Goal: Information Seeking & Learning: Find specific fact

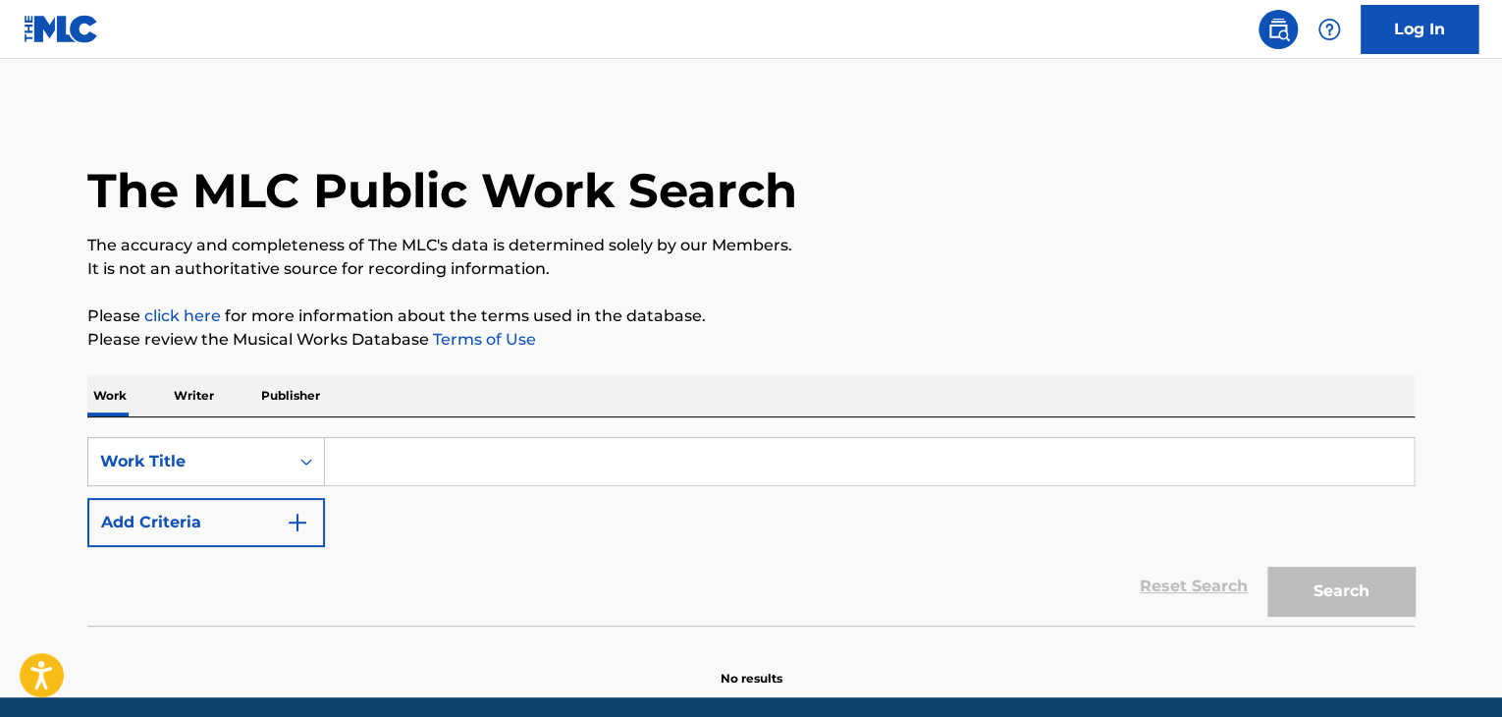
click at [445, 468] on input "Search Form" at bounding box center [869, 461] width 1089 height 47
paste input "Les jours abandonnés"
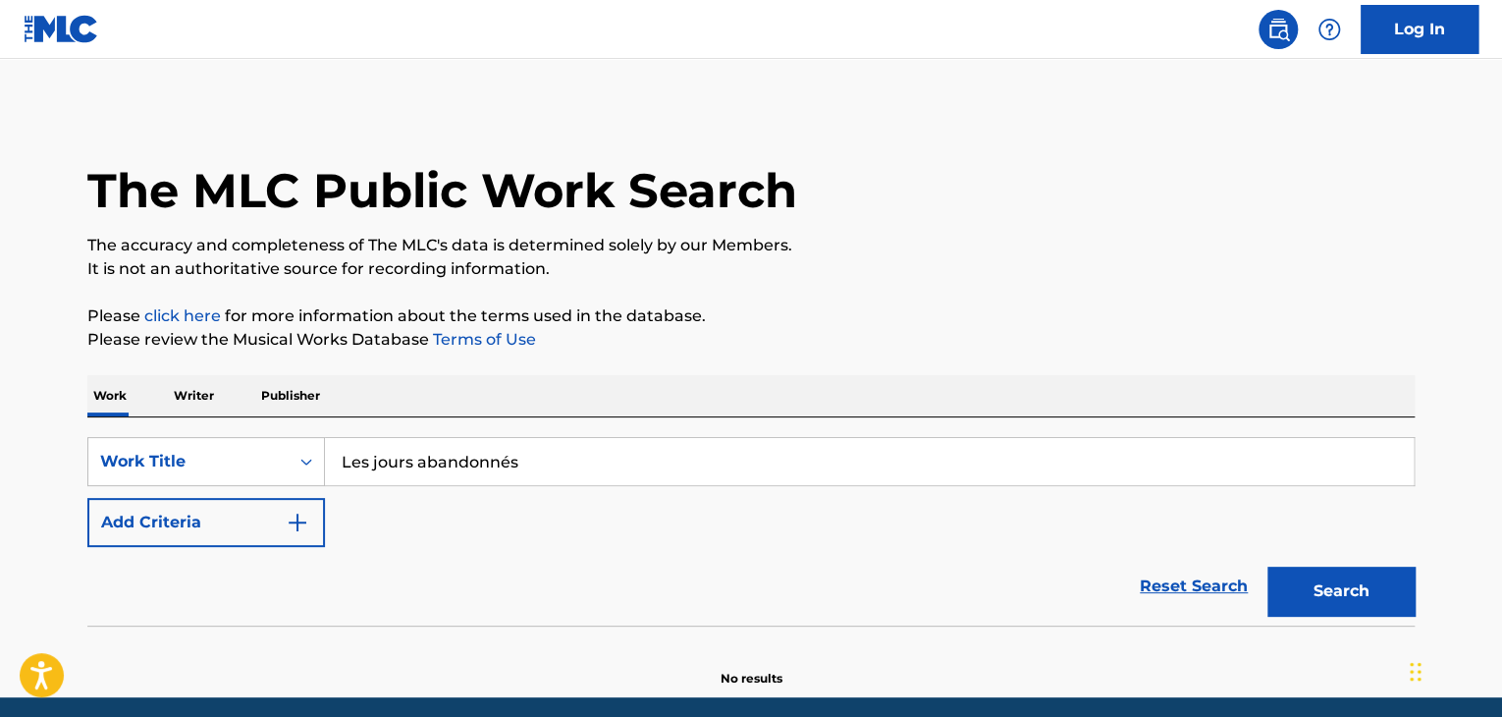
drag, startPoint x: 510, startPoint y: 456, endPoint x: 497, endPoint y: 475, distance: 23.2
click at [497, 475] on input "Les jours abandonnés" at bounding box center [869, 461] width 1089 height 47
type input "Les jours abandonnes"
click at [299, 522] on img "Search Form" at bounding box center [298, 522] width 24 height 24
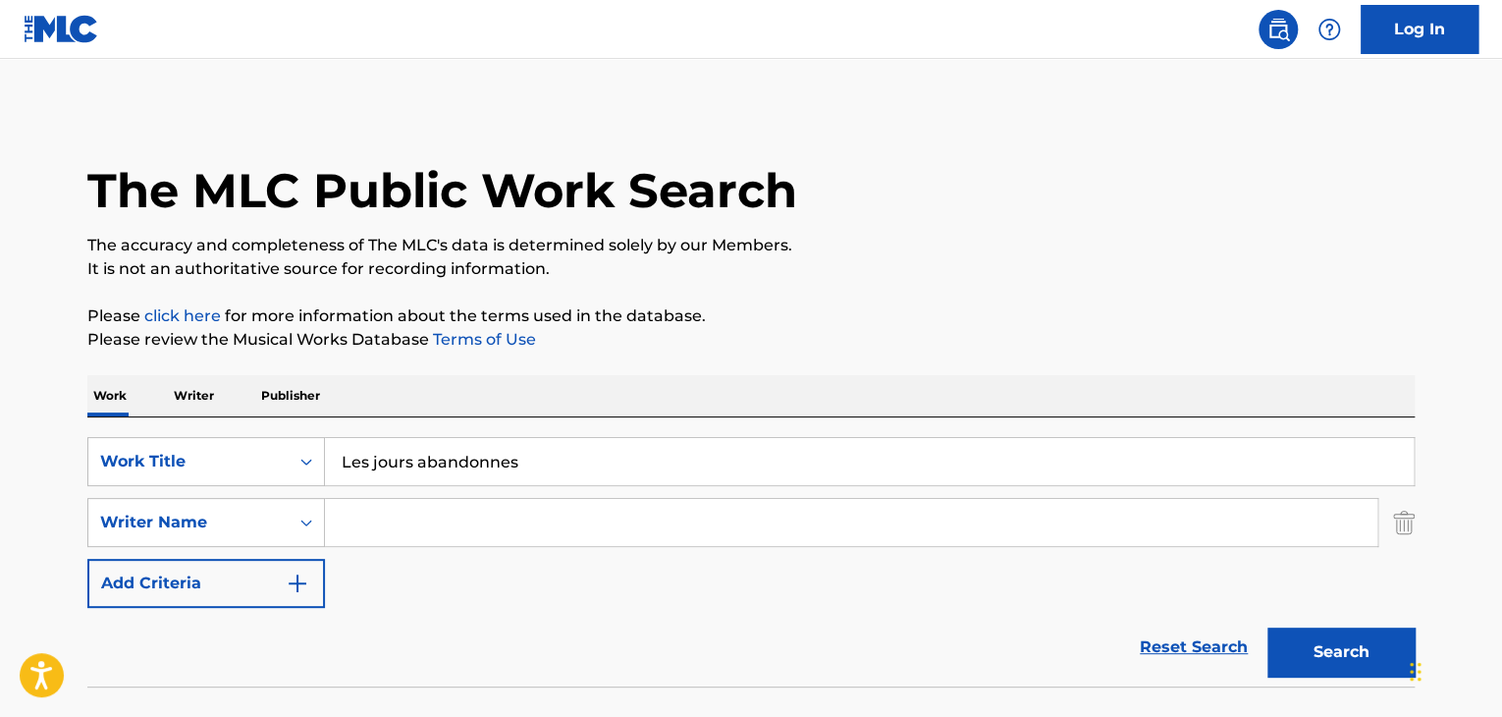
click at [1365, 658] on button "Search" at bounding box center [1340, 651] width 147 height 49
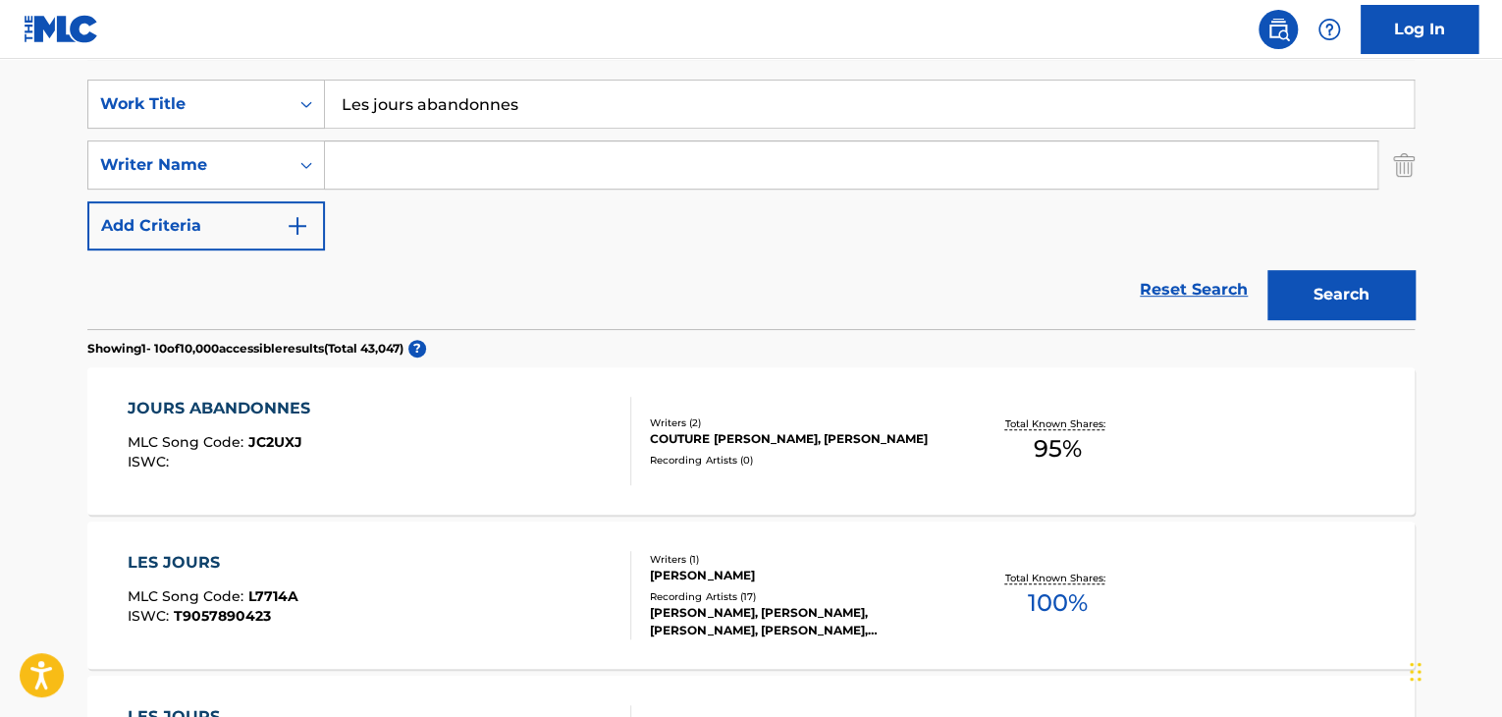
scroll to position [393, 0]
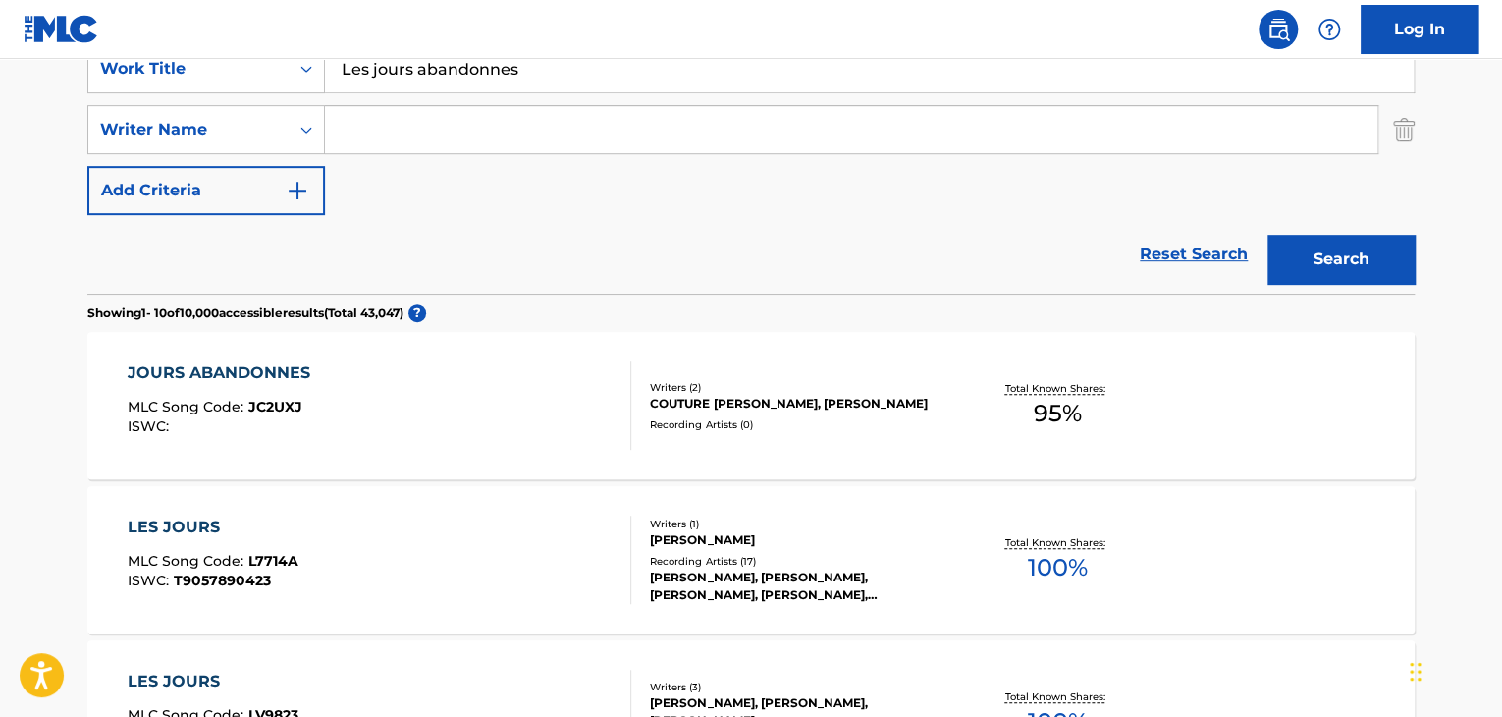
click at [279, 372] on div "JOURS ABANDONNES" at bounding box center [224, 373] width 192 height 24
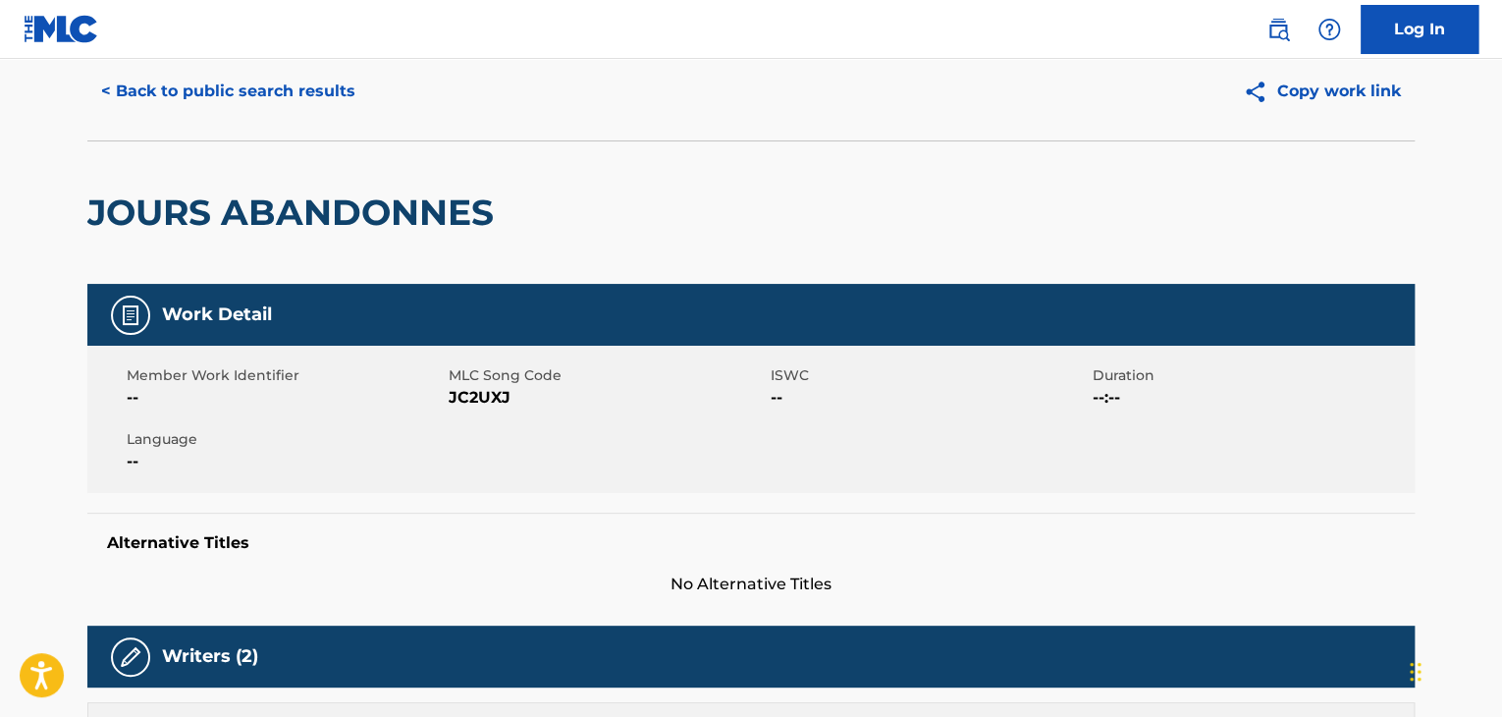
scroll to position [196, 0]
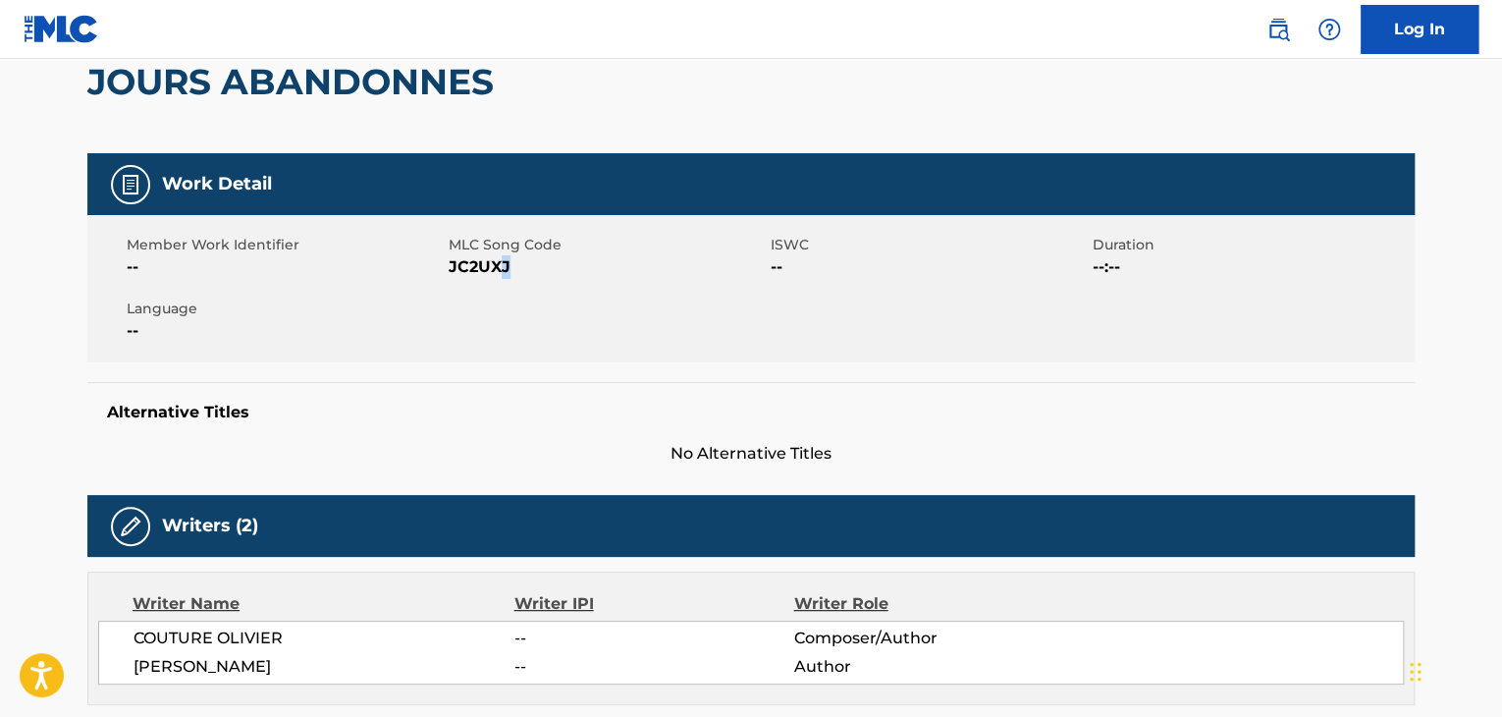
click at [504, 280] on div "Member Work Identifier -- MLC Song Code JC2UXJ ISWC -- Duration --:-- Language …" at bounding box center [750, 288] width 1327 height 147
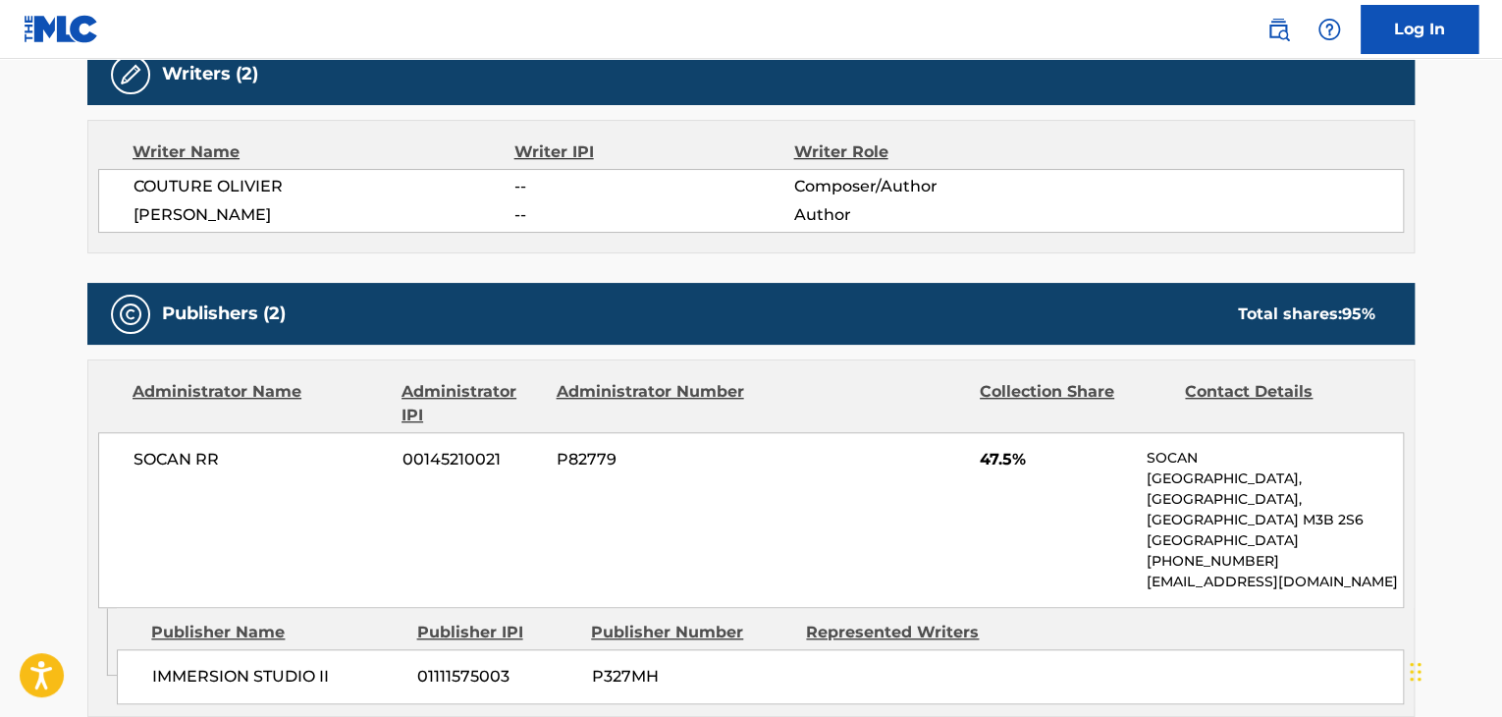
scroll to position [654, 0]
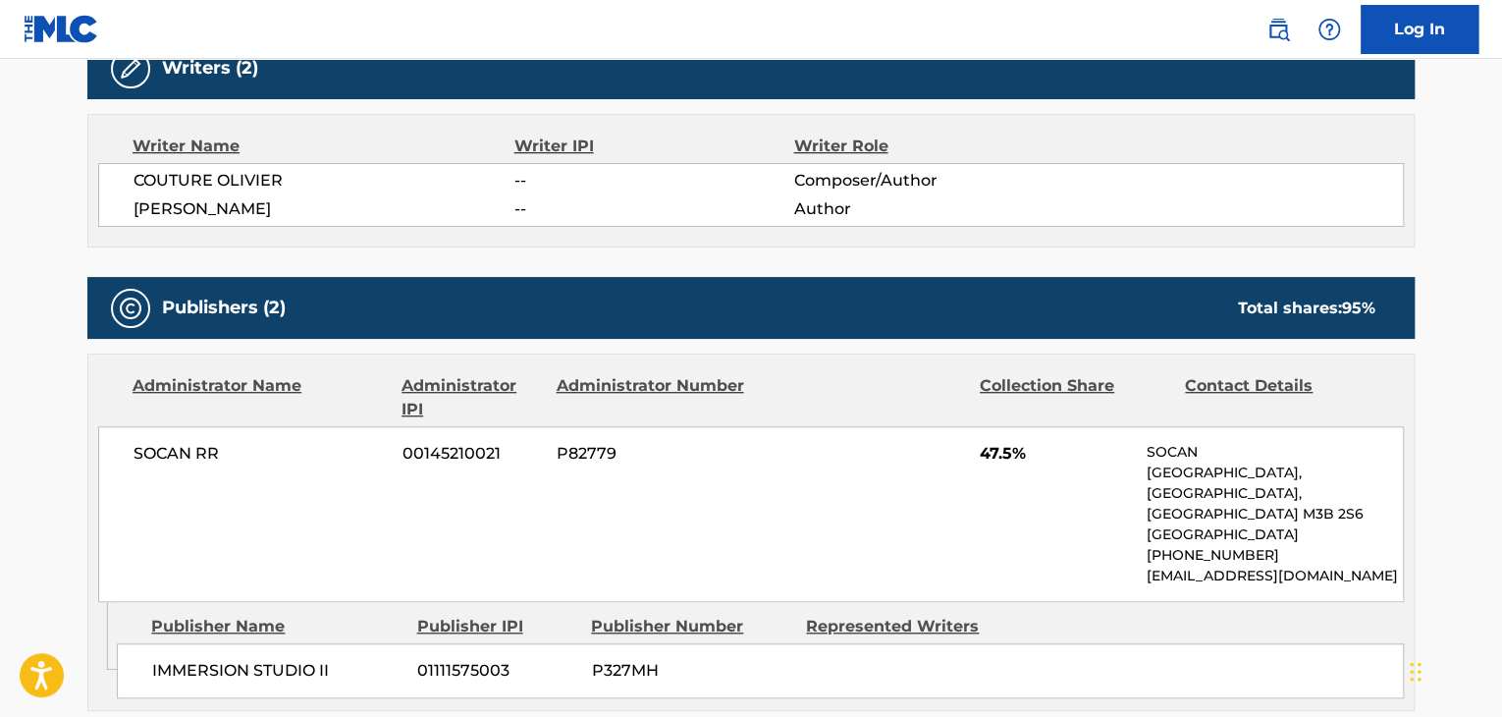
drag, startPoint x: 209, startPoint y: 209, endPoint x: 379, endPoint y: 208, distance: 169.8
click at [379, 208] on span "[PERSON_NAME]" at bounding box center [323, 209] width 381 height 24
click at [277, 217] on span "[PERSON_NAME]" at bounding box center [323, 209] width 381 height 24
drag, startPoint x: 202, startPoint y: 209, endPoint x: 357, endPoint y: 208, distance: 155.1
click at [357, 208] on span "[PERSON_NAME]" at bounding box center [323, 209] width 381 height 24
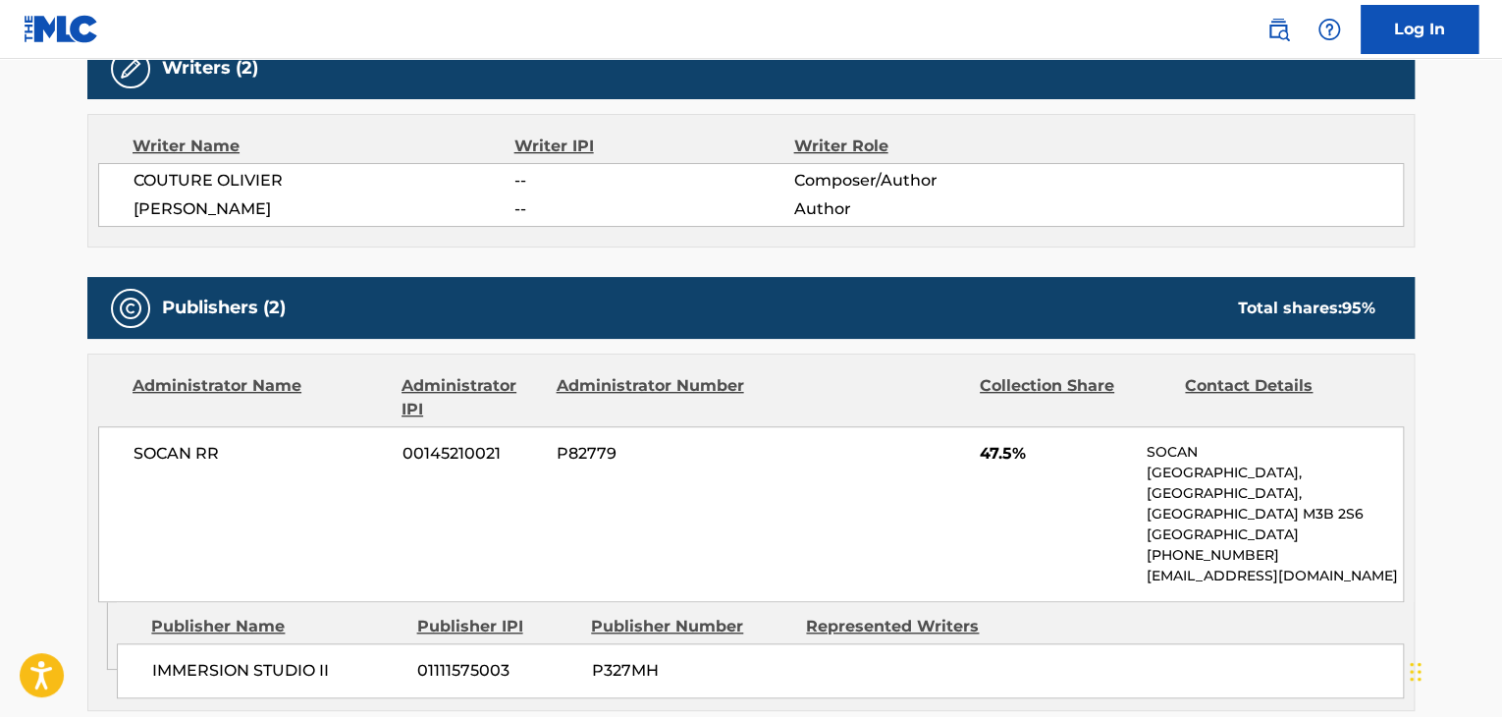
copy span "[PERSON_NAME]"
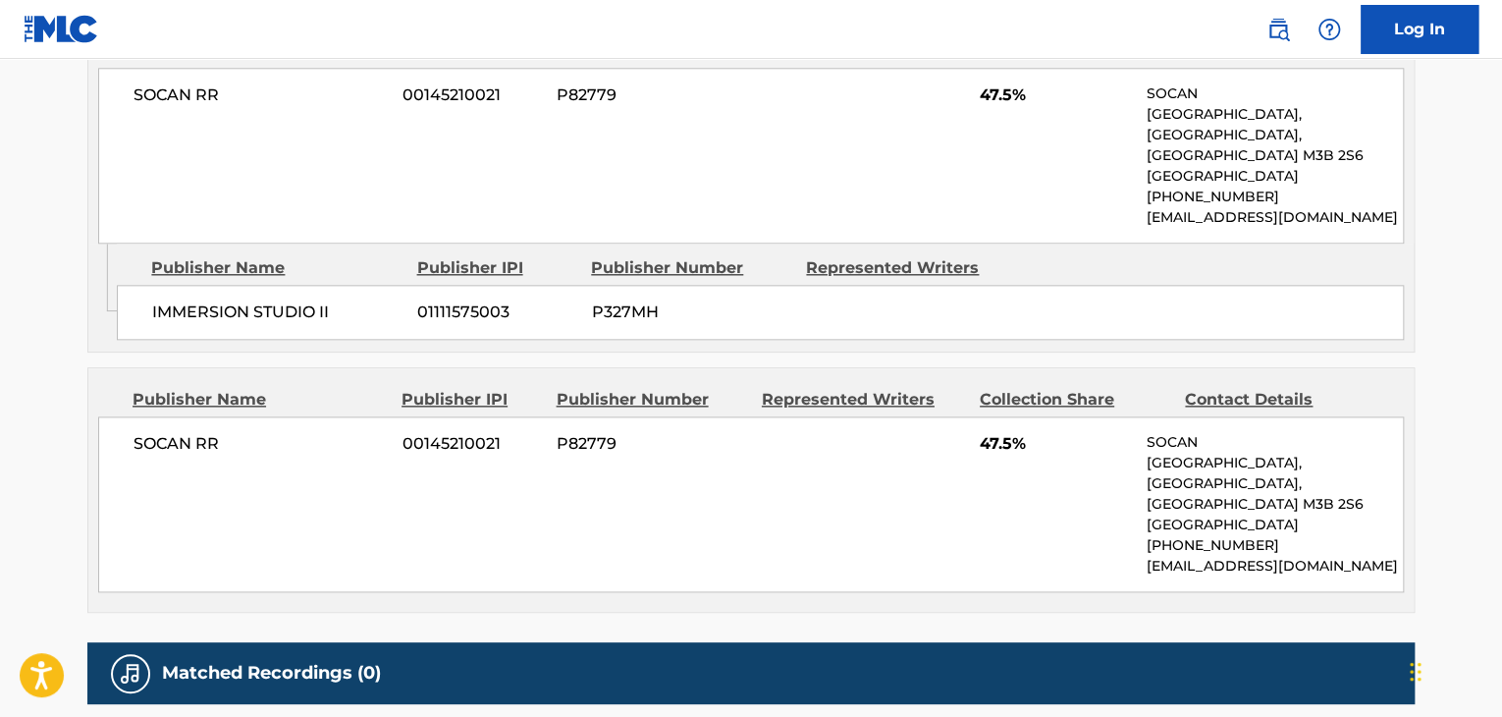
scroll to position [982, 0]
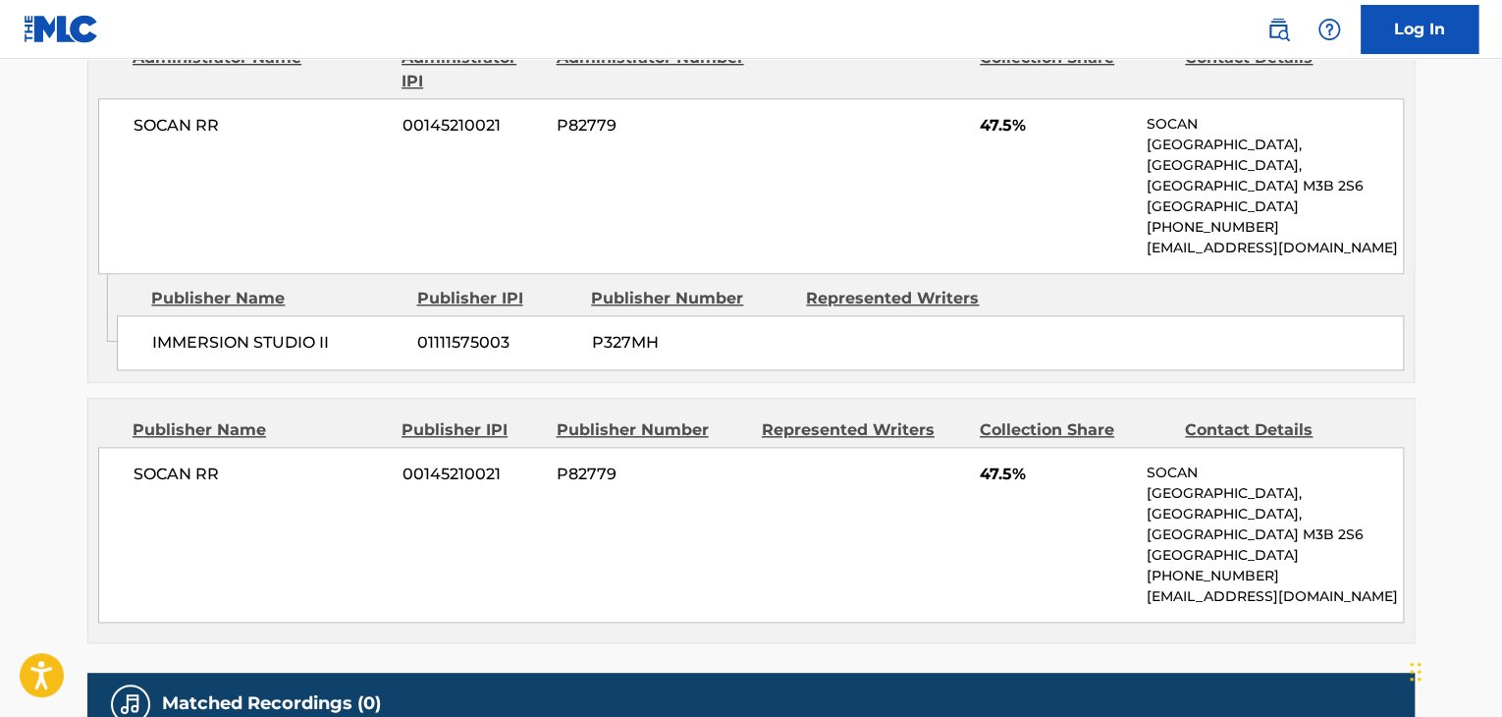
click at [226, 331] on span "IMMERSION STUDIO II" at bounding box center [277, 343] width 250 height 24
copy div "IMMERSION STUDIO II"
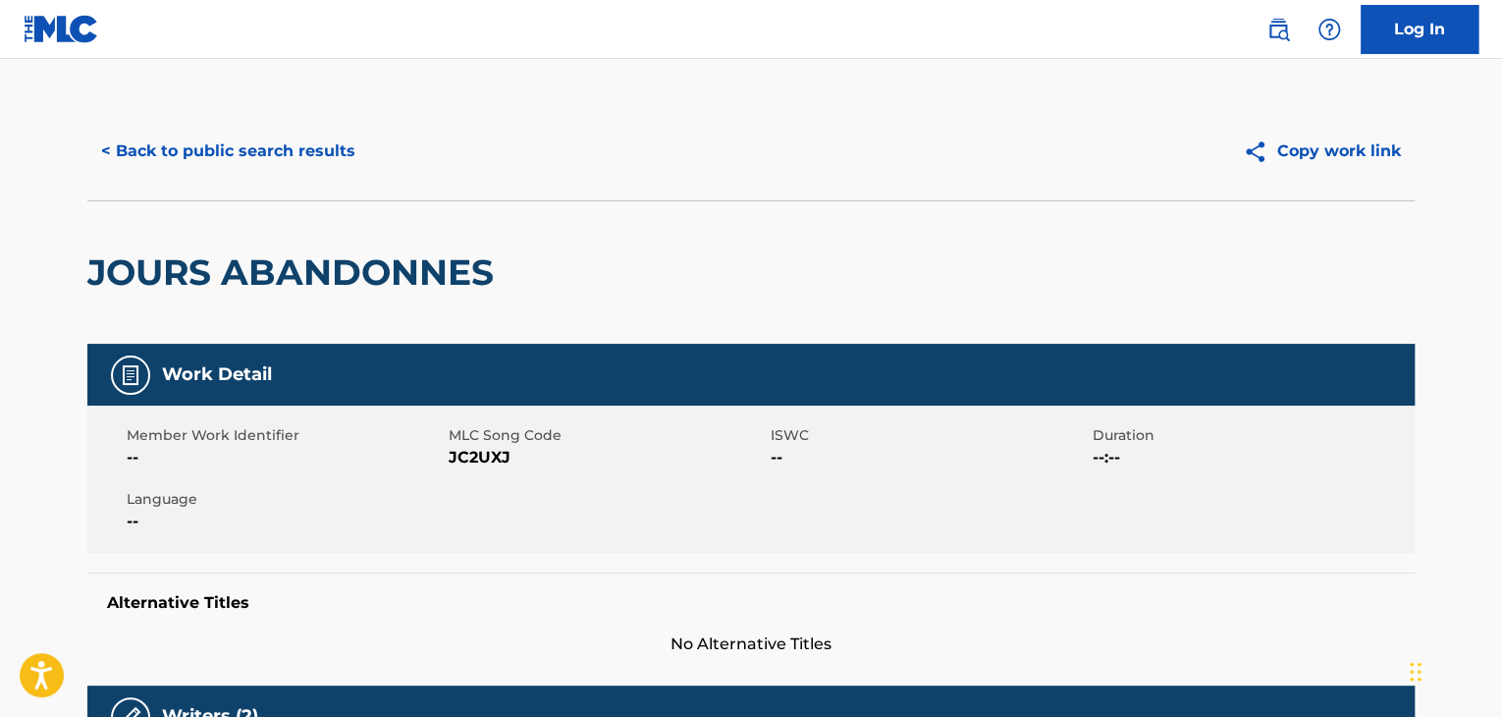
scroll to position [0, 0]
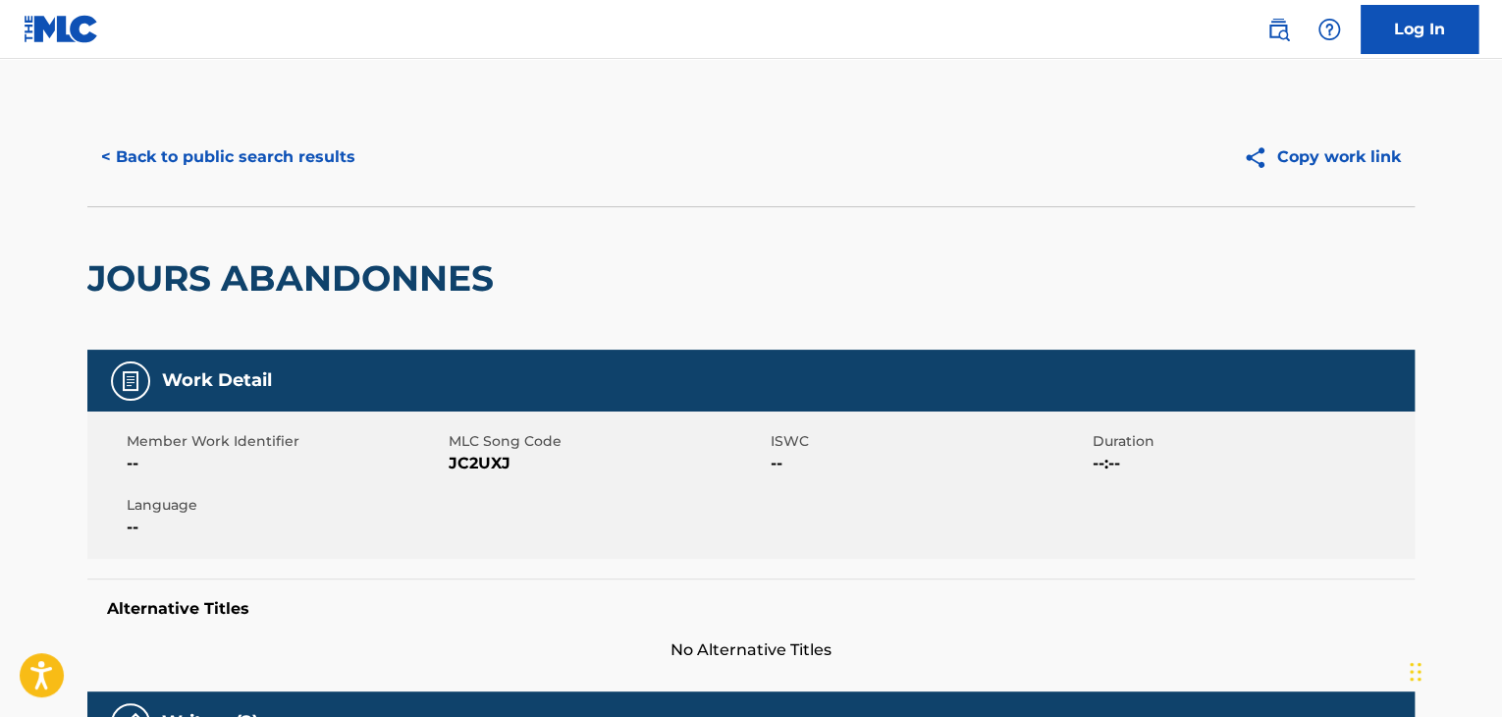
click at [464, 468] on span "JC2UXJ" at bounding box center [607, 464] width 317 height 24
copy span "JC2UXJ"
click at [239, 174] on button "< Back to public search results" at bounding box center [228, 157] width 282 height 49
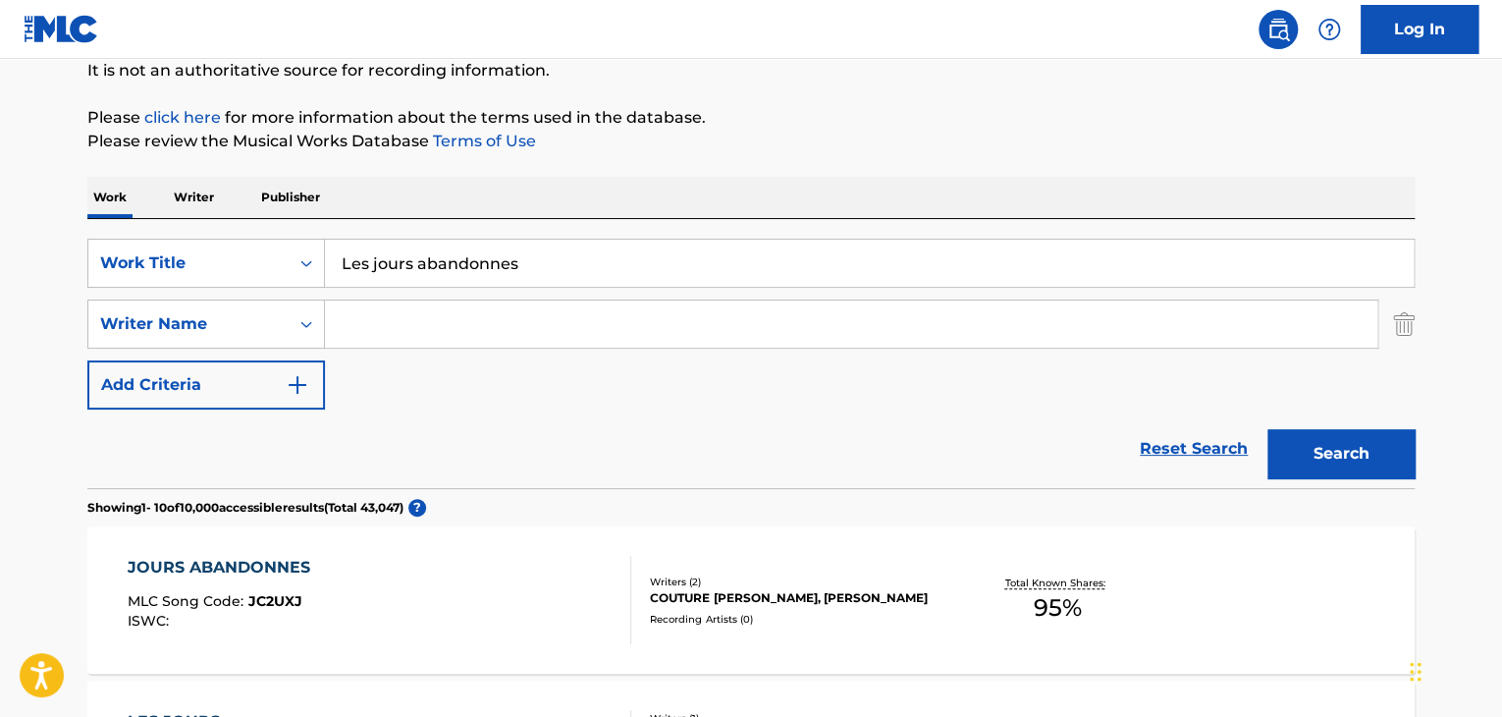
scroll to position [196, 0]
click at [444, 250] on input "Les jours abandonnes" at bounding box center [869, 264] width 1089 height 47
paste input "[PERSON_NAME]"
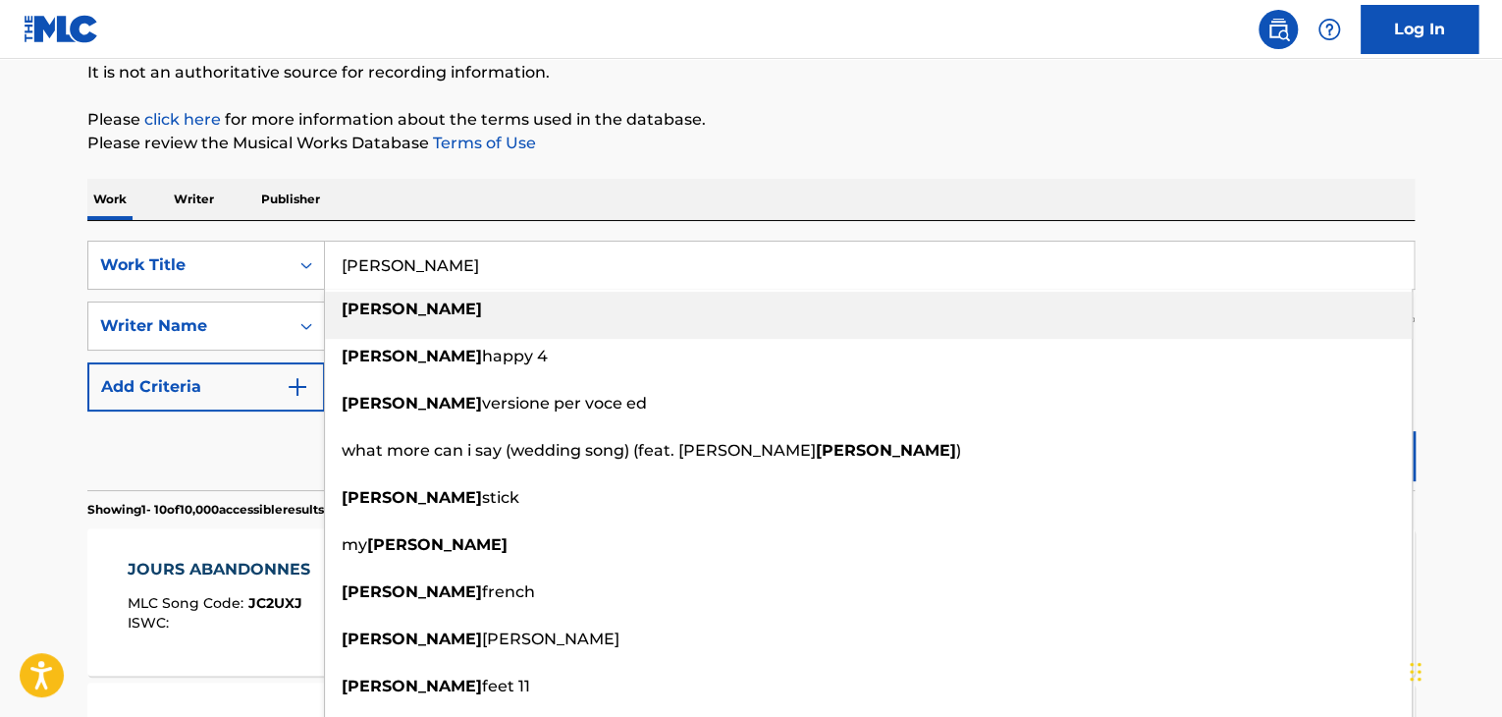
type input "[PERSON_NAME]"
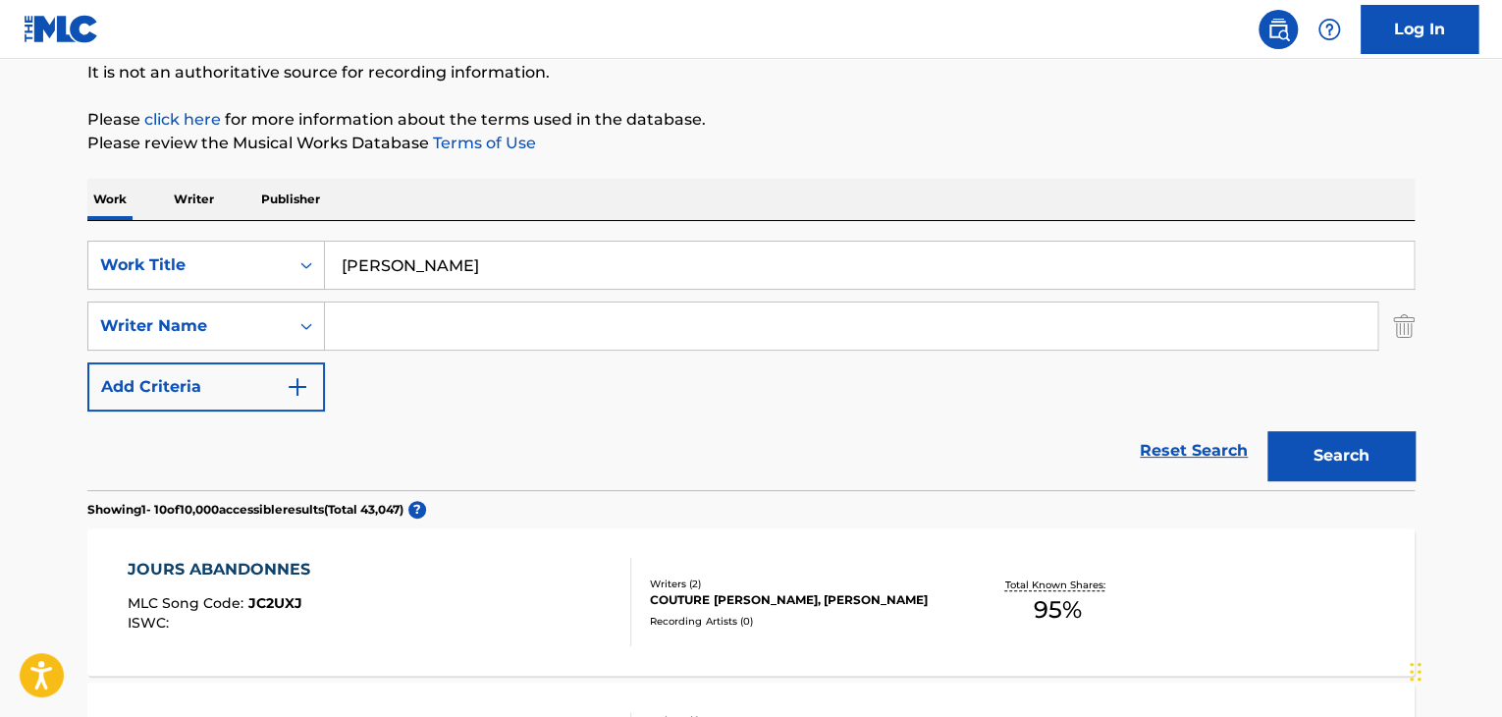
click at [560, 330] on input "Search Form" at bounding box center [851, 325] width 1052 height 47
paste input "Krief"
type input "Krief"
click at [1309, 458] on button "Search" at bounding box center [1340, 455] width 147 height 49
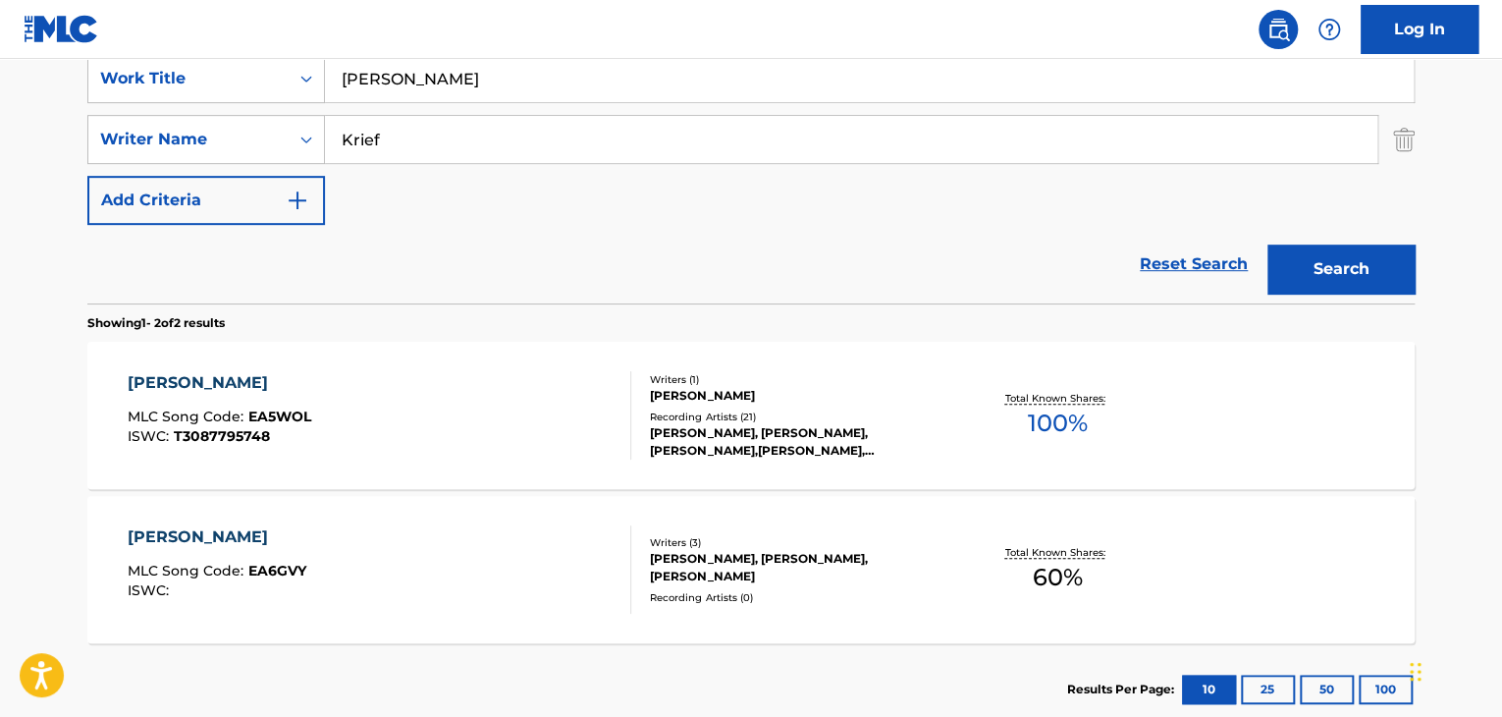
scroll to position [393, 0]
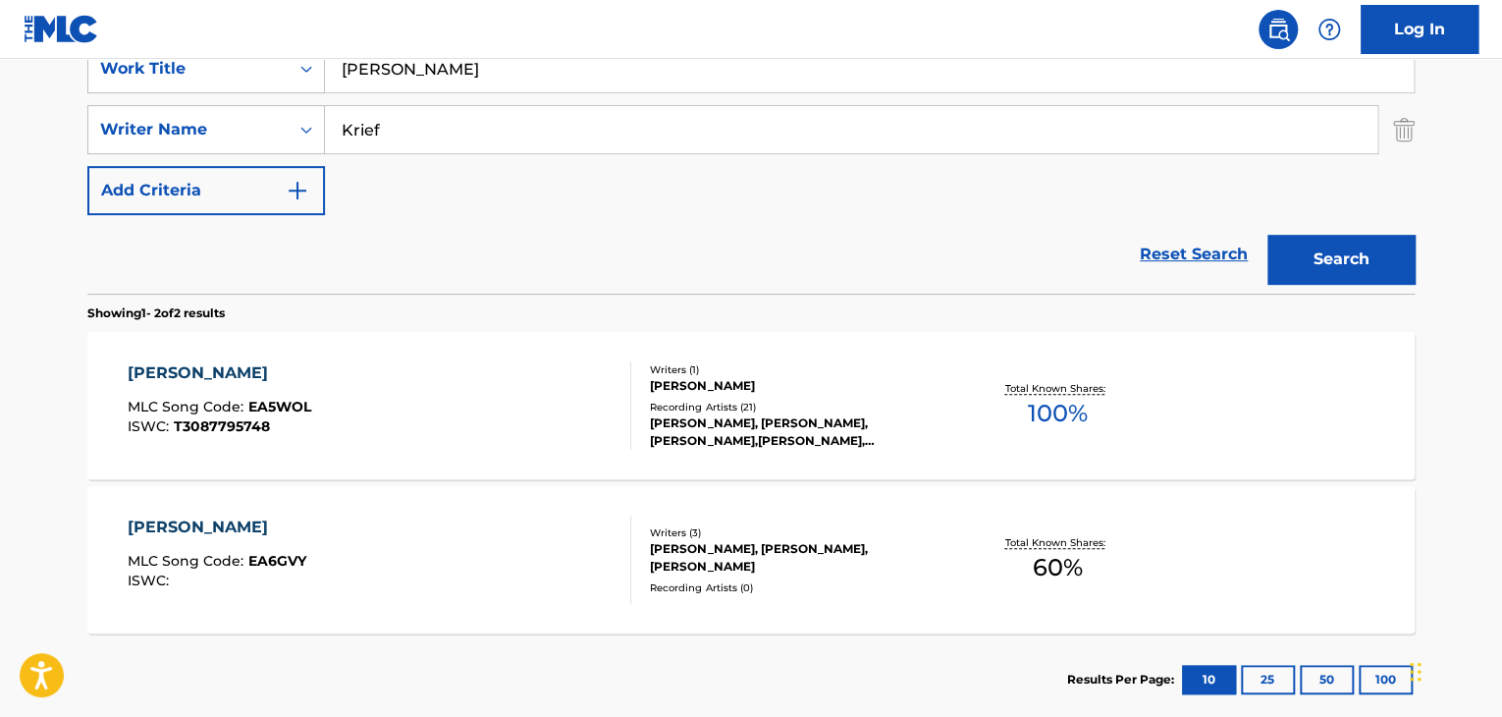
click at [223, 523] on div "[PERSON_NAME]" at bounding box center [217, 527] width 179 height 24
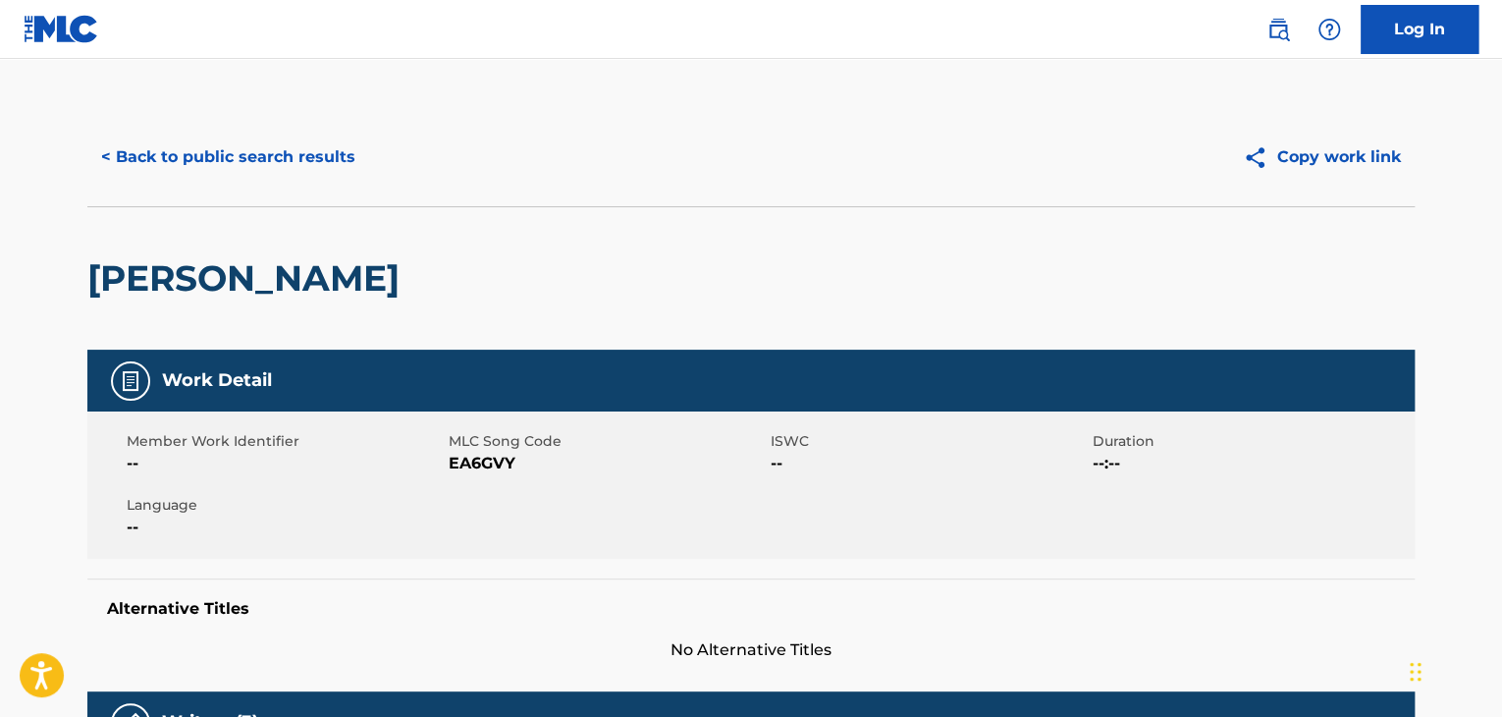
click at [487, 464] on span "EA6GVY" at bounding box center [607, 464] width 317 height 24
copy span "EA6GVY"
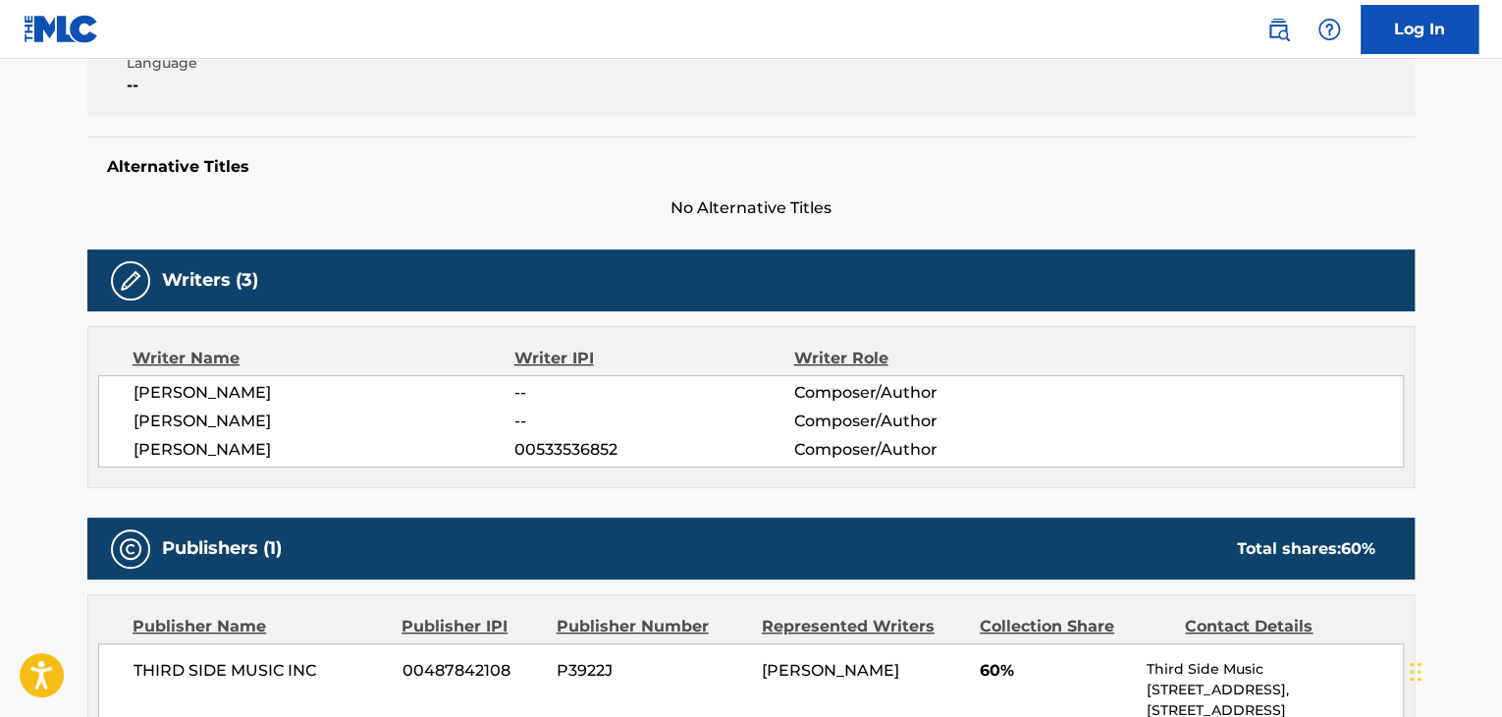
scroll to position [719, 0]
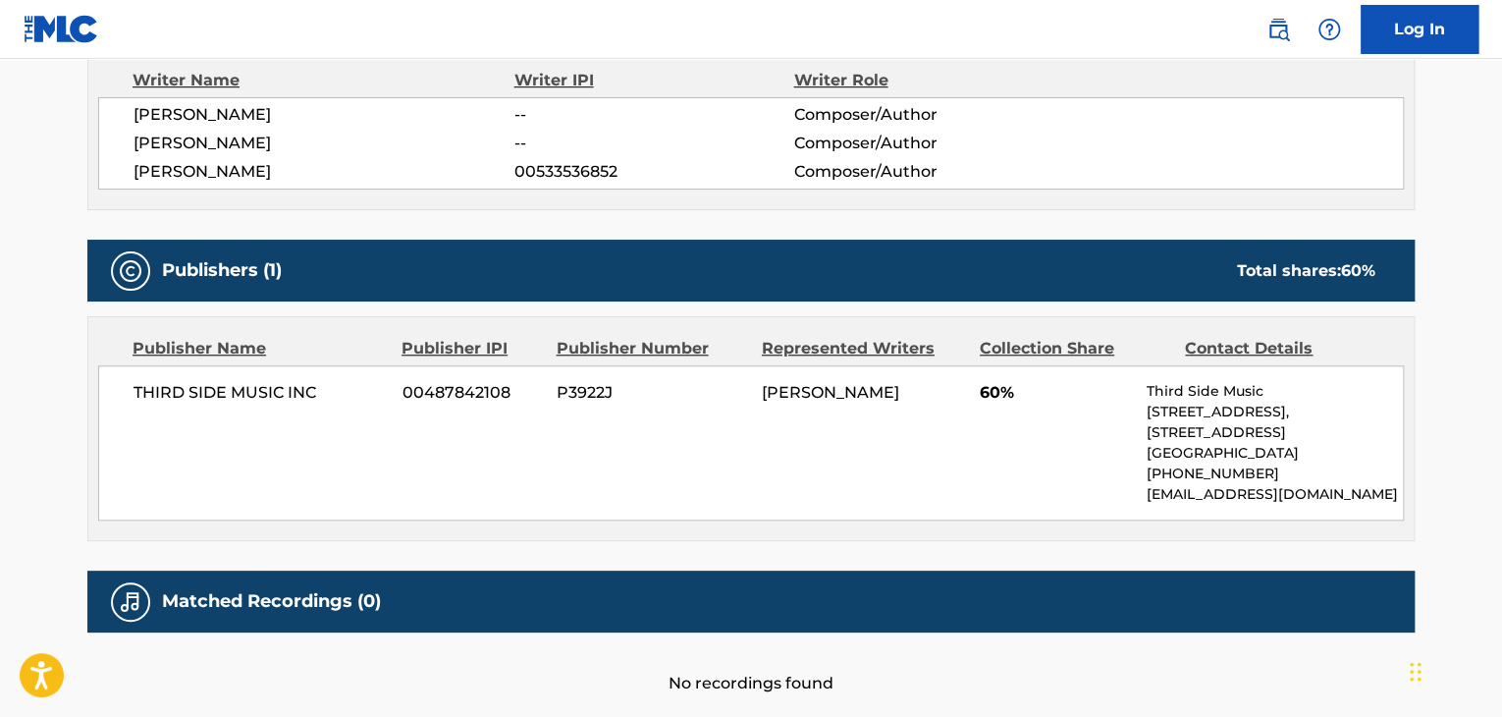
click at [243, 99] on div "[PERSON_NAME] -- Composer/Author [PERSON_NAME] -- Composer/Author [PERSON_NAME]…" at bounding box center [750, 143] width 1305 height 92
copy span "[PERSON_NAME]"
click at [251, 381] on span "THIRD SIDE MUSIC INC" at bounding box center [260, 393] width 254 height 24
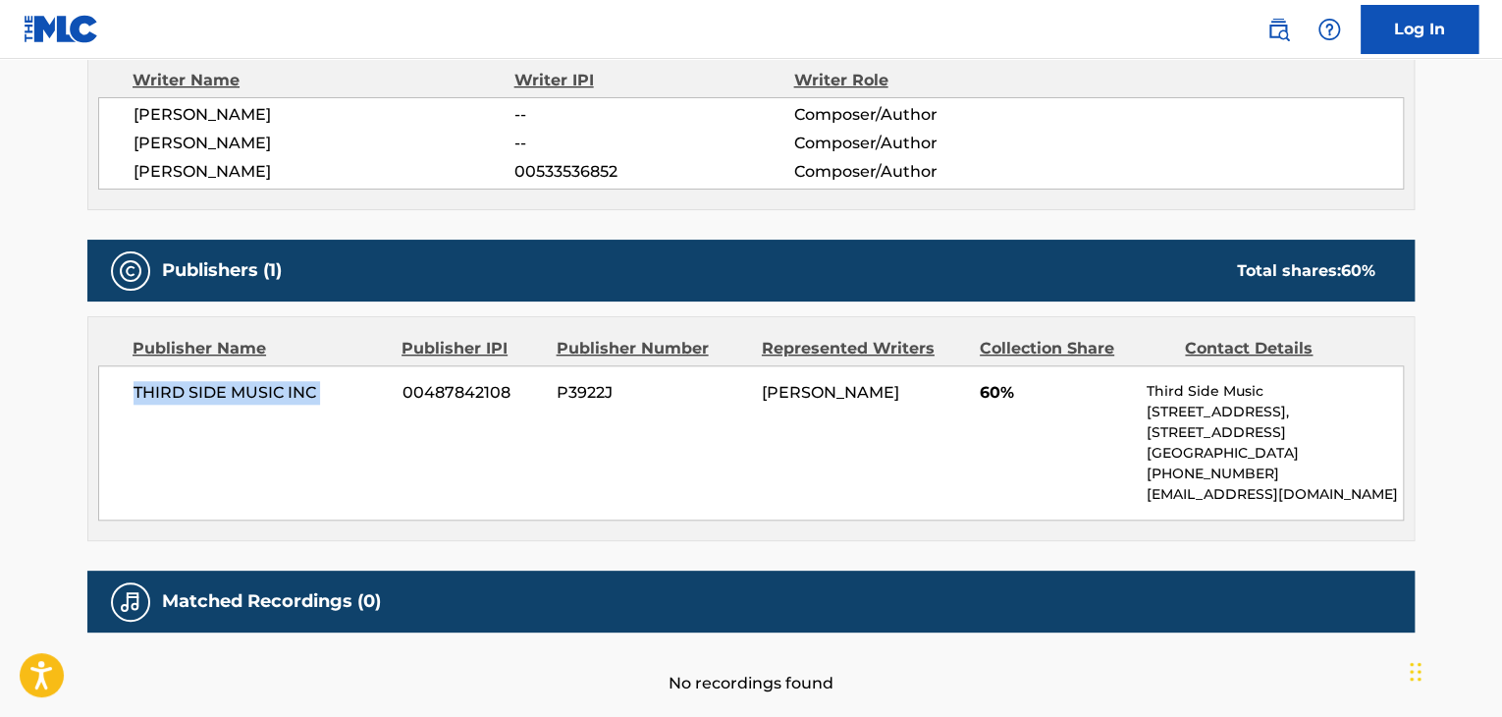
click at [251, 381] on span "THIRD SIDE MUSIC INC" at bounding box center [260, 393] width 254 height 24
copy div "THIRD SIDE MUSIC INC"
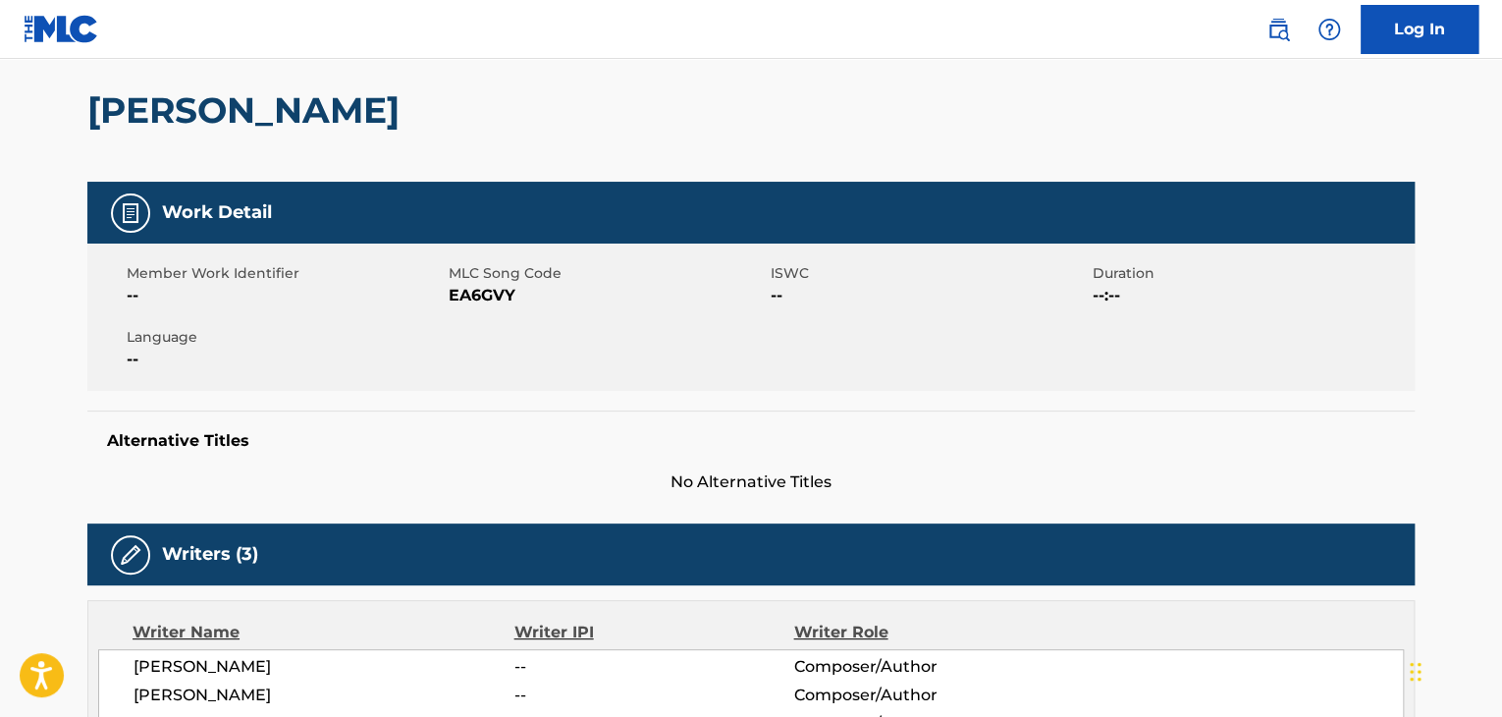
scroll to position [0, 0]
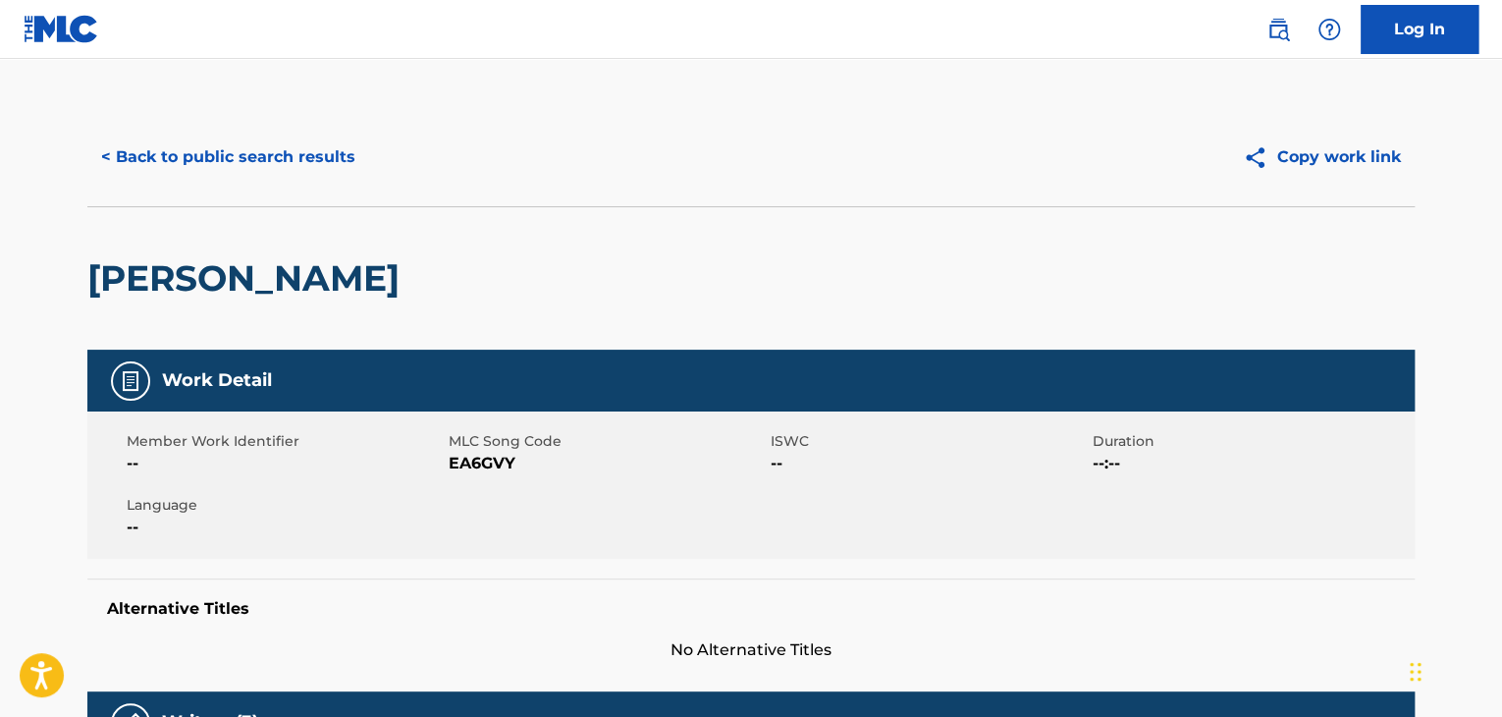
click at [336, 161] on button "< Back to public search results" at bounding box center [228, 157] width 282 height 49
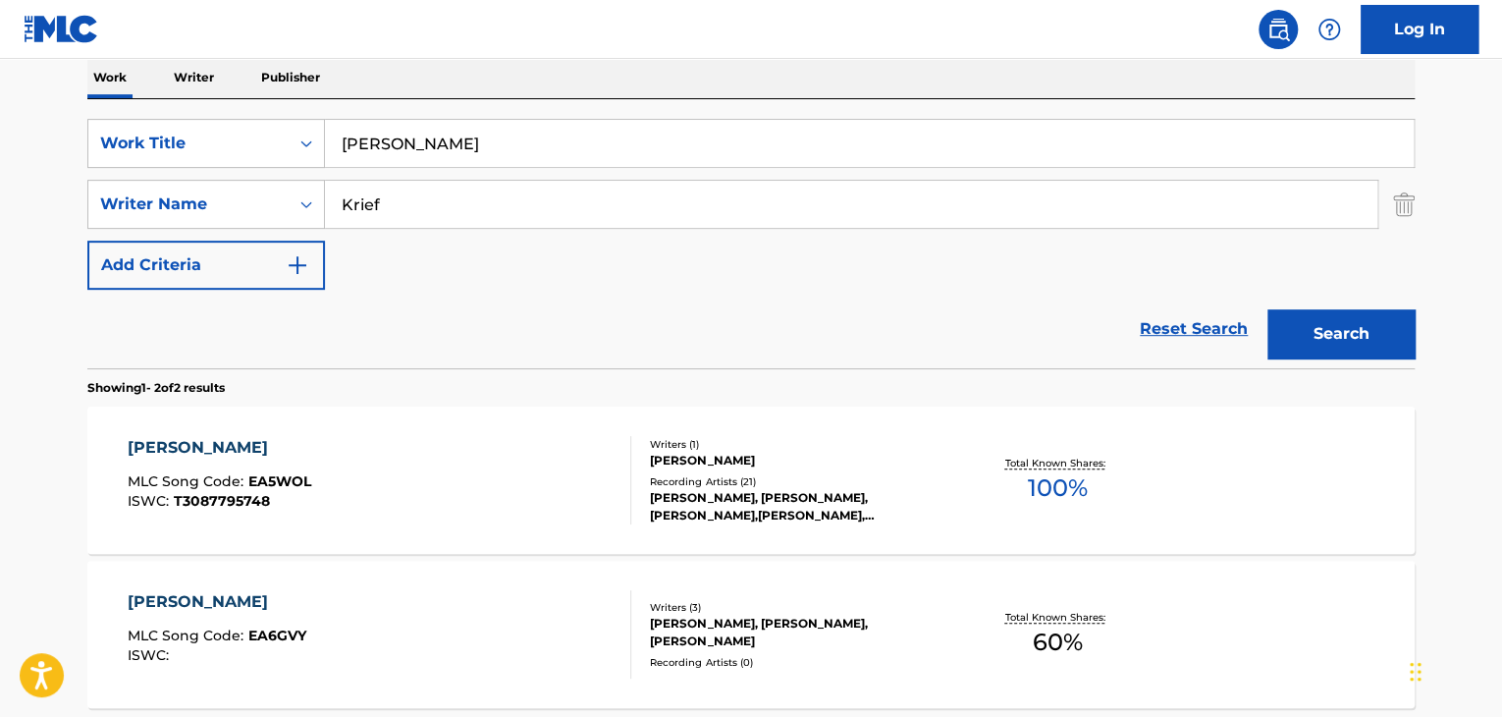
scroll to position [196, 0]
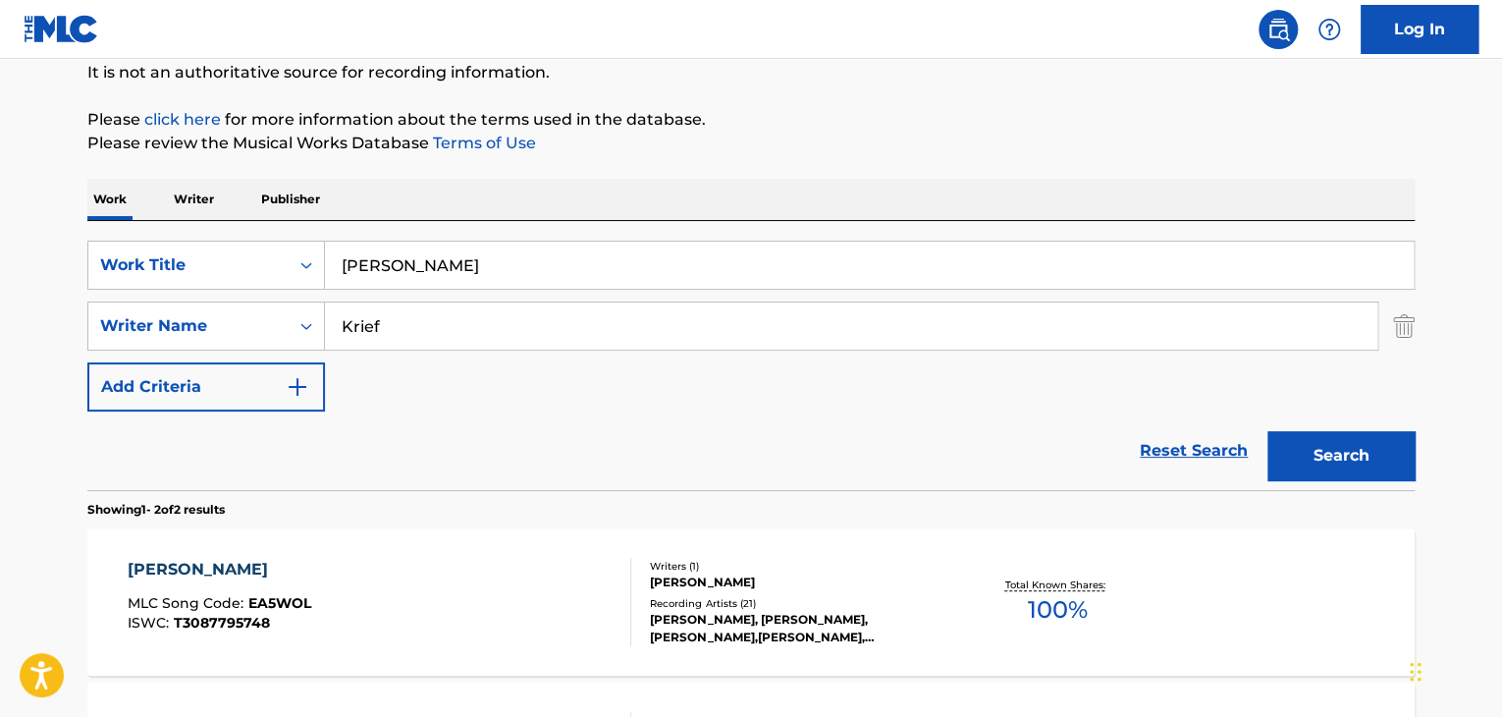
click at [442, 337] on input "Krief" at bounding box center [851, 325] width 1052 height 47
paste input "[PERSON_NAME]"
type input "[PERSON_NAME]"
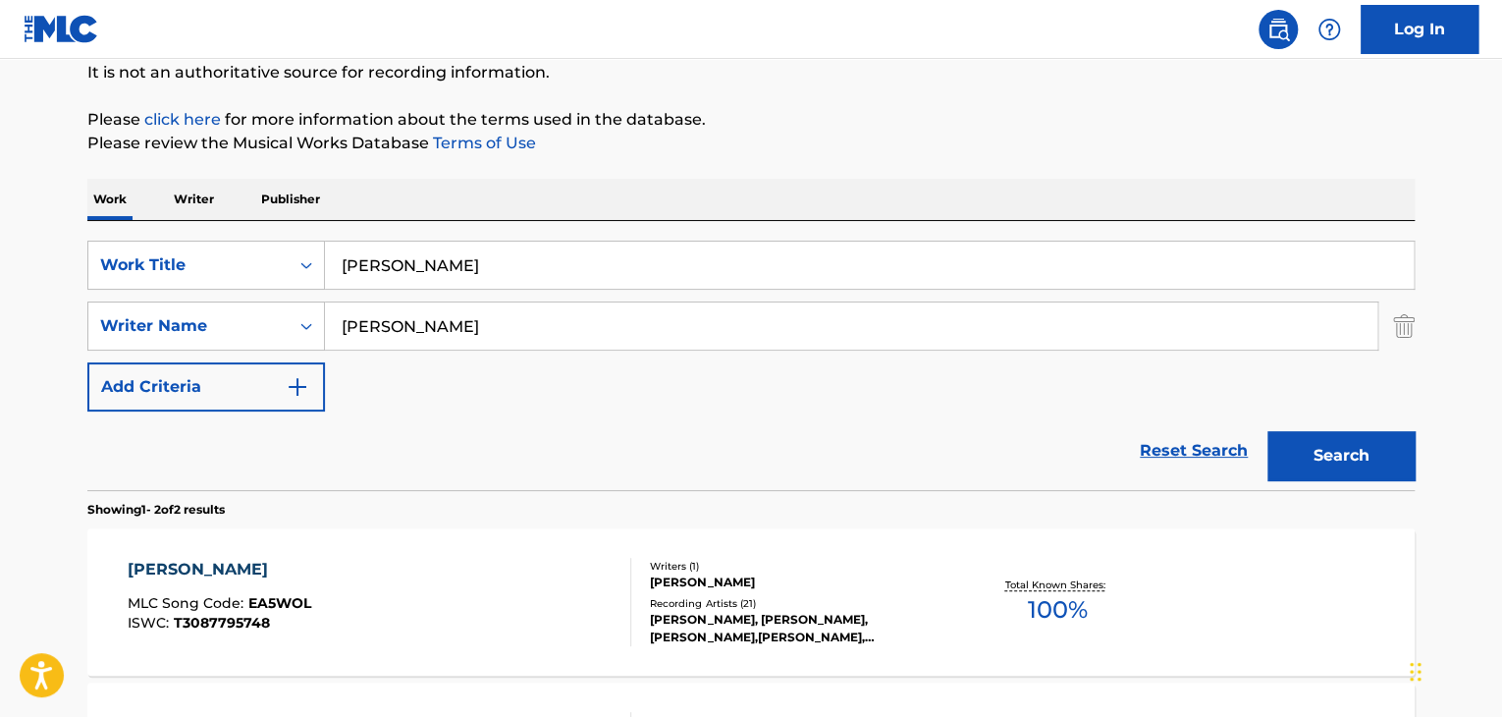
click at [800, 254] on input "[PERSON_NAME]" at bounding box center [869, 264] width 1089 height 47
paste input "Arrete De Sourire"
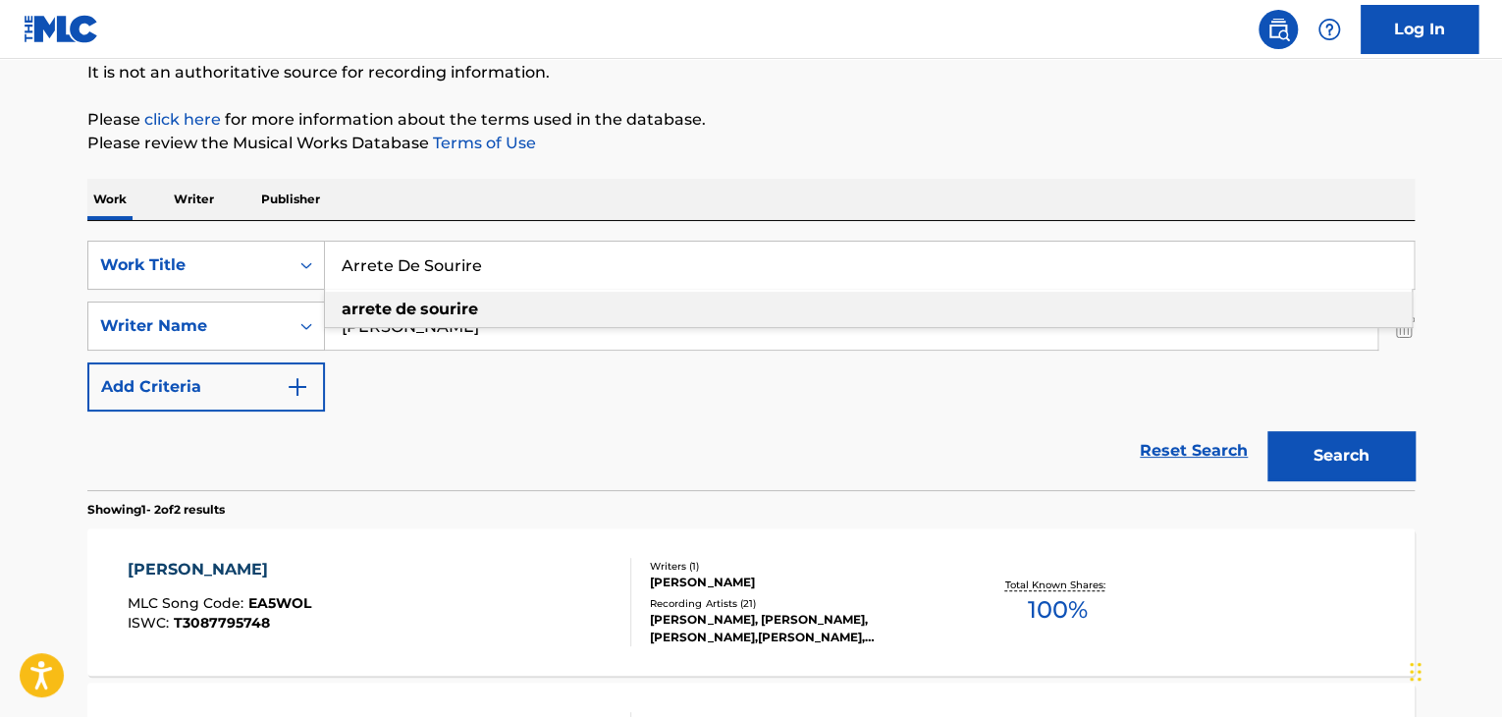
type input "Arrete De Sourire"
click at [363, 397] on div "SearchWithCriteria94b7c110-9e97-4d64-9c81-5803be8259da Work Title Arrete De Sou…" at bounding box center [750, 325] width 1327 height 171
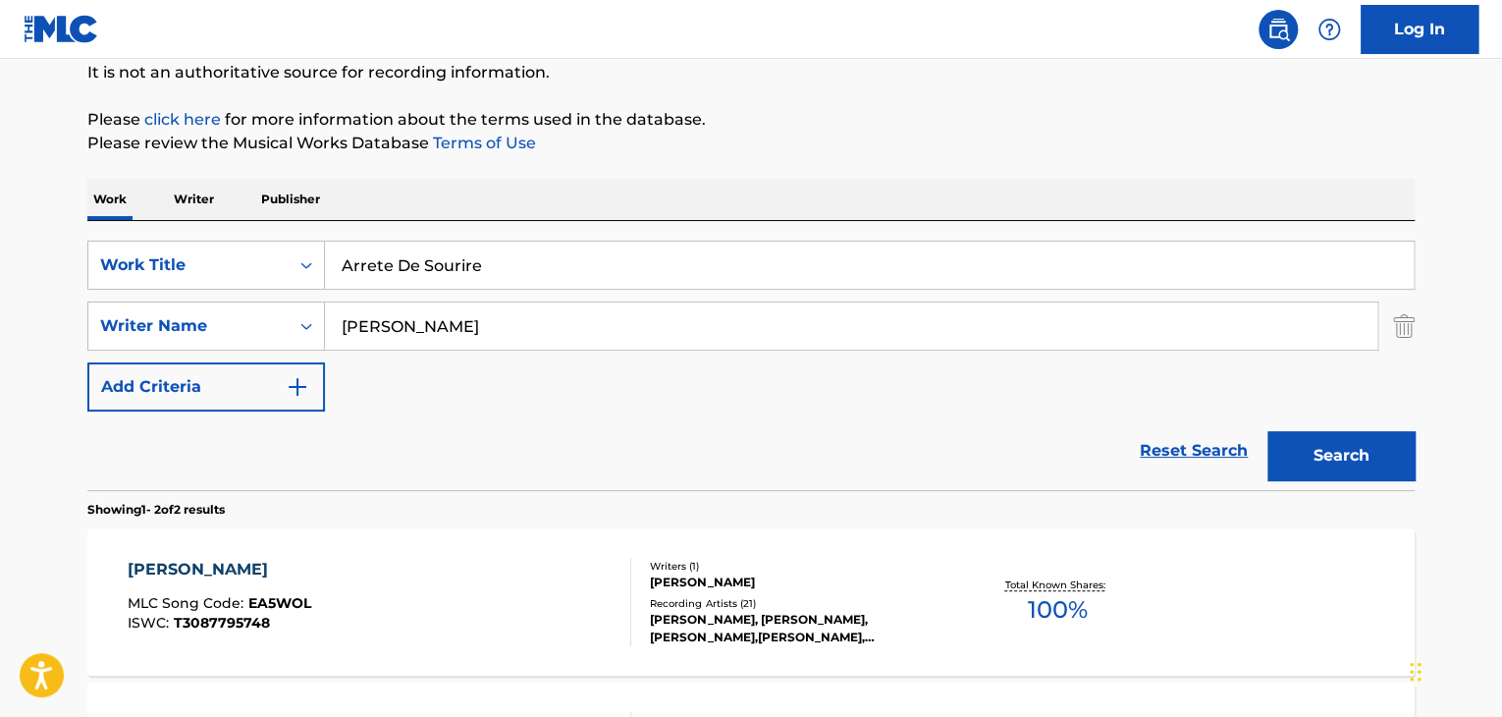
drag, startPoint x: 392, startPoint y: 327, endPoint x: 342, endPoint y: 340, distance: 51.7
click at [342, 340] on input "[PERSON_NAME]" at bounding box center [851, 325] width 1052 height 47
type input "[PERSON_NAME]"
click at [1340, 456] on button "Search" at bounding box center [1340, 455] width 147 height 49
click at [289, 571] on div "ARRETE DE SOURIRE" at bounding box center [221, 570] width 186 height 24
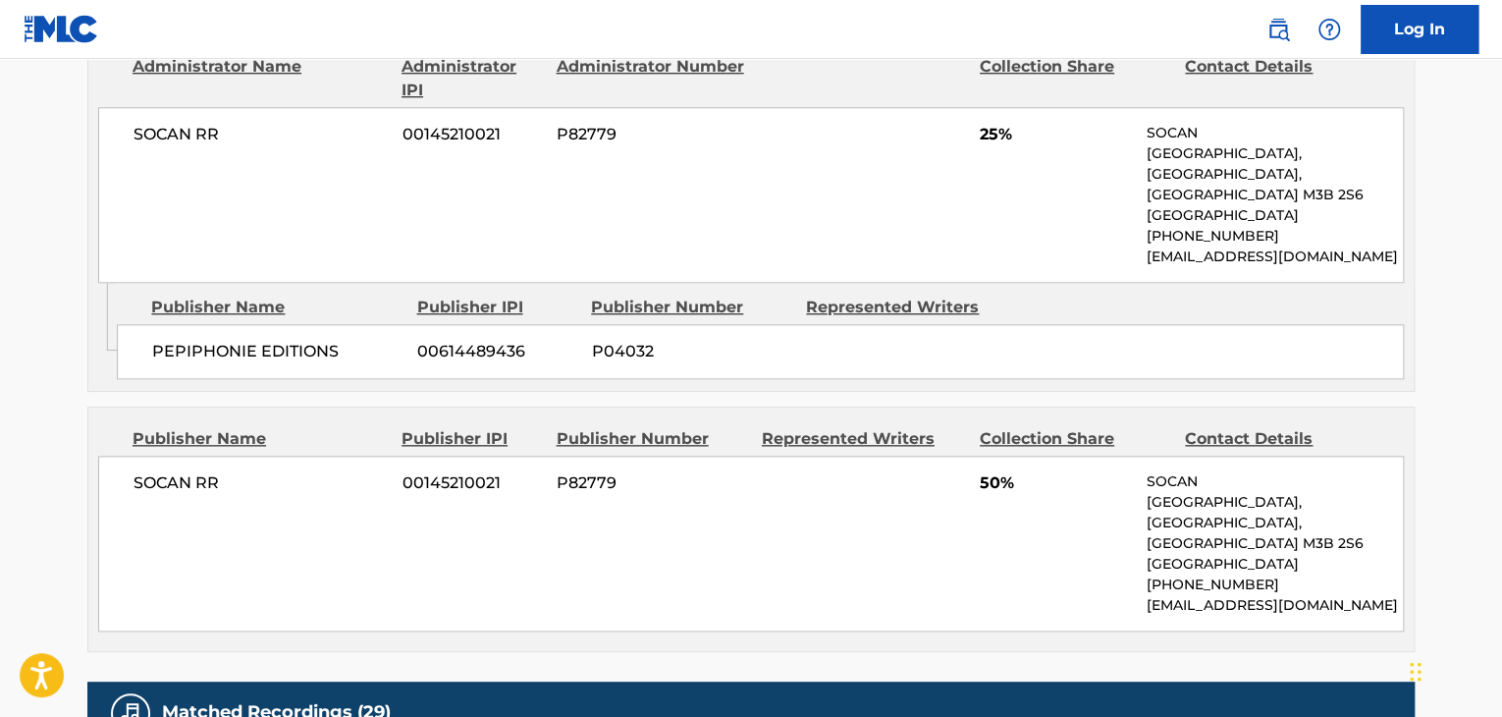
scroll to position [982, 0]
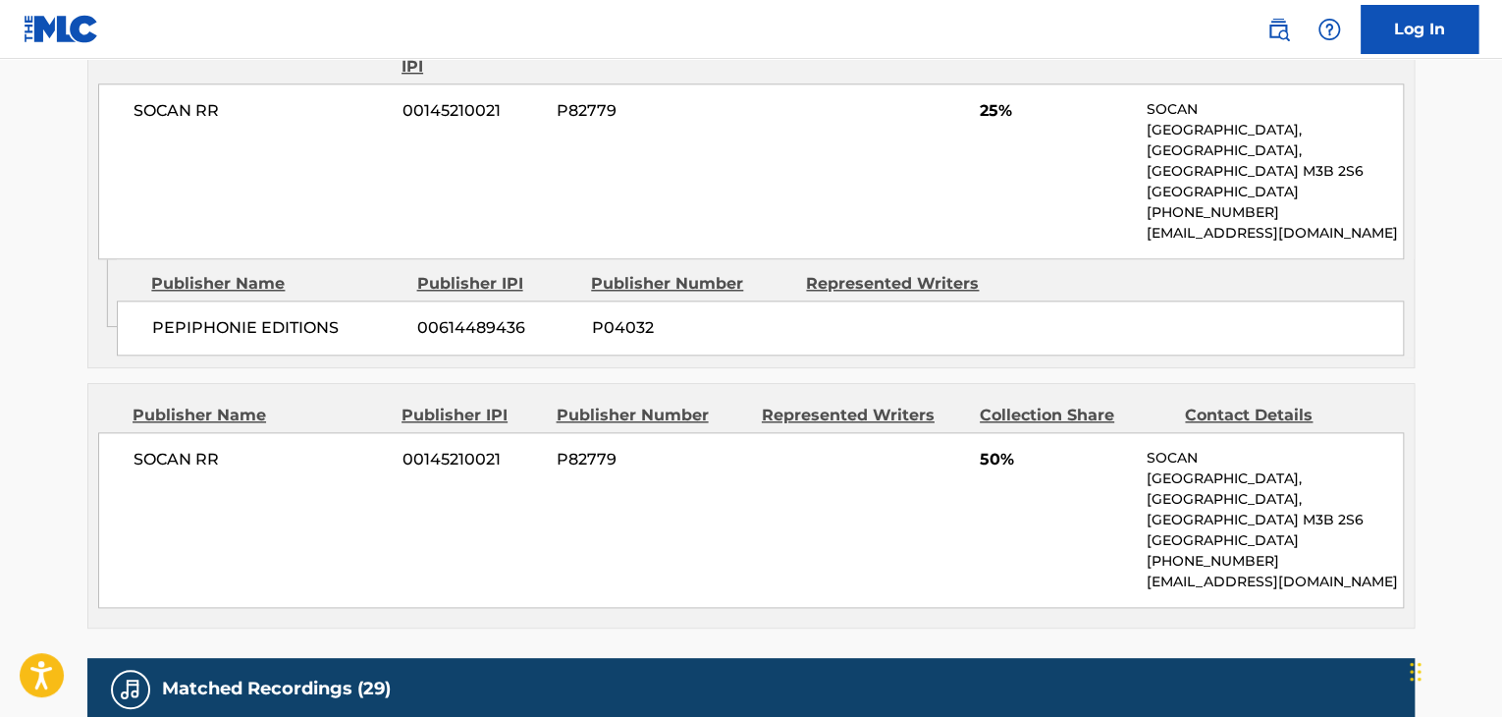
click at [276, 316] on span "PEPIPHONIE EDITIONS" at bounding box center [277, 328] width 250 height 24
copy div "PEPIPHONIE EDITIONS"
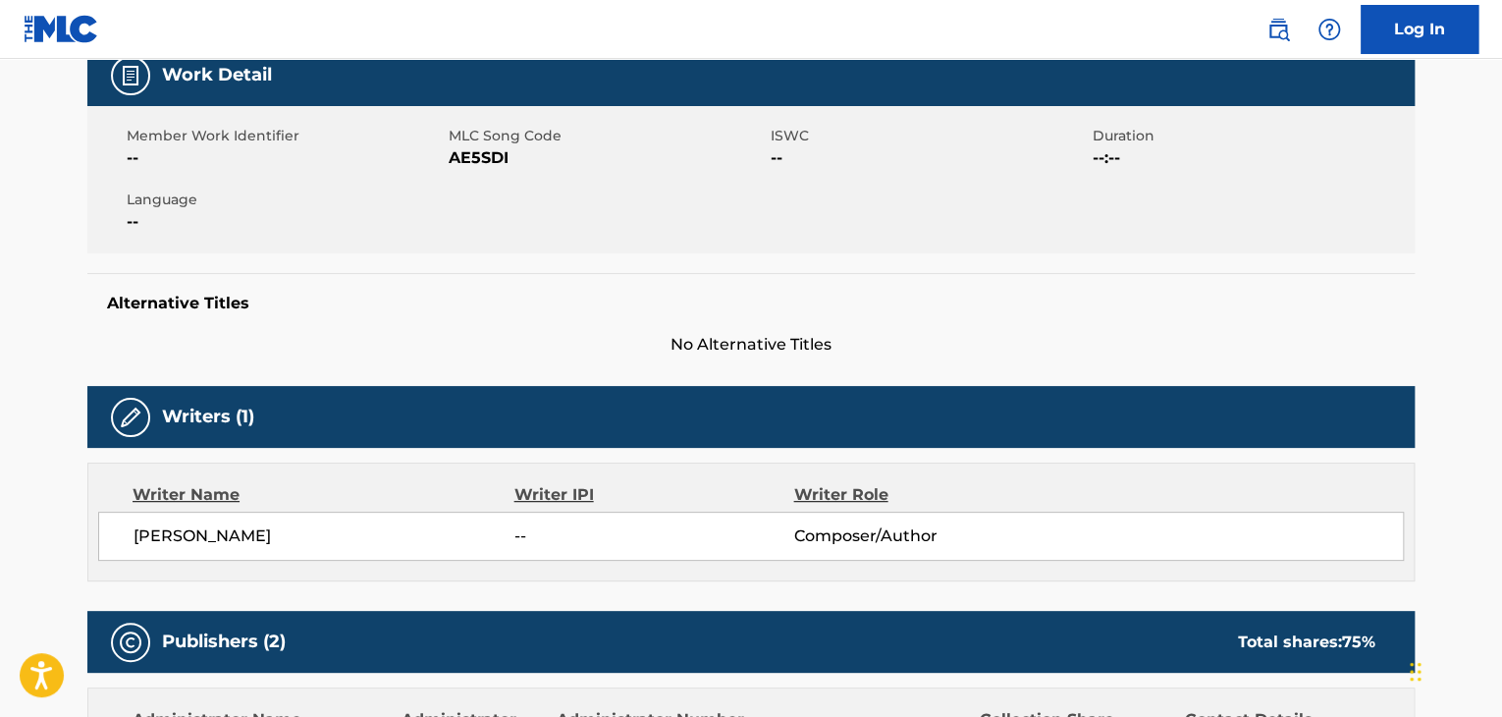
scroll to position [131, 0]
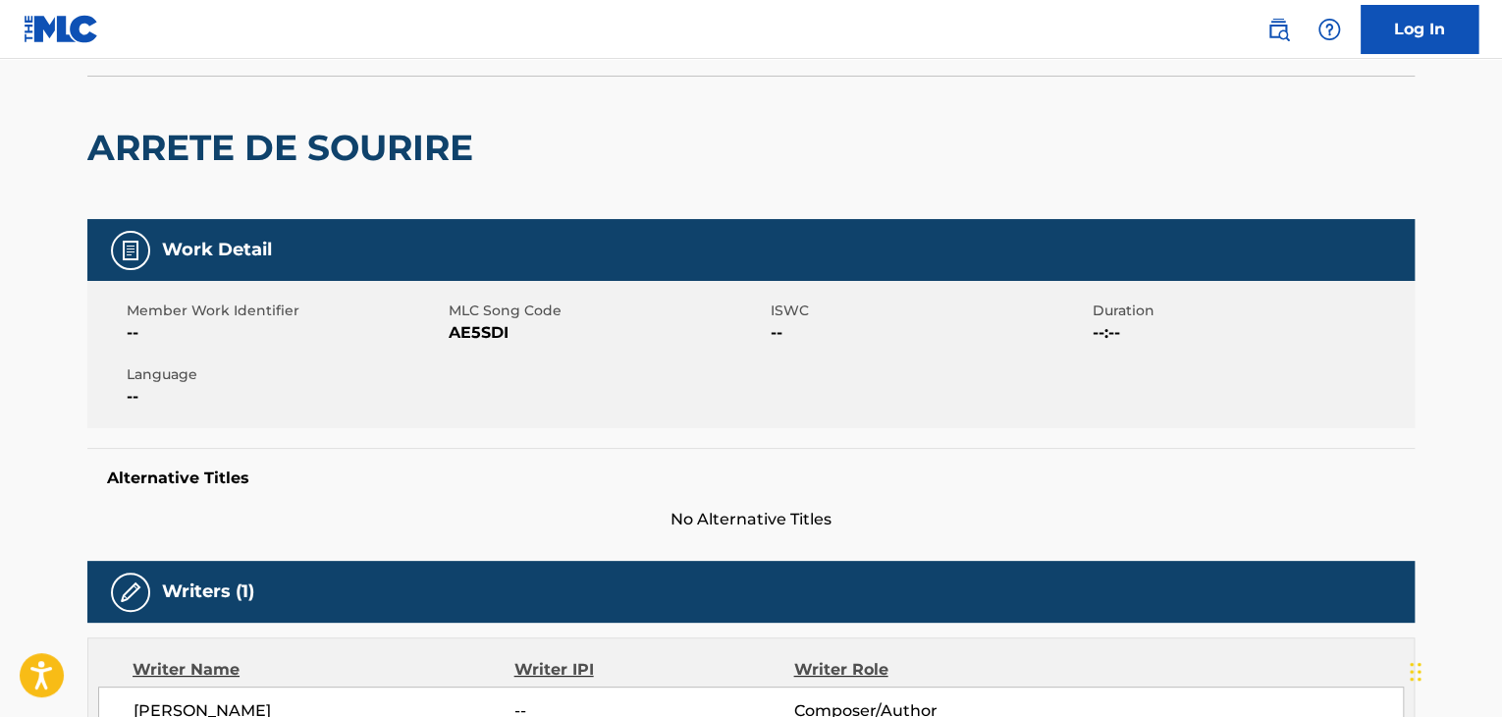
click at [467, 352] on div "Member Work Identifier -- MLC Song Code AE5SDI ISWC -- Duration --:-- Language …" at bounding box center [750, 354] width 1327 height 147
click at [473, 330] on span "AE5SDI" at bounding box center [607, 333] width 317 height 24
copy span "AE5SDI"
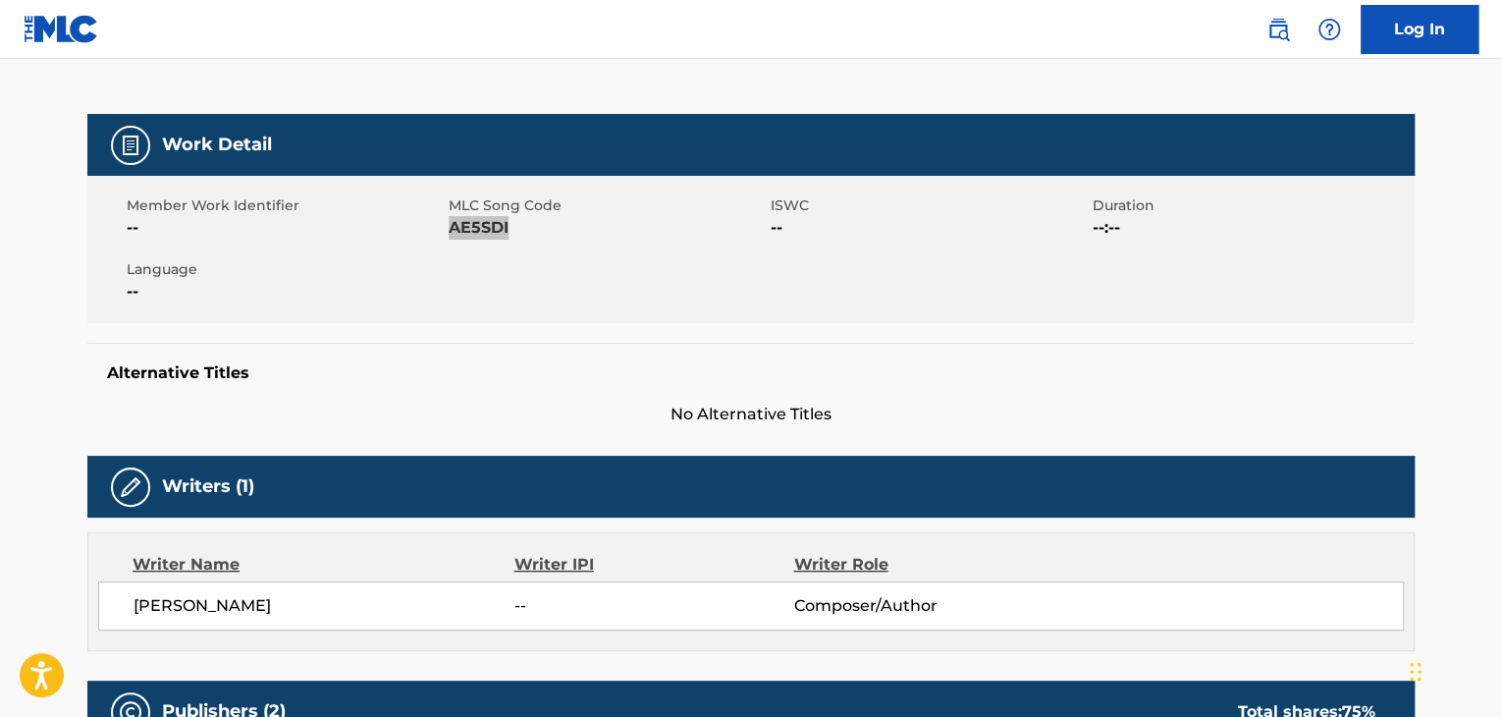
scroll to position [0, 0]
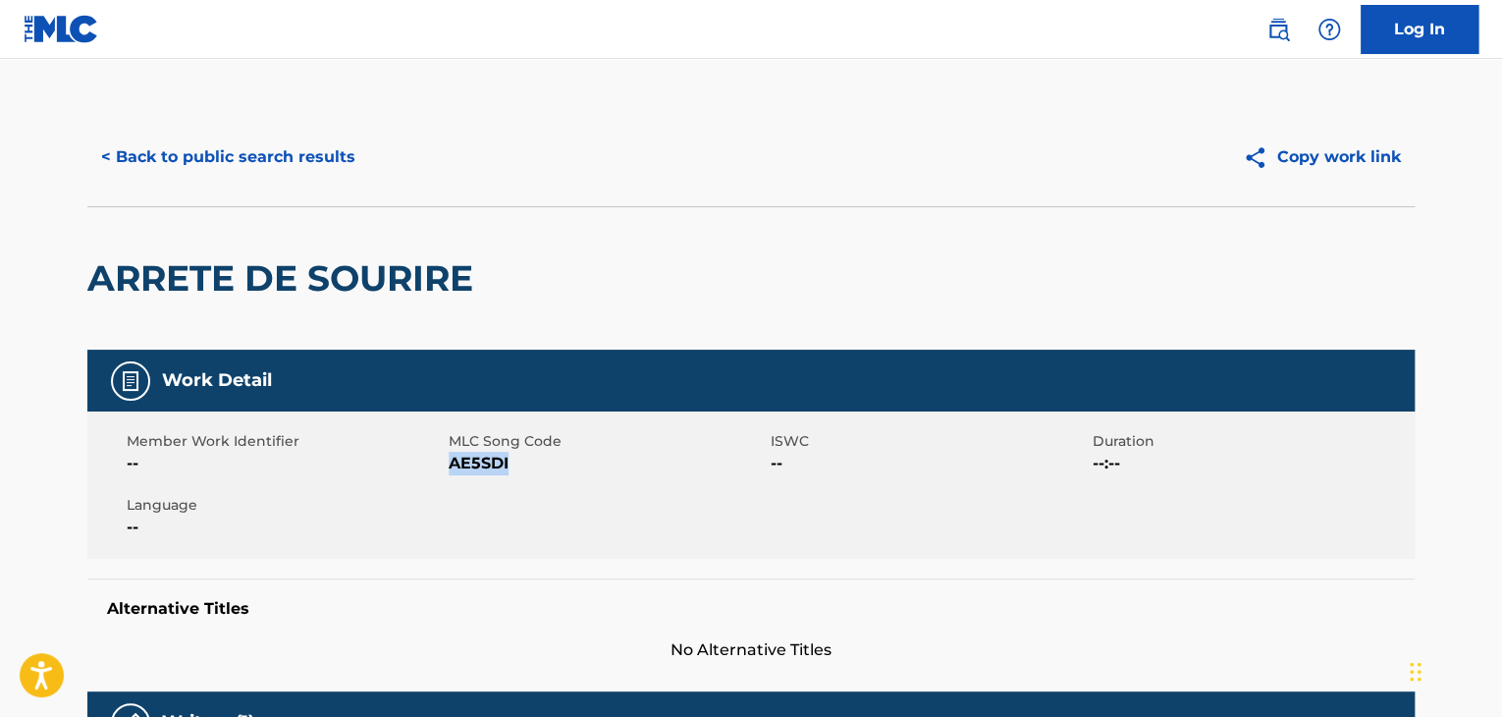
copy span "AE5SDI"
click at [313, 154] on button "< Back to public search results" at bounding box center [228, 157] width 282 height 49
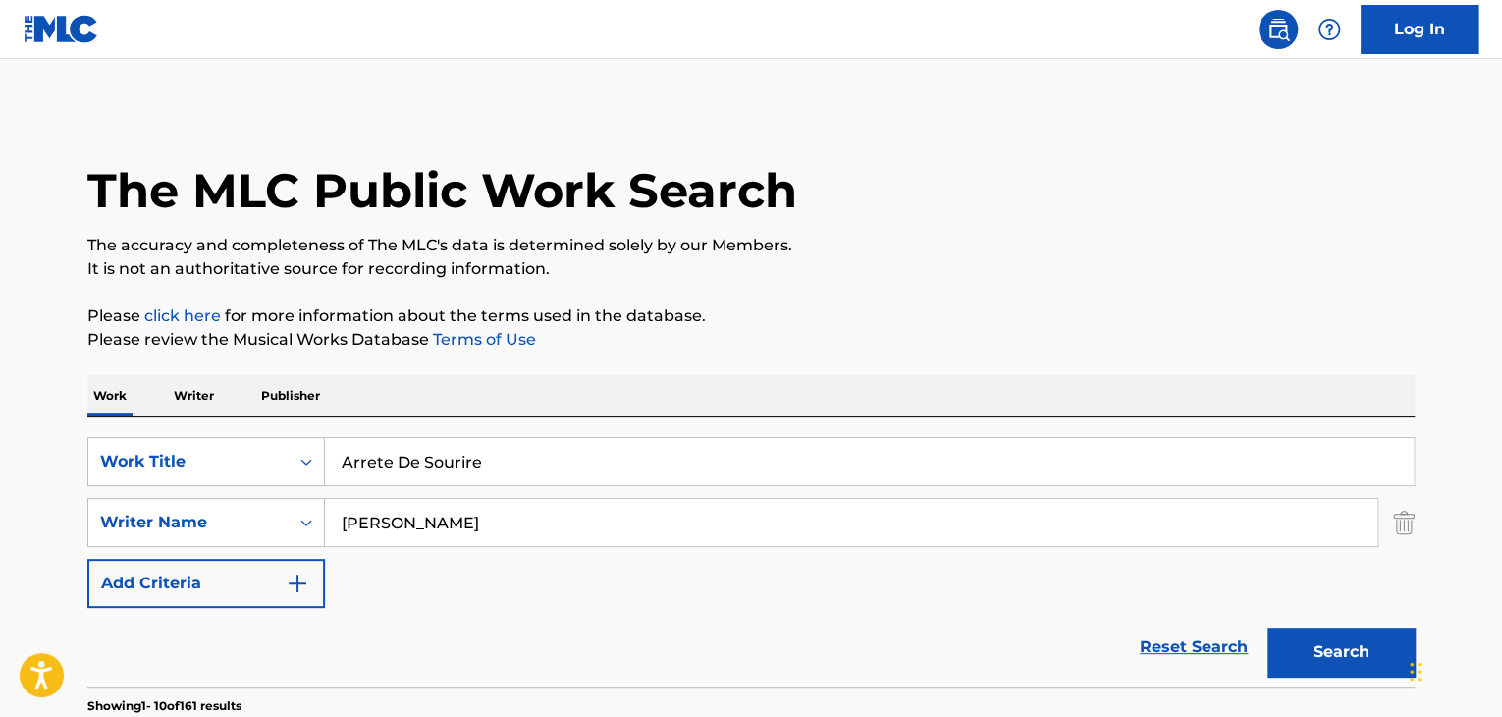
scroll to position [196, 0]
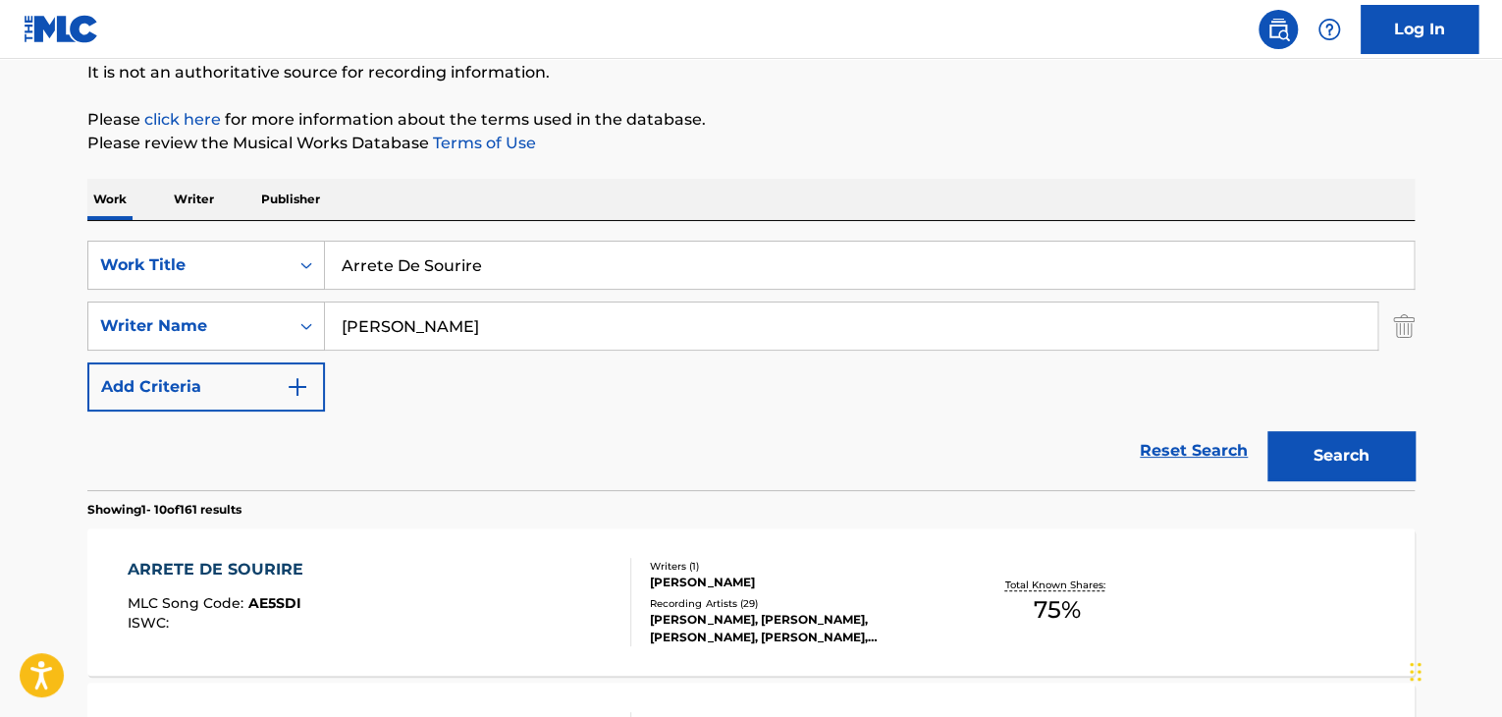
click at [505, 268] on input "Arrete De Sourire" at bounding box center [869, 264] width 1089 height 47
paste input "Le Secret"
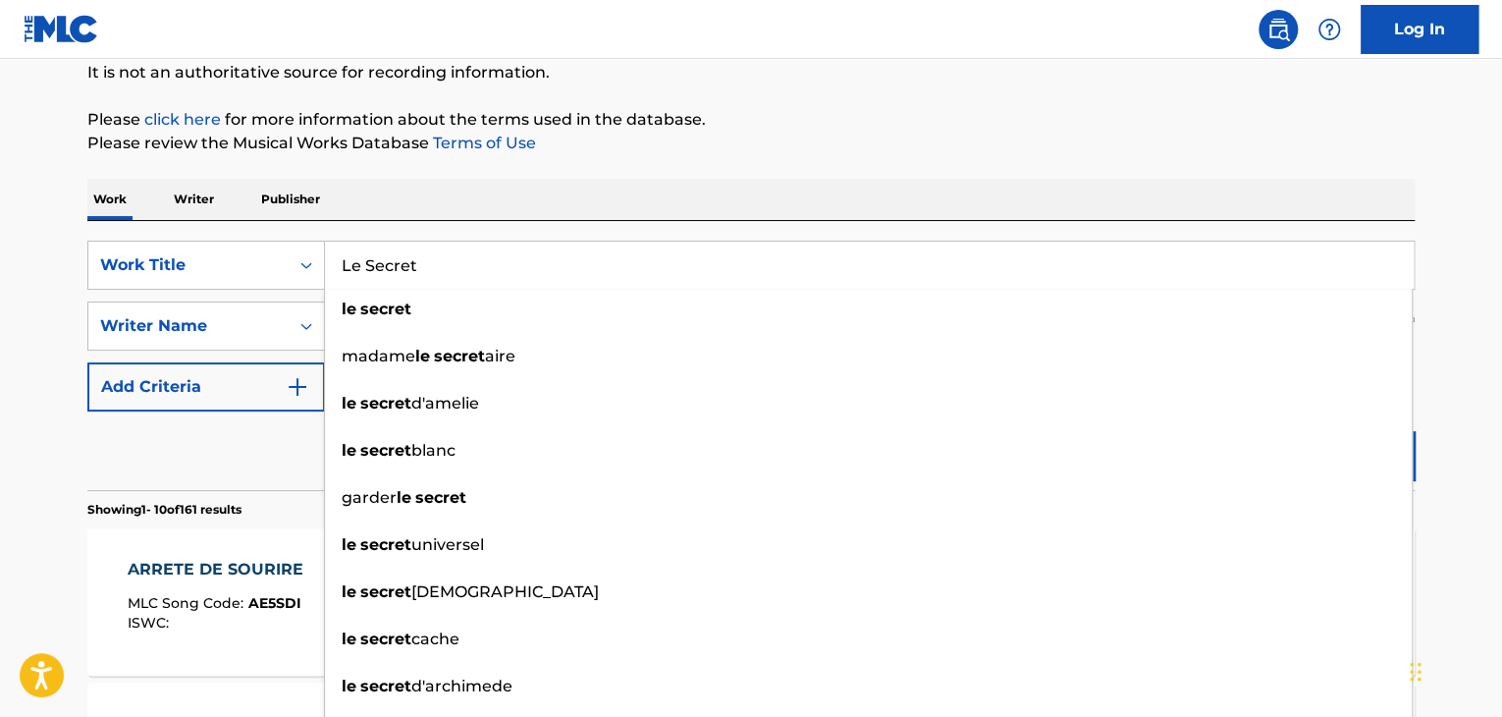
click at [271, 455] on div "Reset Search Search" at bounding box center [750, 450] width 1327 height 79
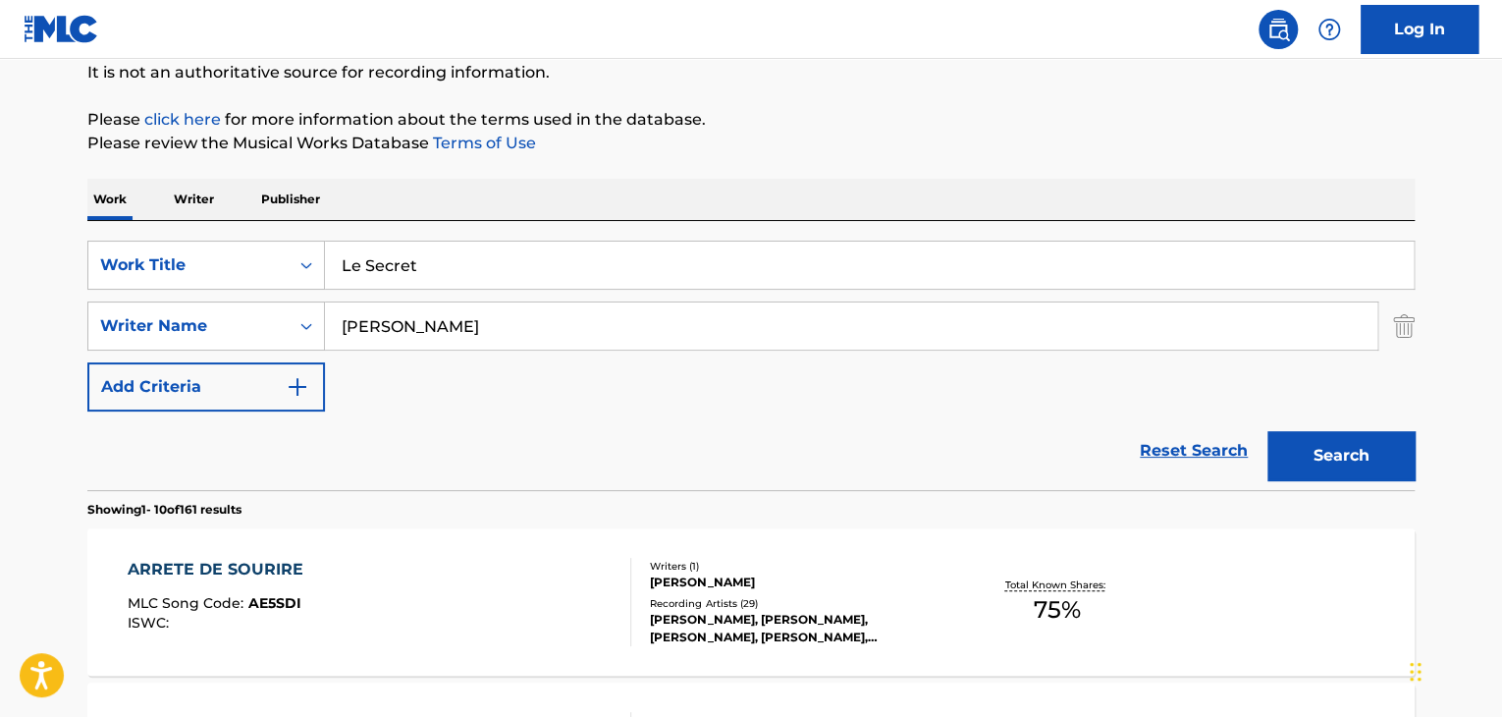
click at [1347, 449] on button "Search" at bounding box center [1340, 455] width 147 height 49
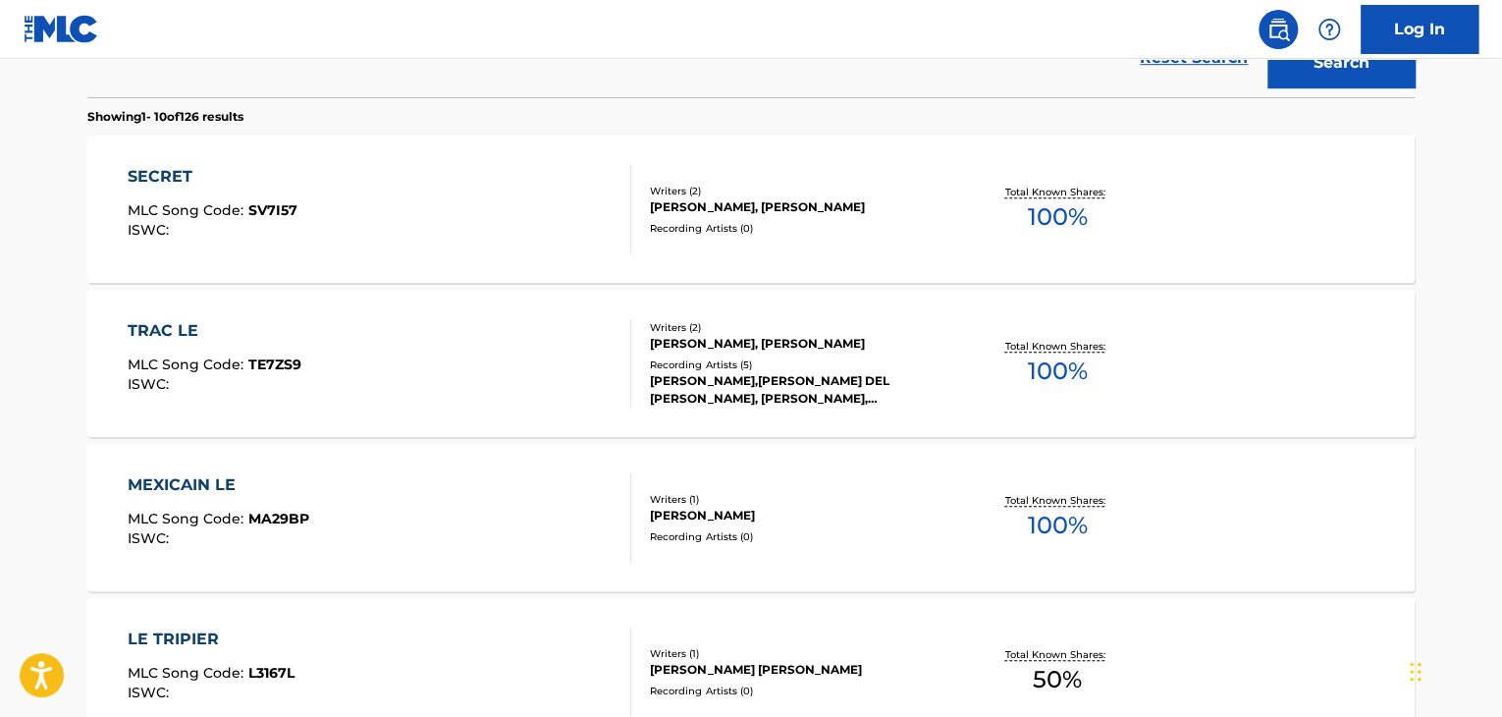
scroll to position [0, 0]
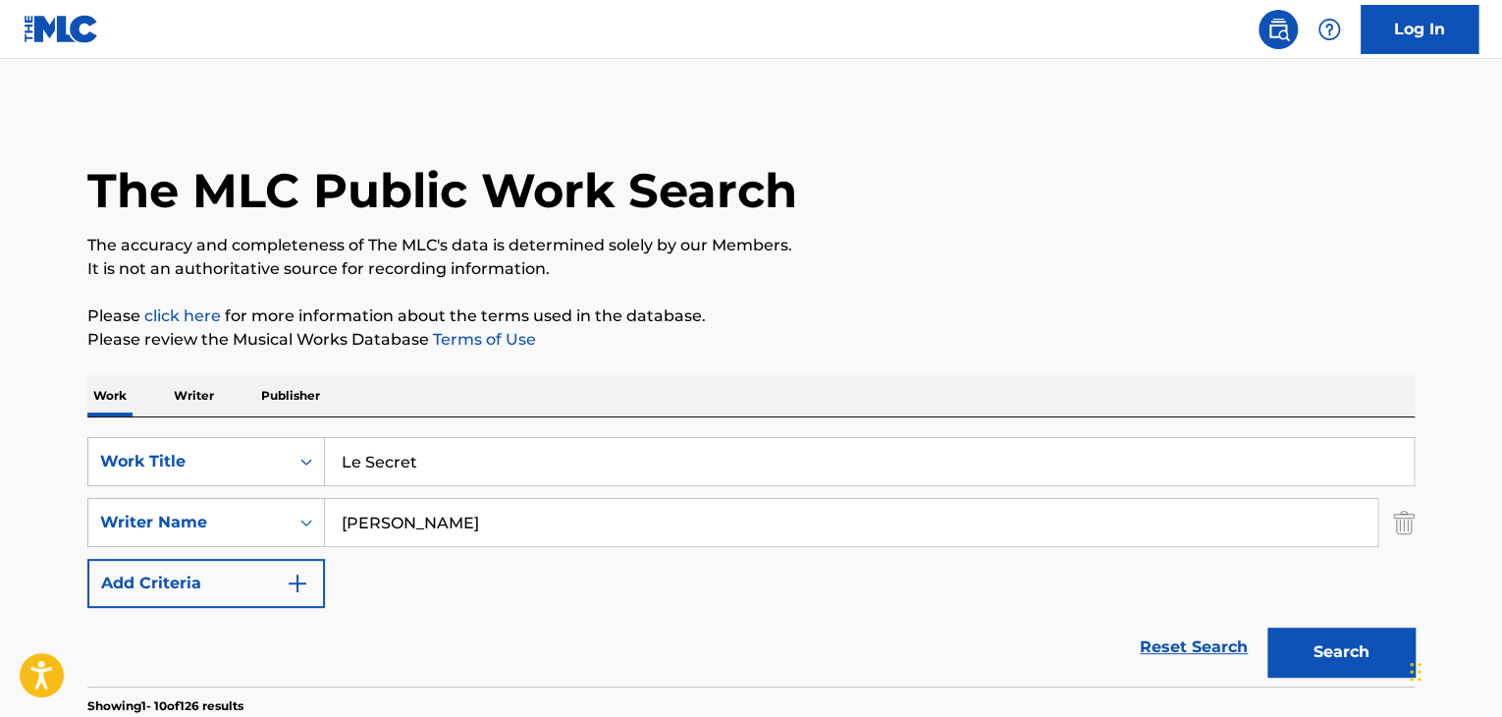
click at [759, 452] on input "Le Secret" at bounding box center [869, 461] width 1089 height 47
paste input "Arrete De Sourire"
click at [1327, 656] on button "Search" at bounding box center [1340, 651] width 147 height 49
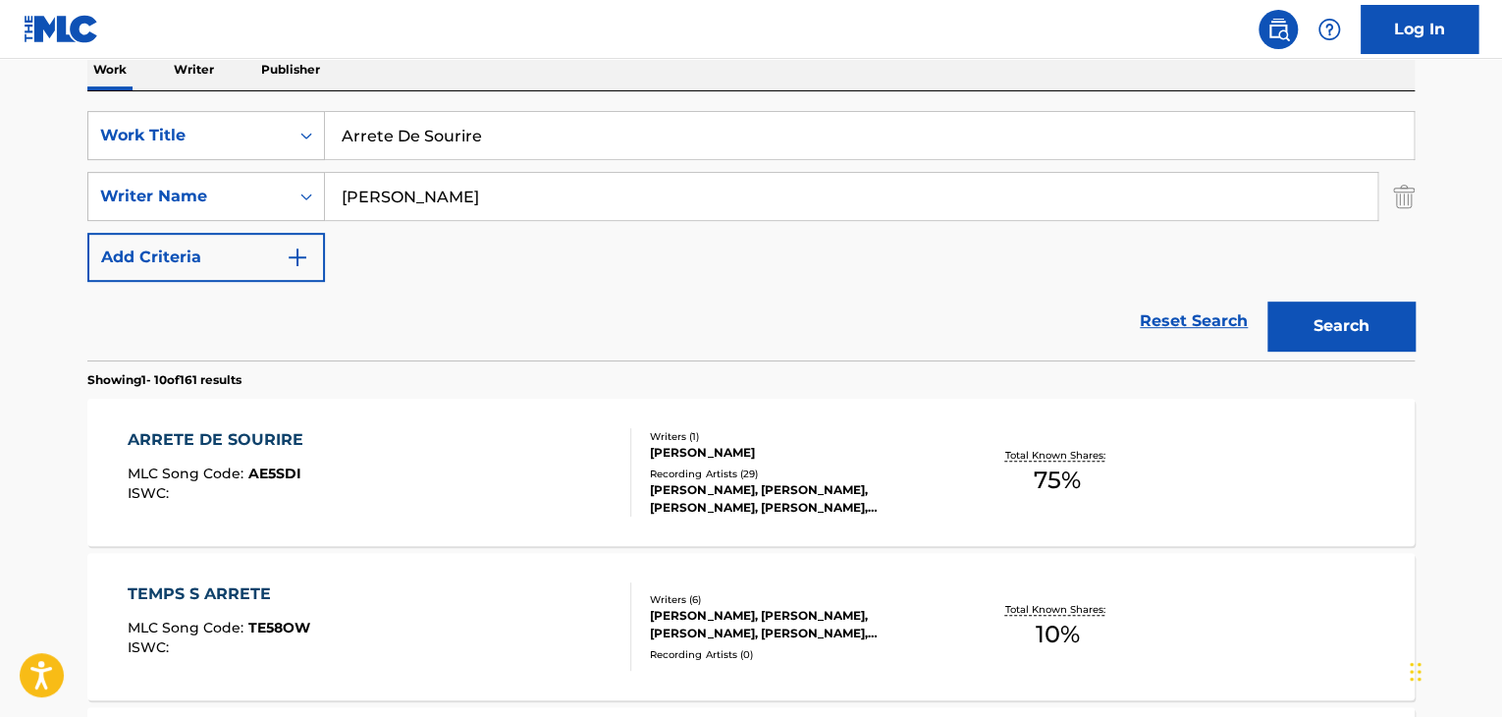
scroll to position [327, 0]
click at [456, 123] on input "Arrete De Sourire" at bounding box center [869, 134] width 1089 height 47
paste input "Dans Mes Reves"
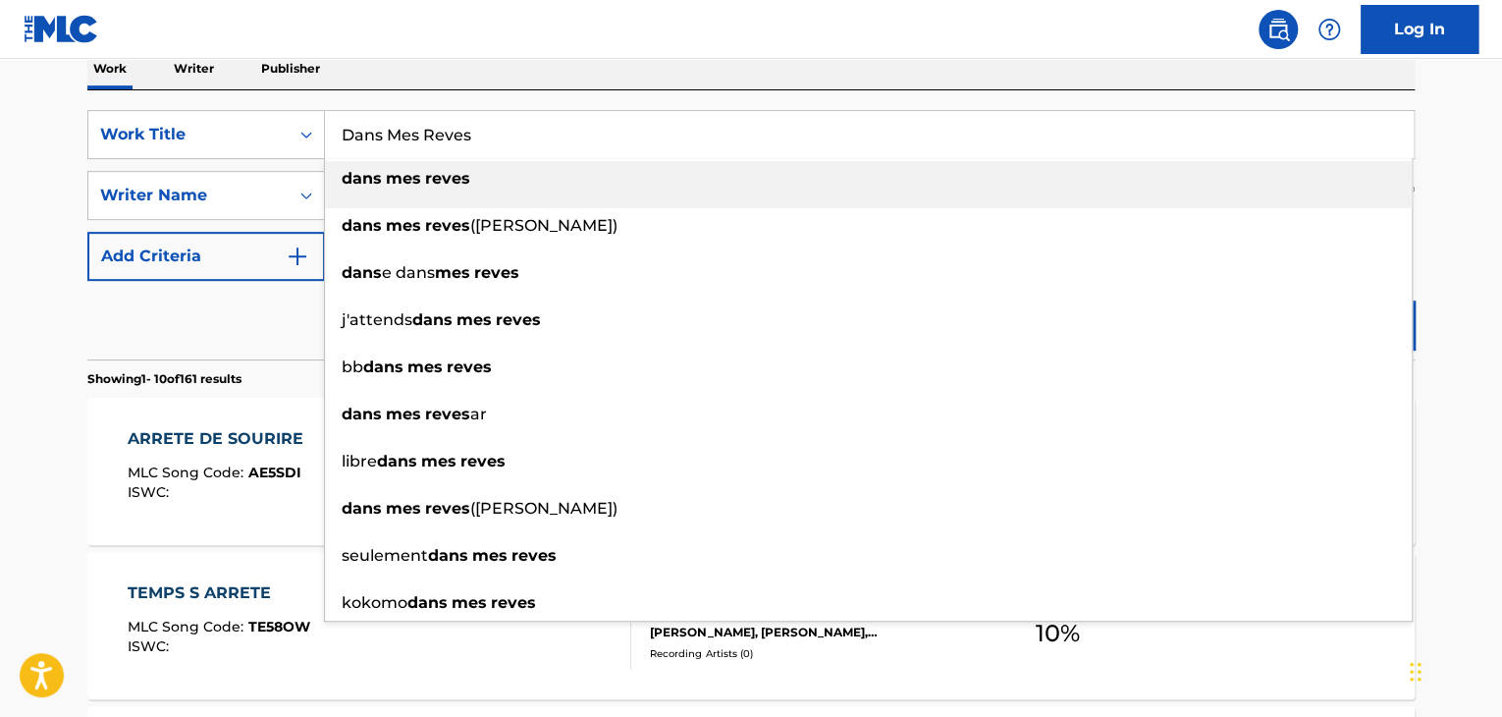
type input "Dans Mes Reves"
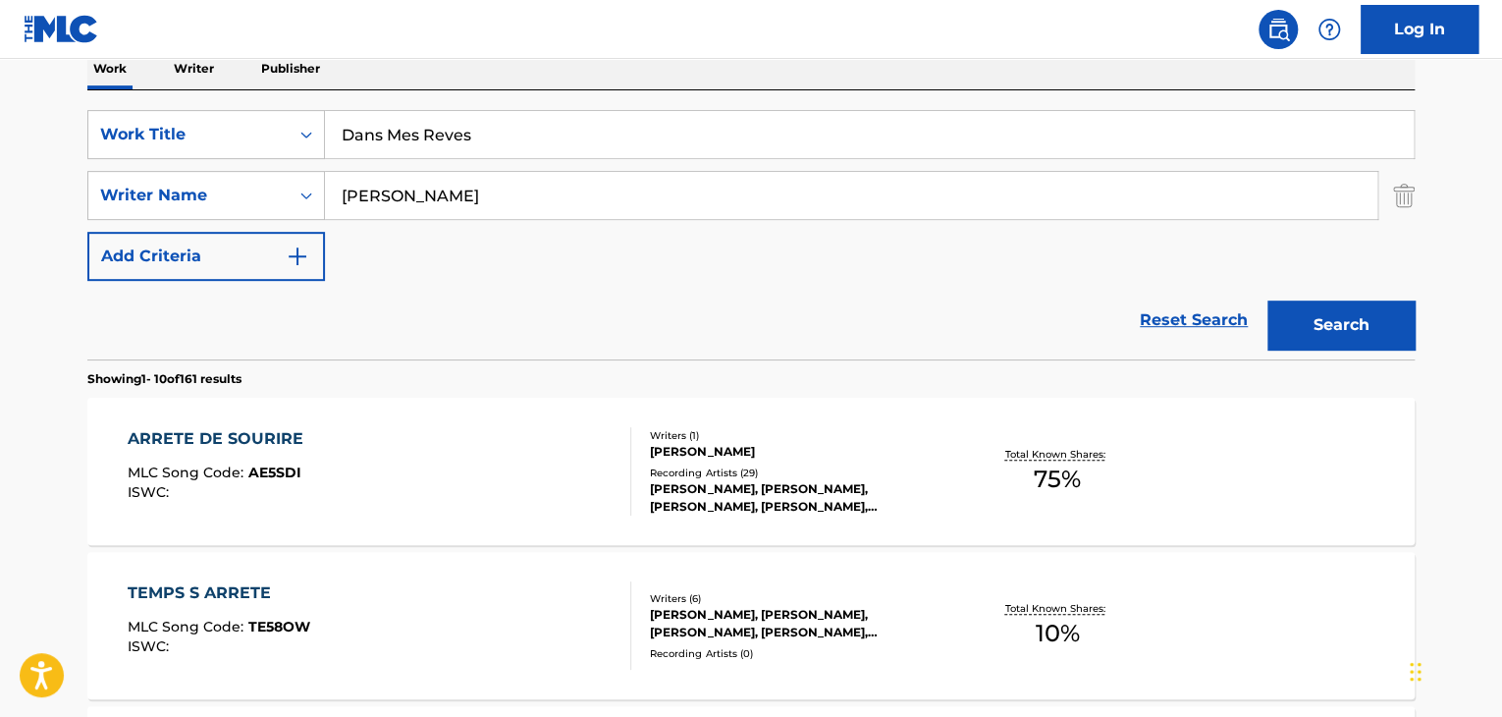
click at [268, 320] on div "Reset Search Search" at bounding box center [750, 320] width 1327 height 79
click at [453, 208] on input "[PERSON_NAME]" at bounding box center [851, 195] width 1052 height 47
paste input "Pommet"
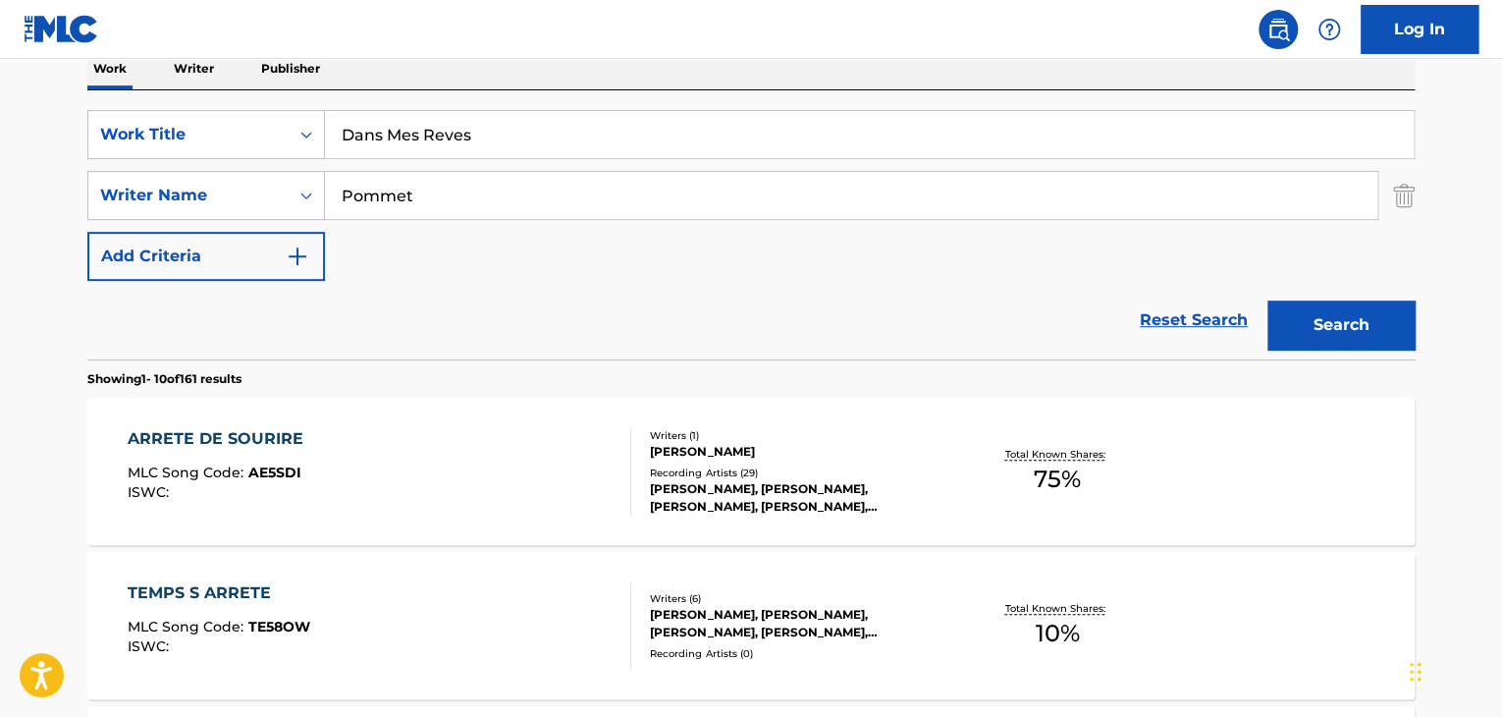
type input "Pommet"
click at [1311, 319] on button "Search" at bounding box center [1340, 324] width 147 height 49
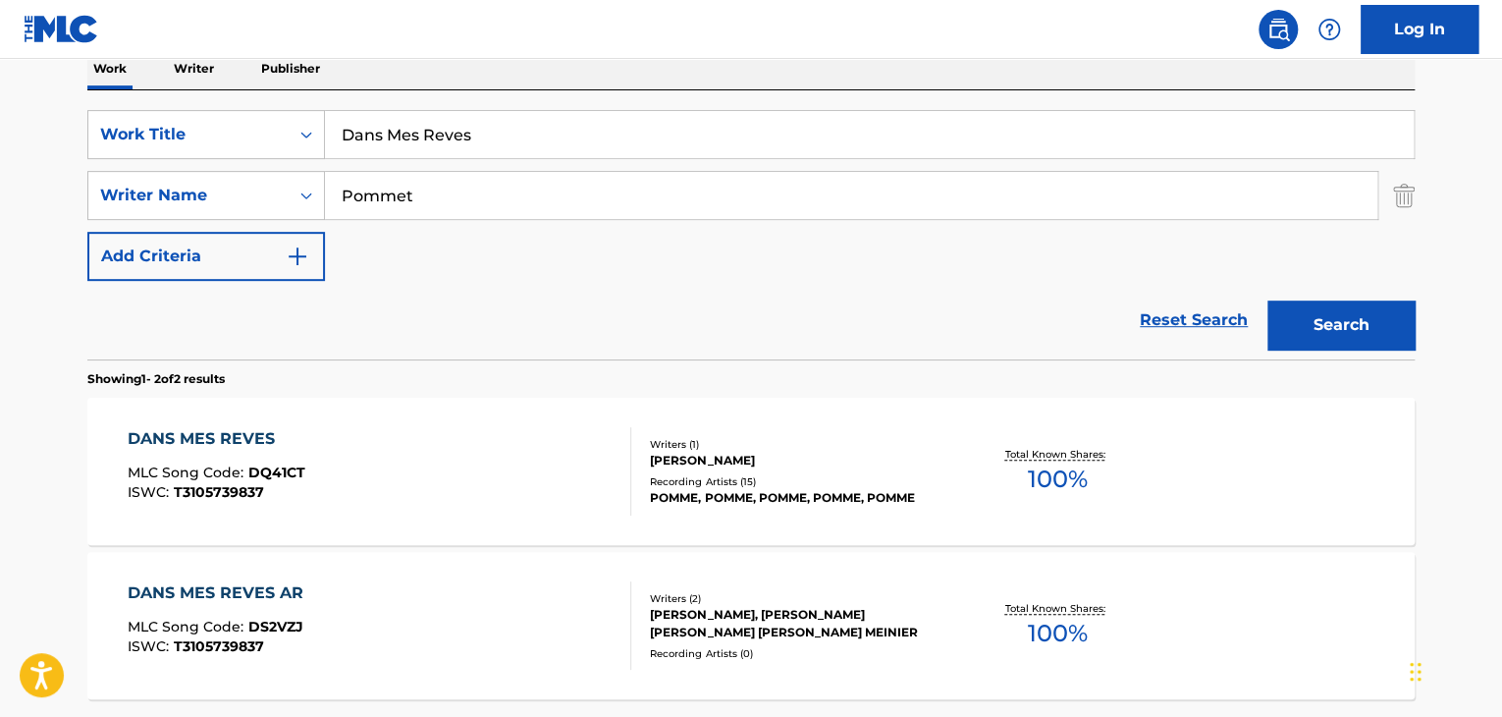
click at [265, 433] on div "DANS MES REVES" at bounding box center [217, 439] width 178 height 24
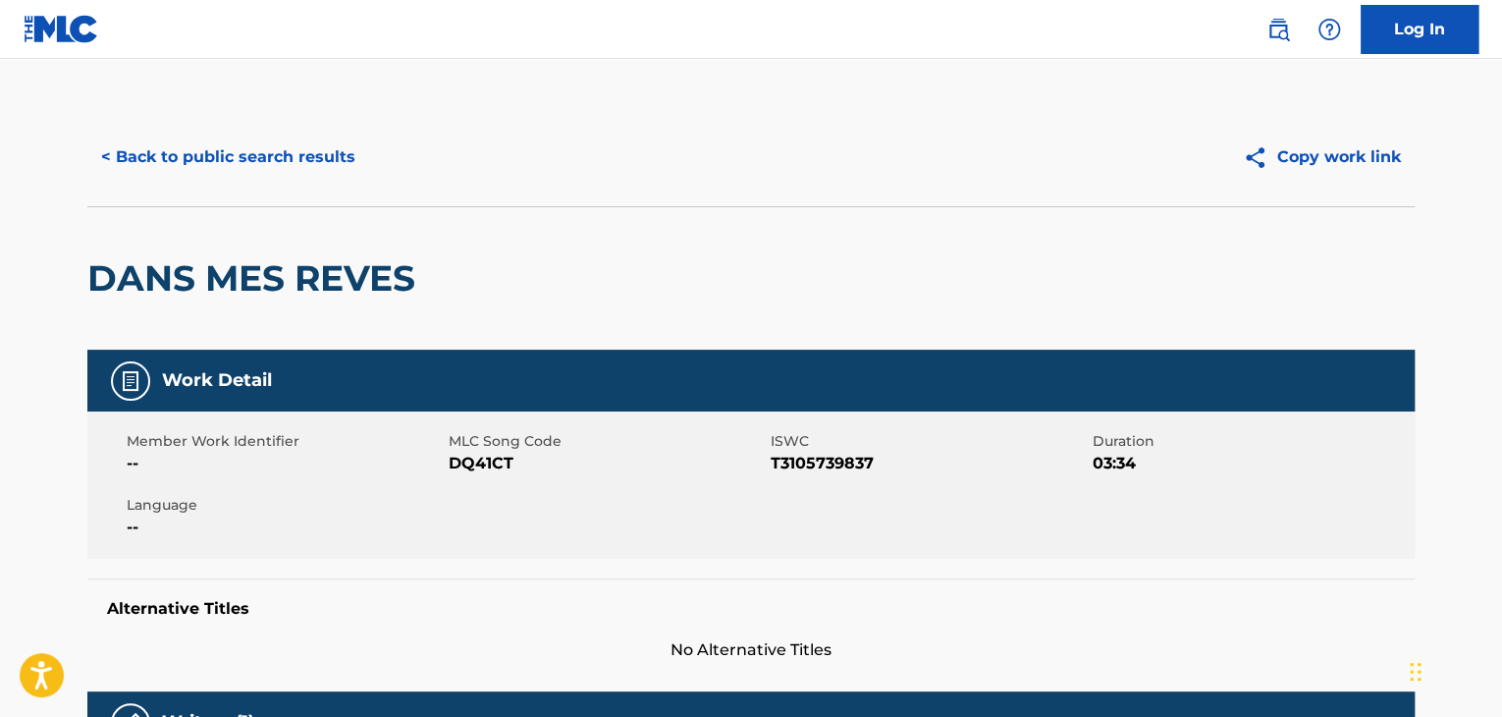
click at [500, 461] on span "DQ41CT" at bounding box center [607, 464] width 317 height 24
copy span "DQ41CT"
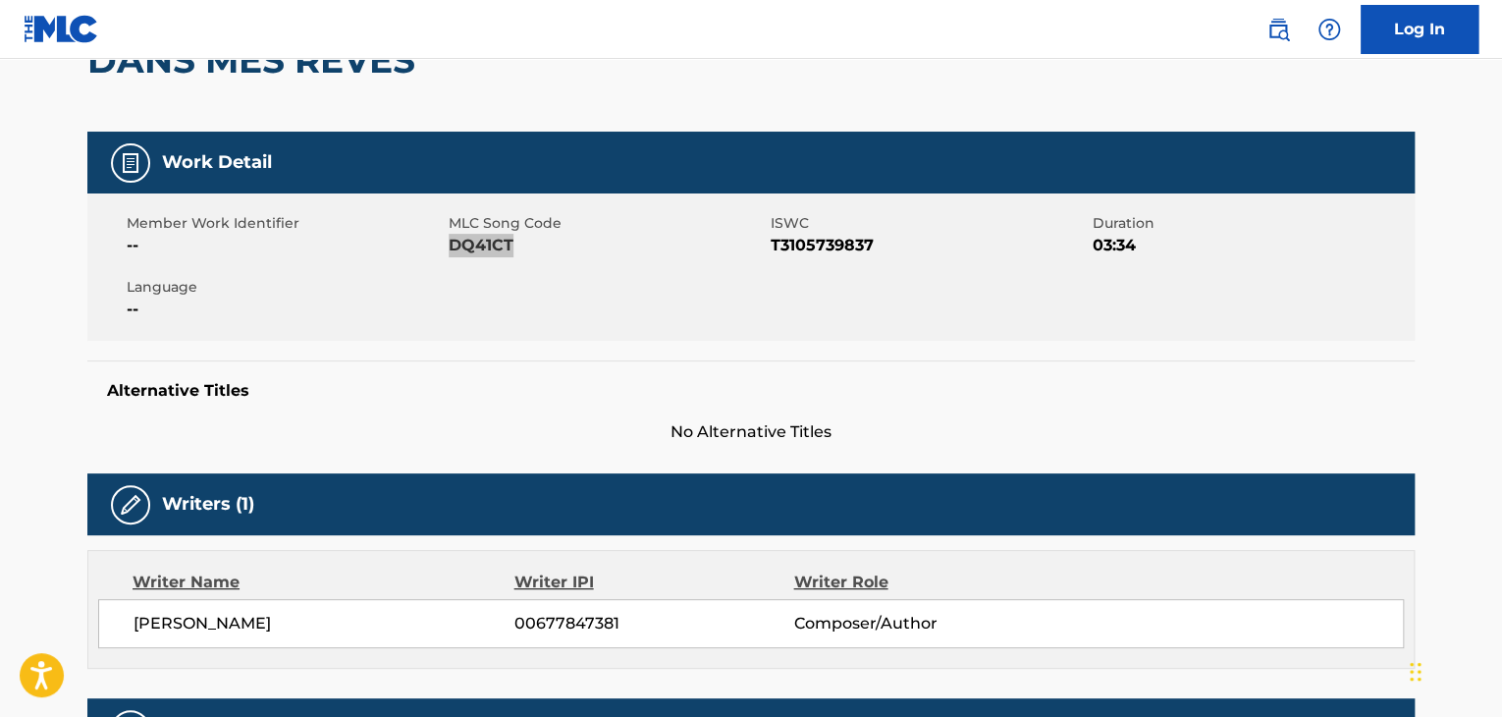
scroll to position [457, 0]
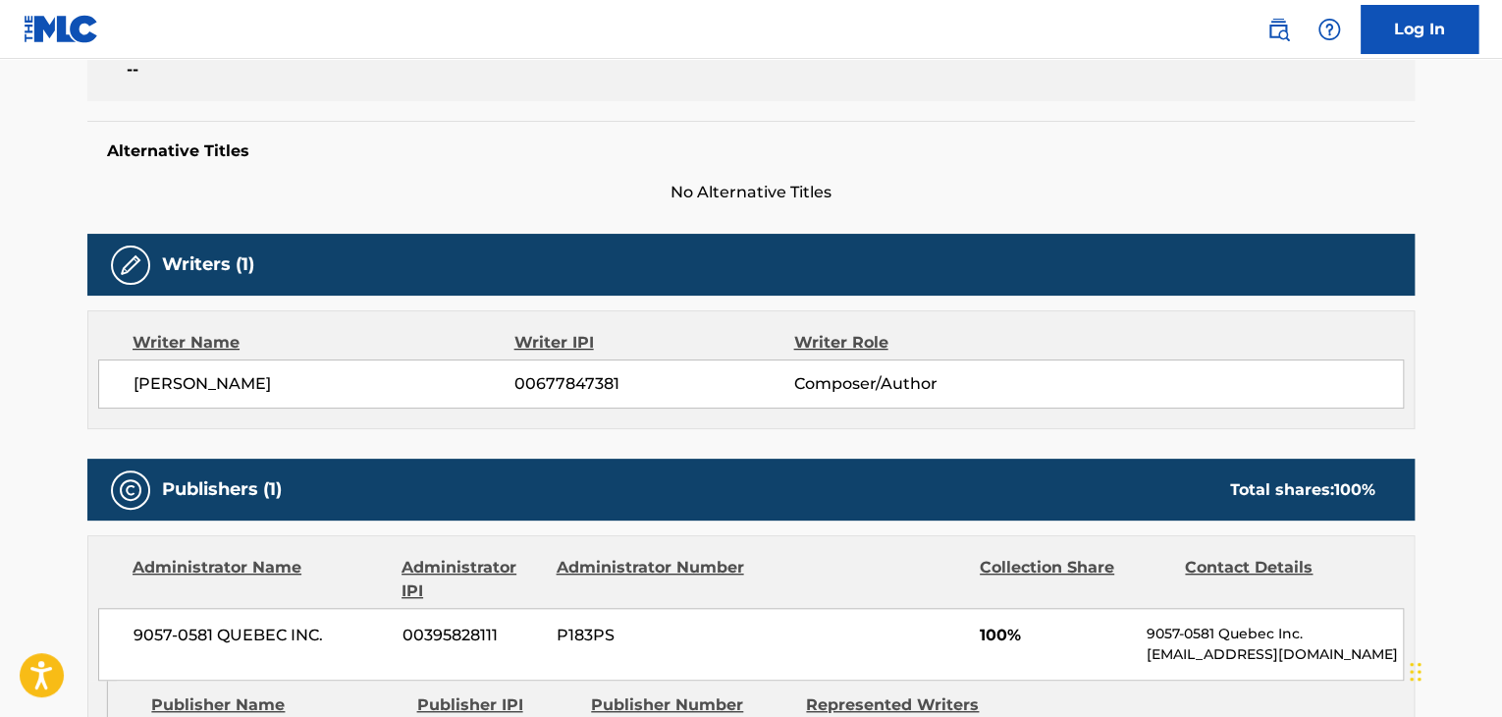
click at [233, 389] on span "[PERSON_NAME]" at bounding box center [323, 384] width 381 height 24
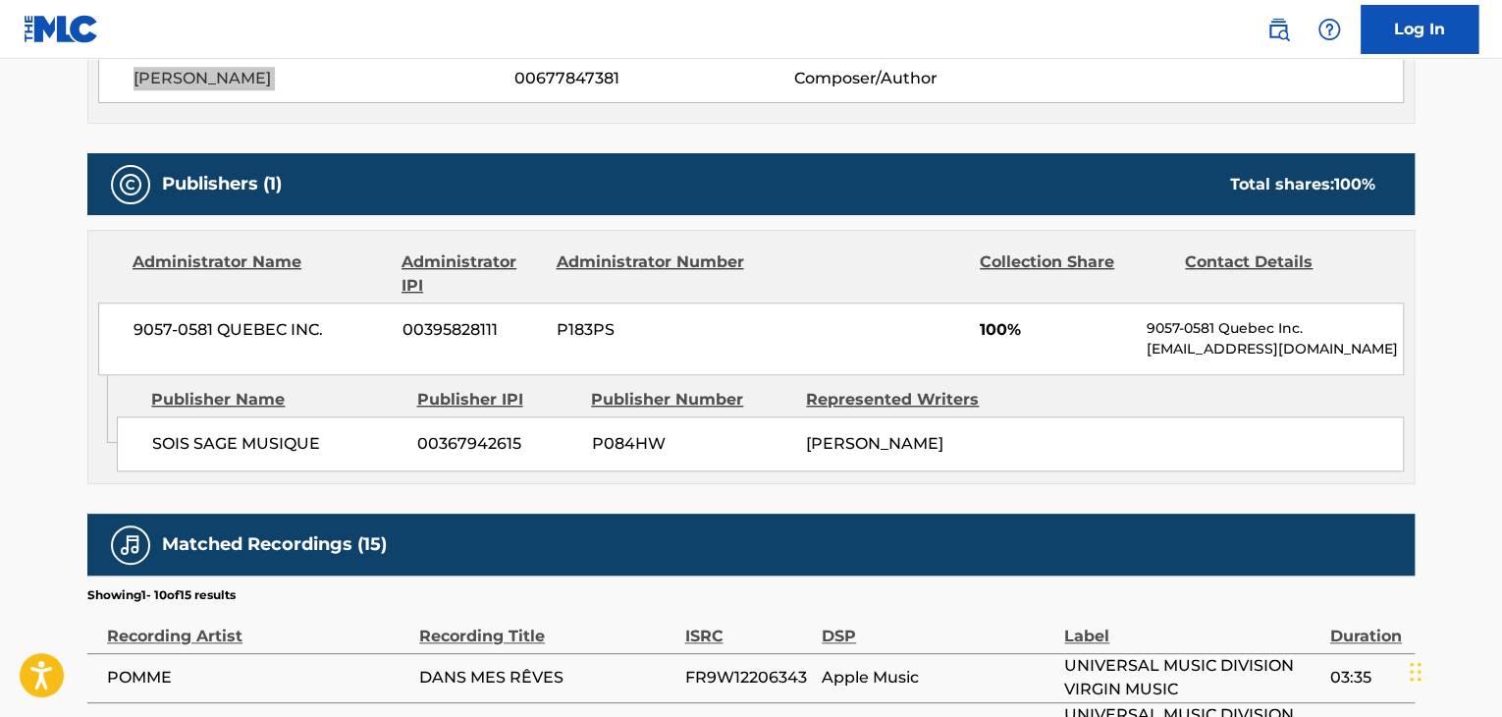
scroll to position [785, 0]
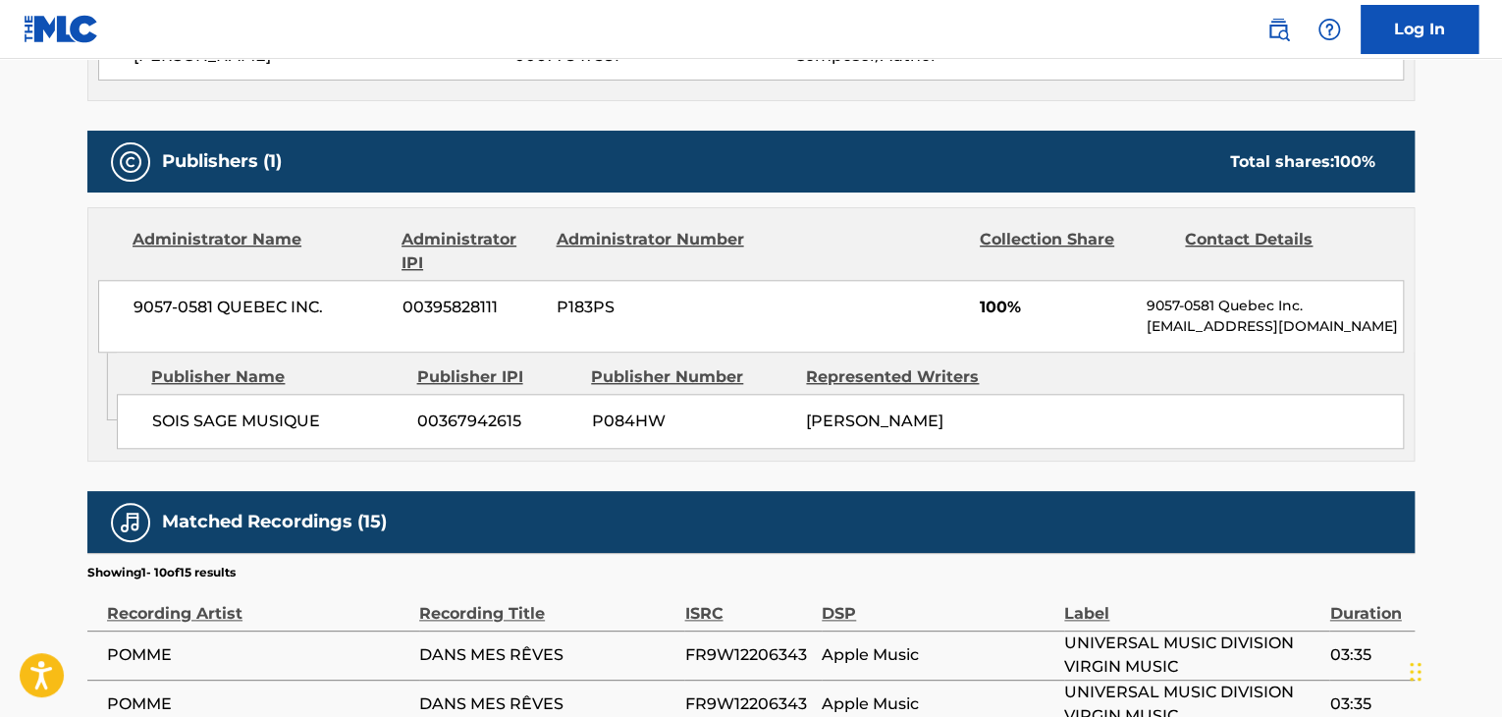
click at [256, 417] on span "SOIS SAGE MUSIQUE" at bounding box center [277, 421] width 250 height 24
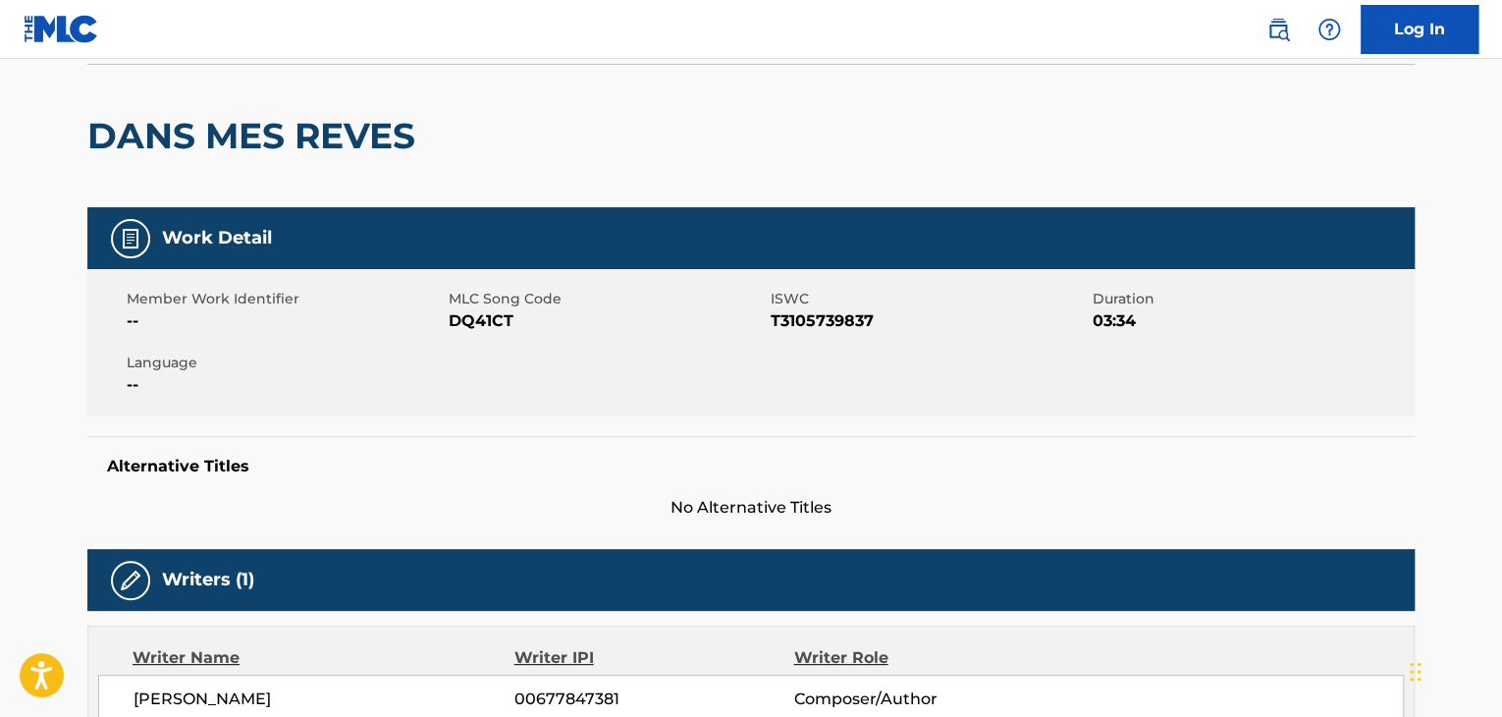
scroll to position [0, 0]
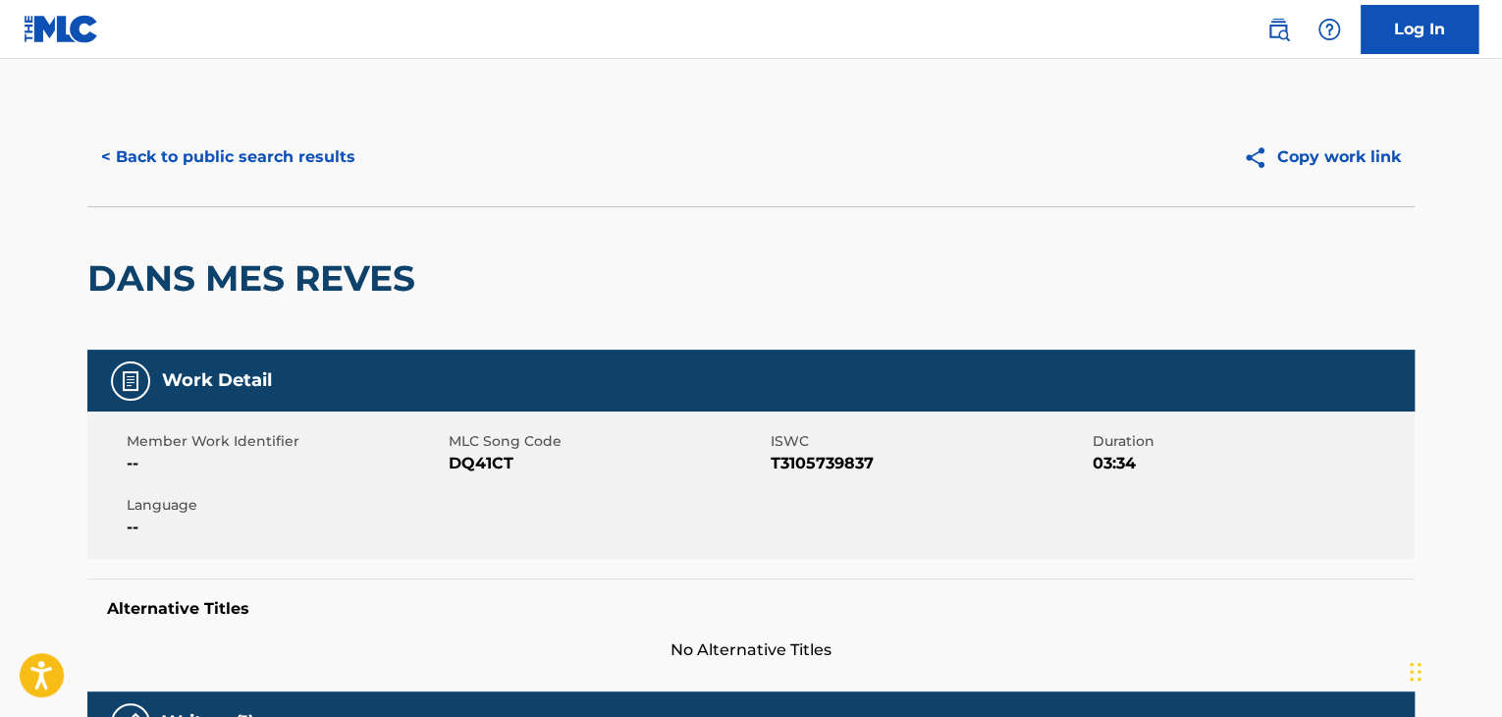
click at [245, 157] on button "< Back to public search results" at bounding box center [228, 157] width 282 height 49
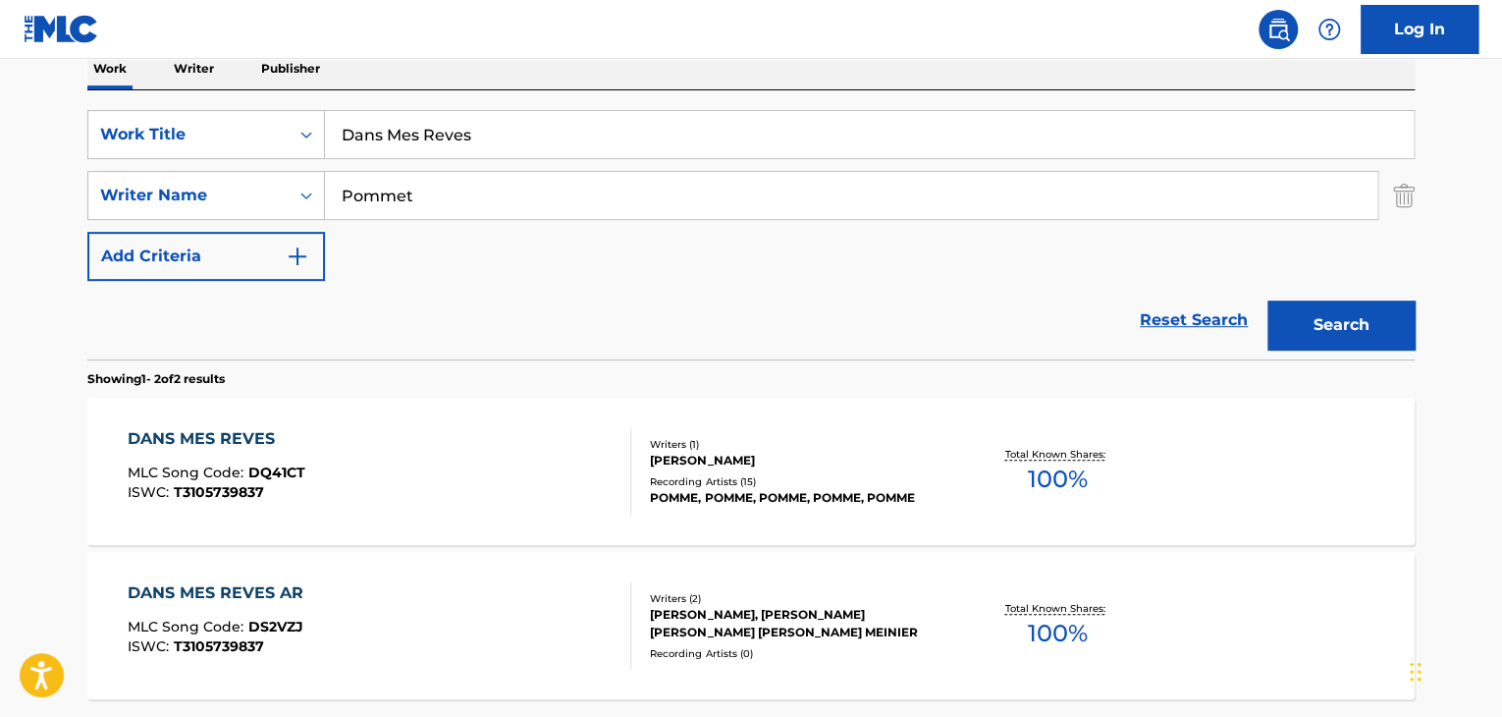
click at [360, 198] on input "Pommet" at bounding box center [851, 195] width 1052 height 47
paste input "[PERSON_NAME]"
type input "[PERSON_NAME]"
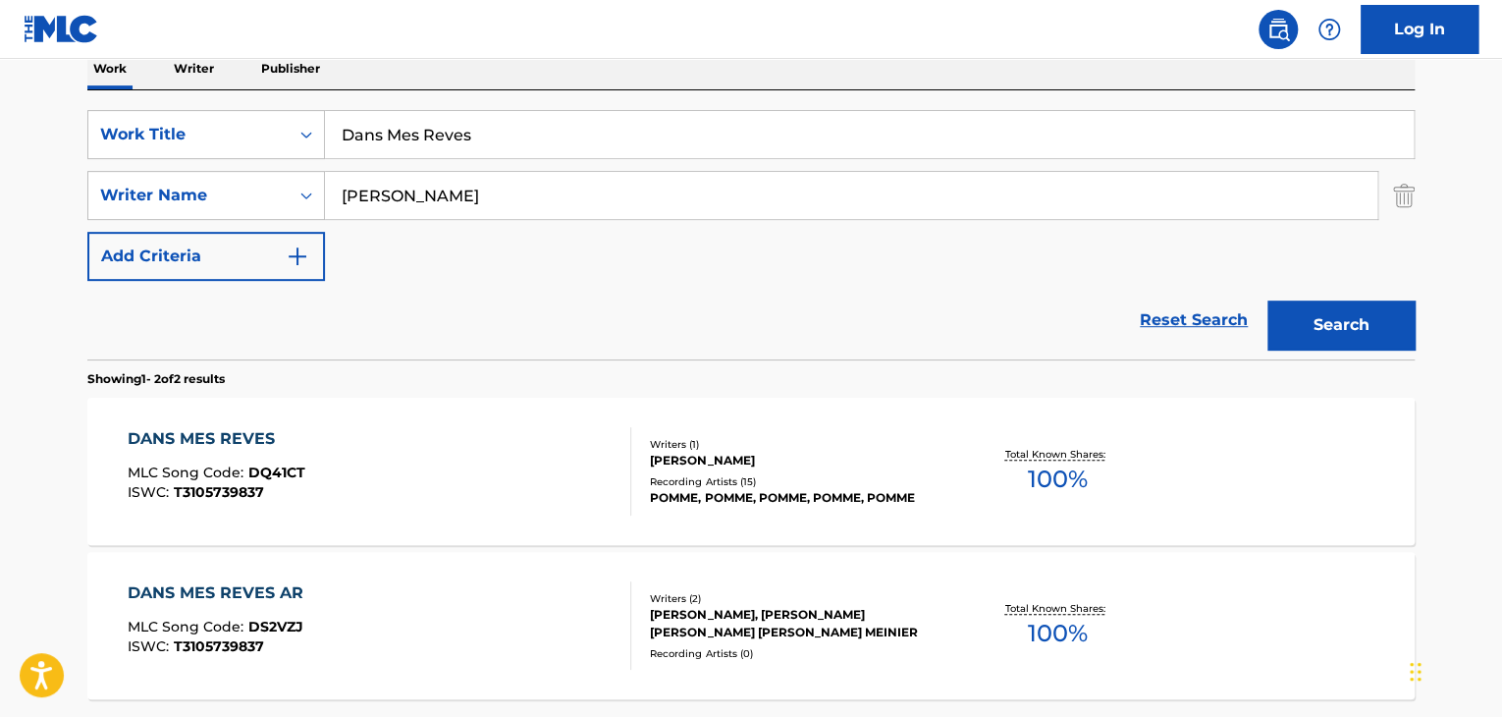
click at [656, 138] on input "Dans Mes Reves" at bounding box center [869, 134] width 1089 height 47
paste input "Sumerset"
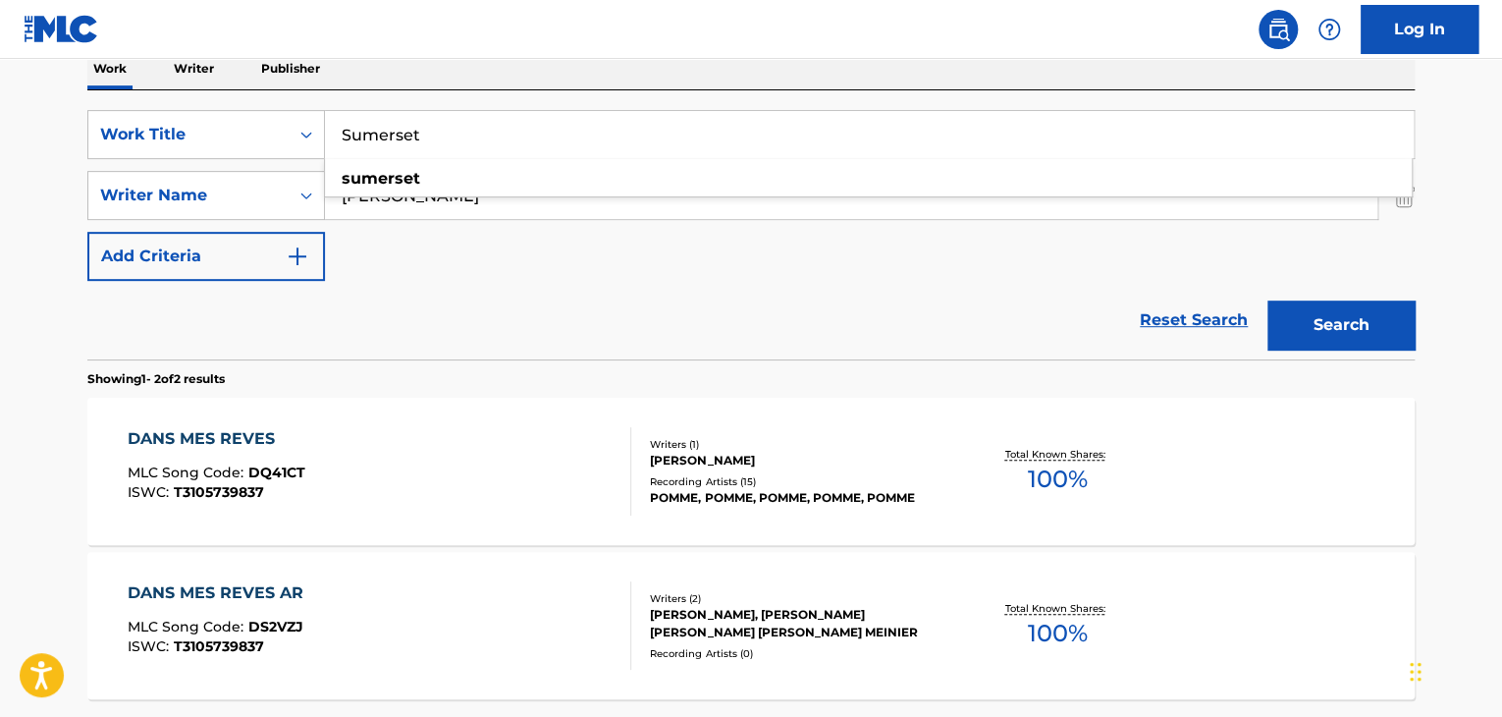
type input "Sumerset"
click at [402, 237] on div "SearchWithCriteria94b7c110-9e97-4d64-9c81-5803be8259da Work Title Sumerset sume…" at bounding box center [750, 195] width 1327 height 171
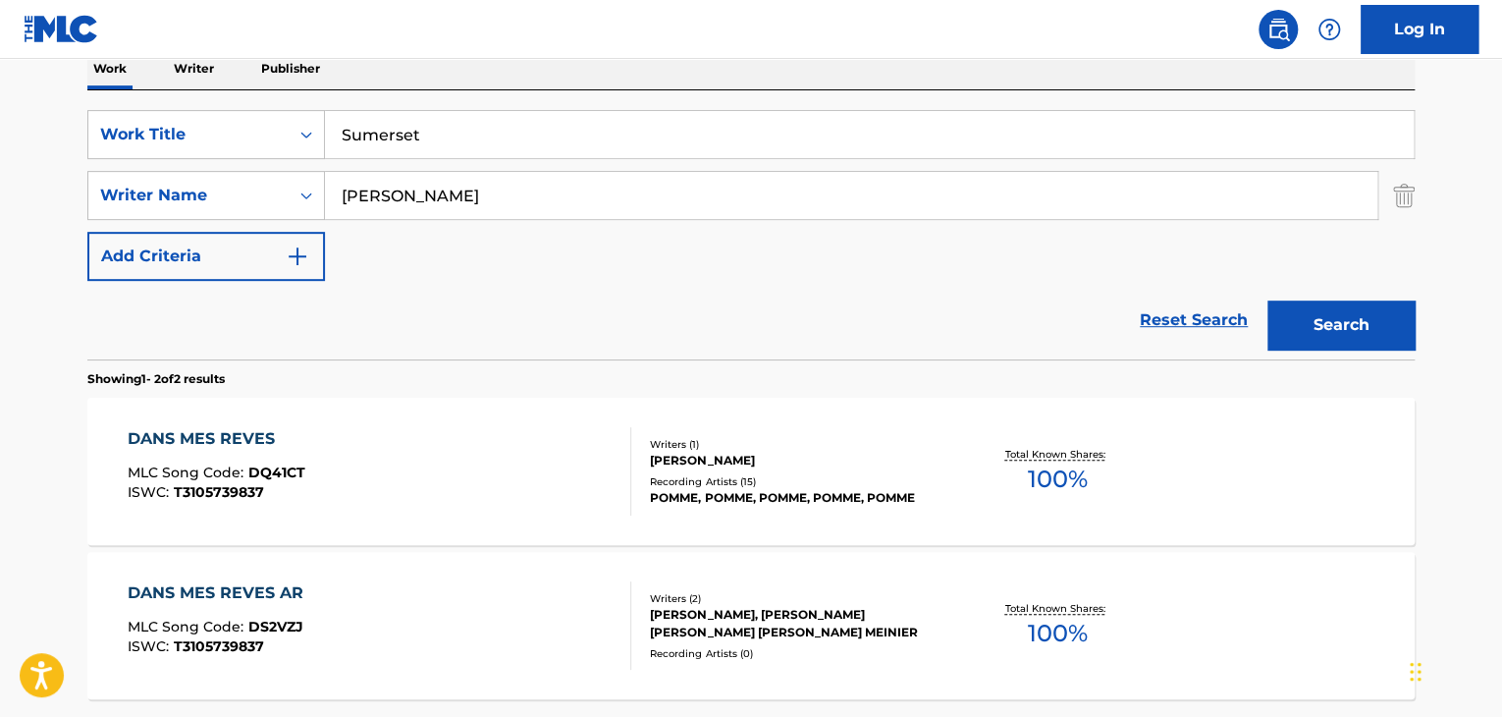
drag, startPoint x: 389, startPoint y: 201, endPoint x: 284, endPoint y: 246, distance: 114.3
click at [284, 246] on div "SearchWithCriteria94b7c110-9e97-4d64-9c81-5803be8259da Work Title Sumerset Sear…" at bounding box center [750, 195] width 1327 height 171
type input "[PERSON_NAME]"
click at [1267, 300] on button "Search" at bounding box center [1340, 324] width 147 height 49
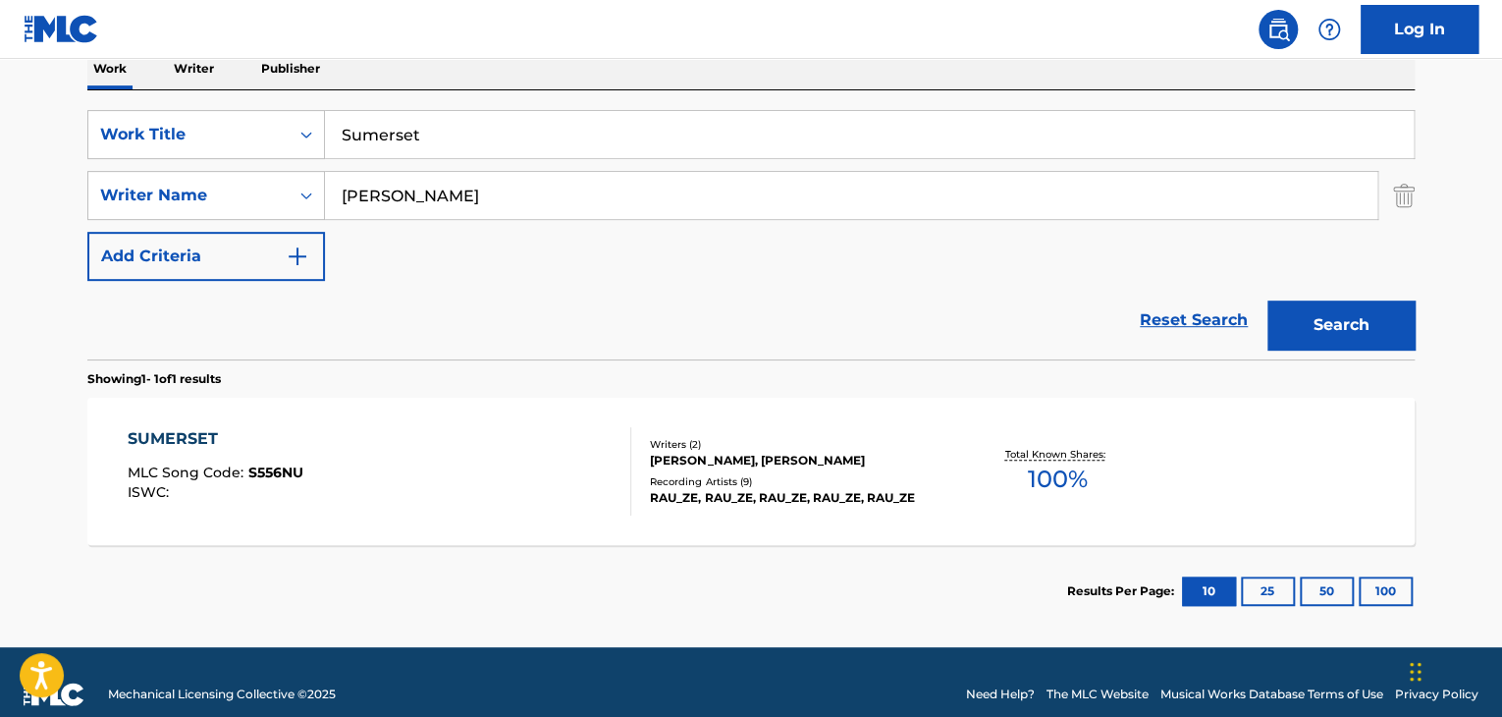
click at [141, 439] on div "SUMERSET" at bounding box center [216, 439] width 176 height 24
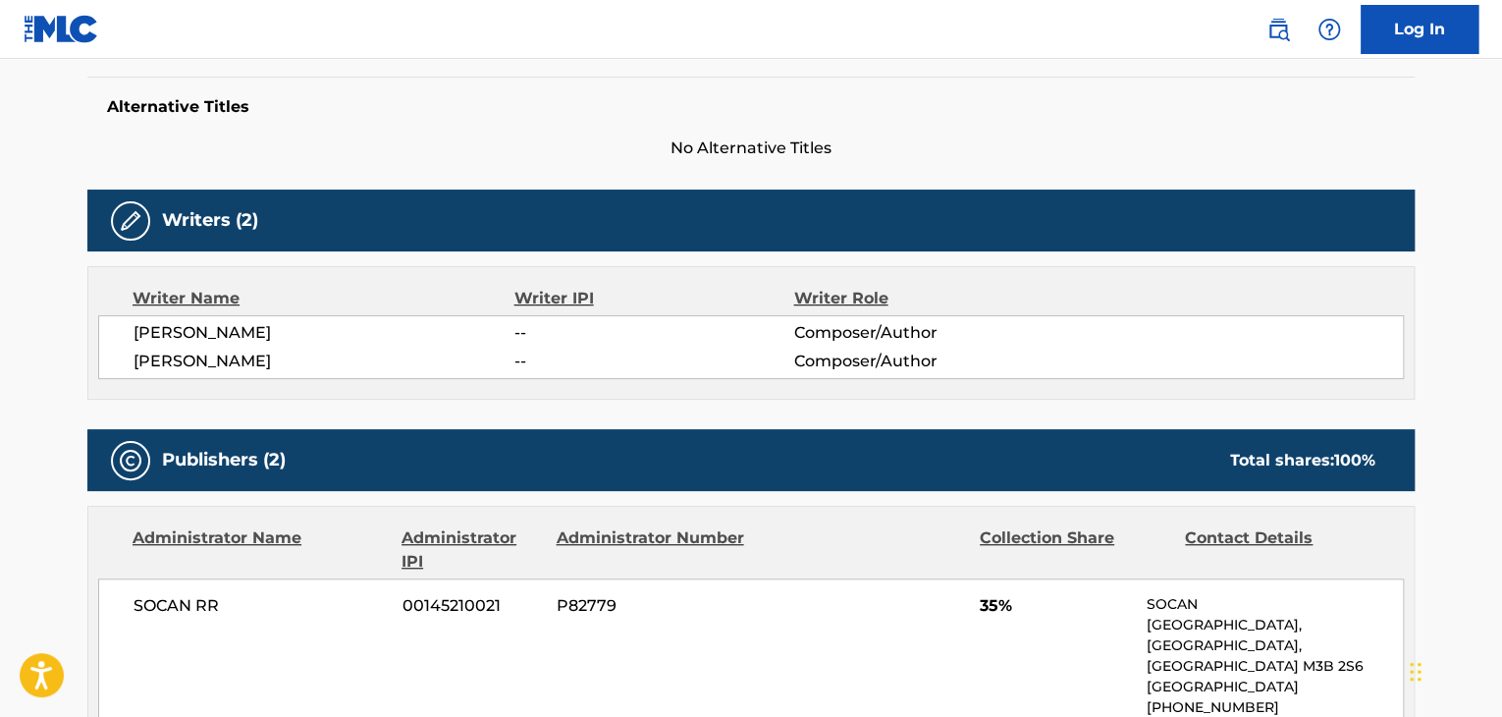
scroll to position [457, 0]
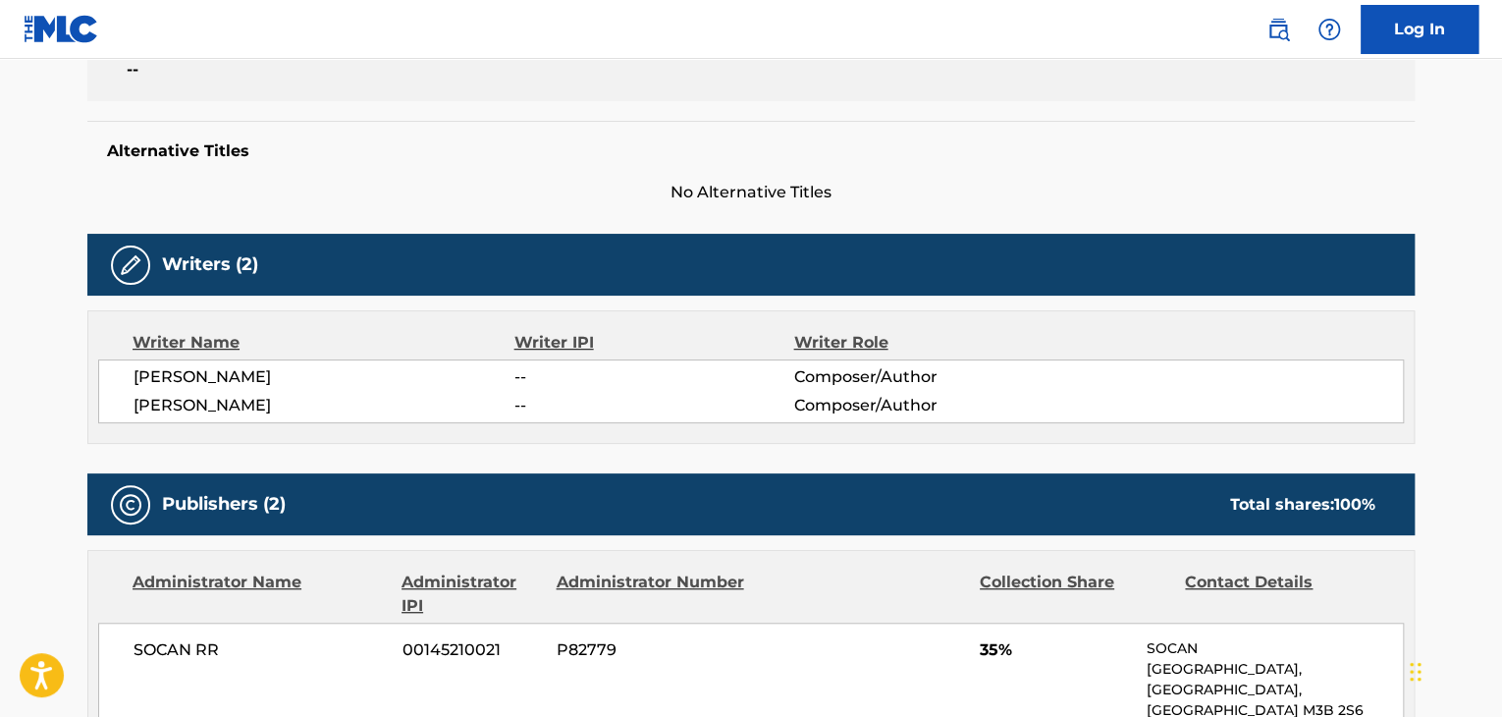
scroll to position [351, 0]
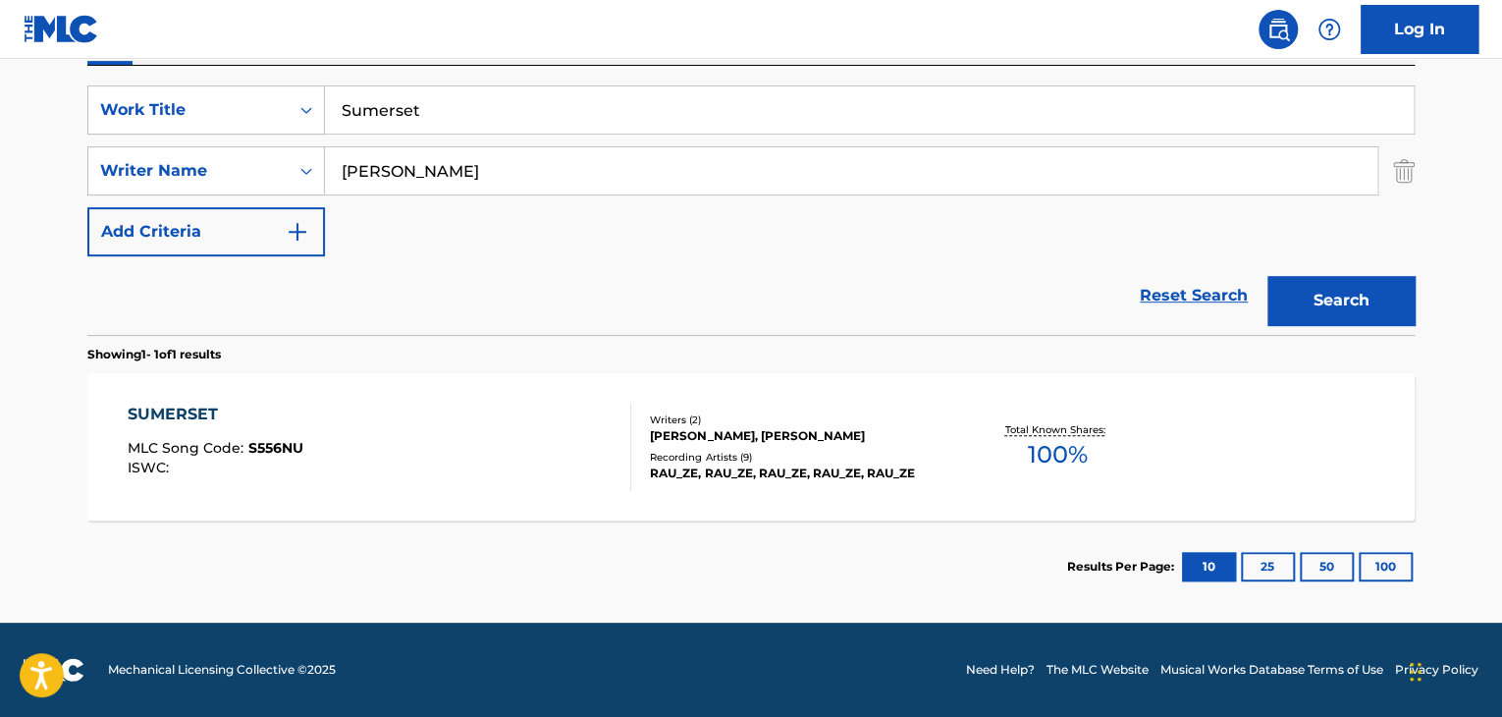
click at [156, 421] on div "SUMERSET" at bounding box center [216, 414] width 176 height 24
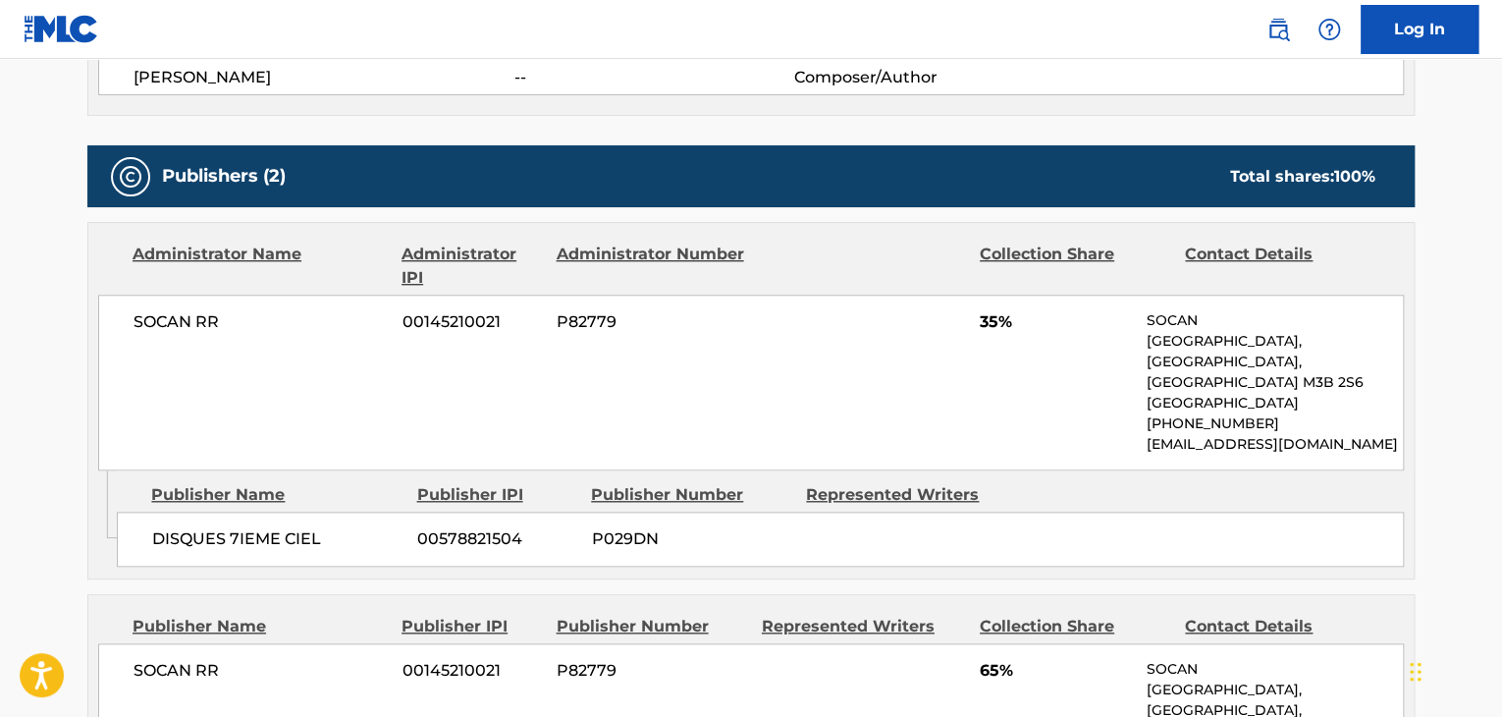
scroll to position [327, 0]
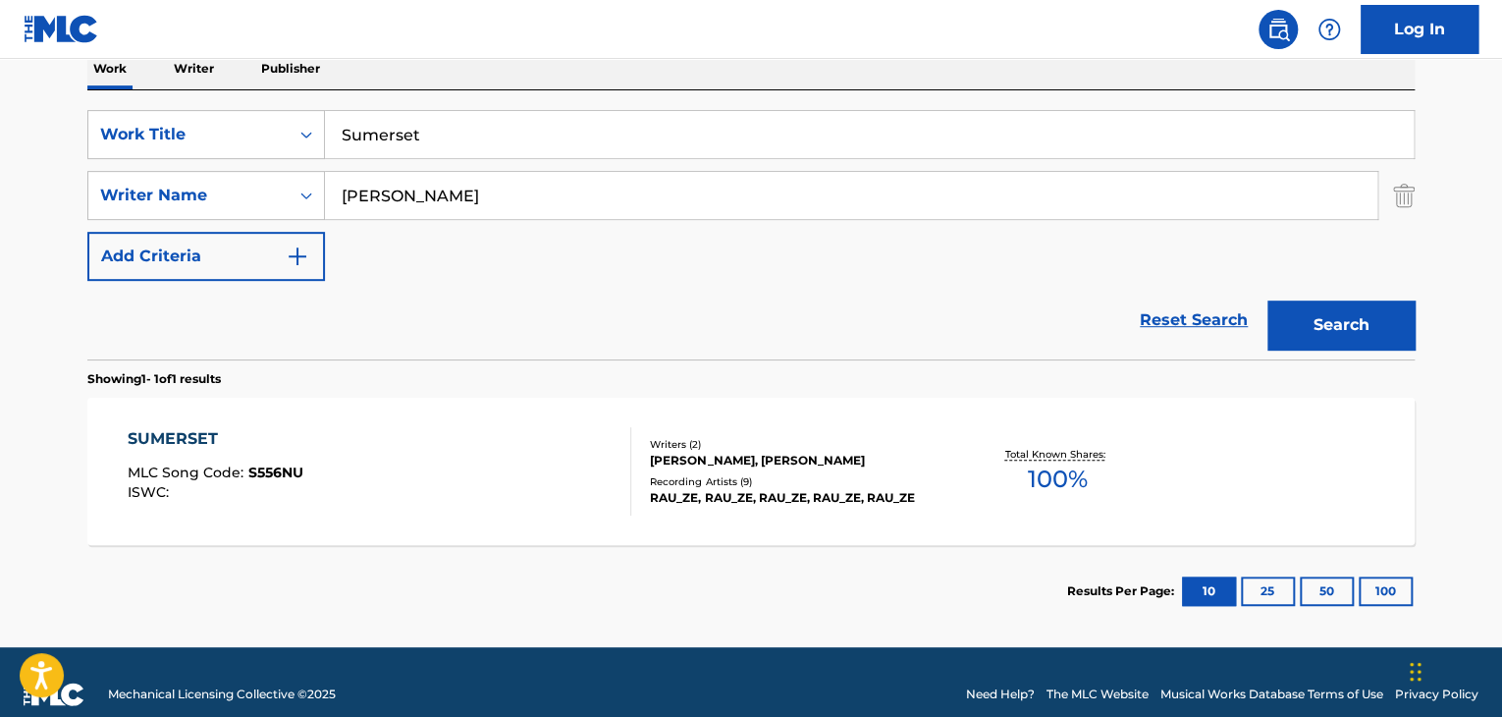
click at [432, 137] on input "Sumerset" at bounding box center [869, 134] width 1089 height 47
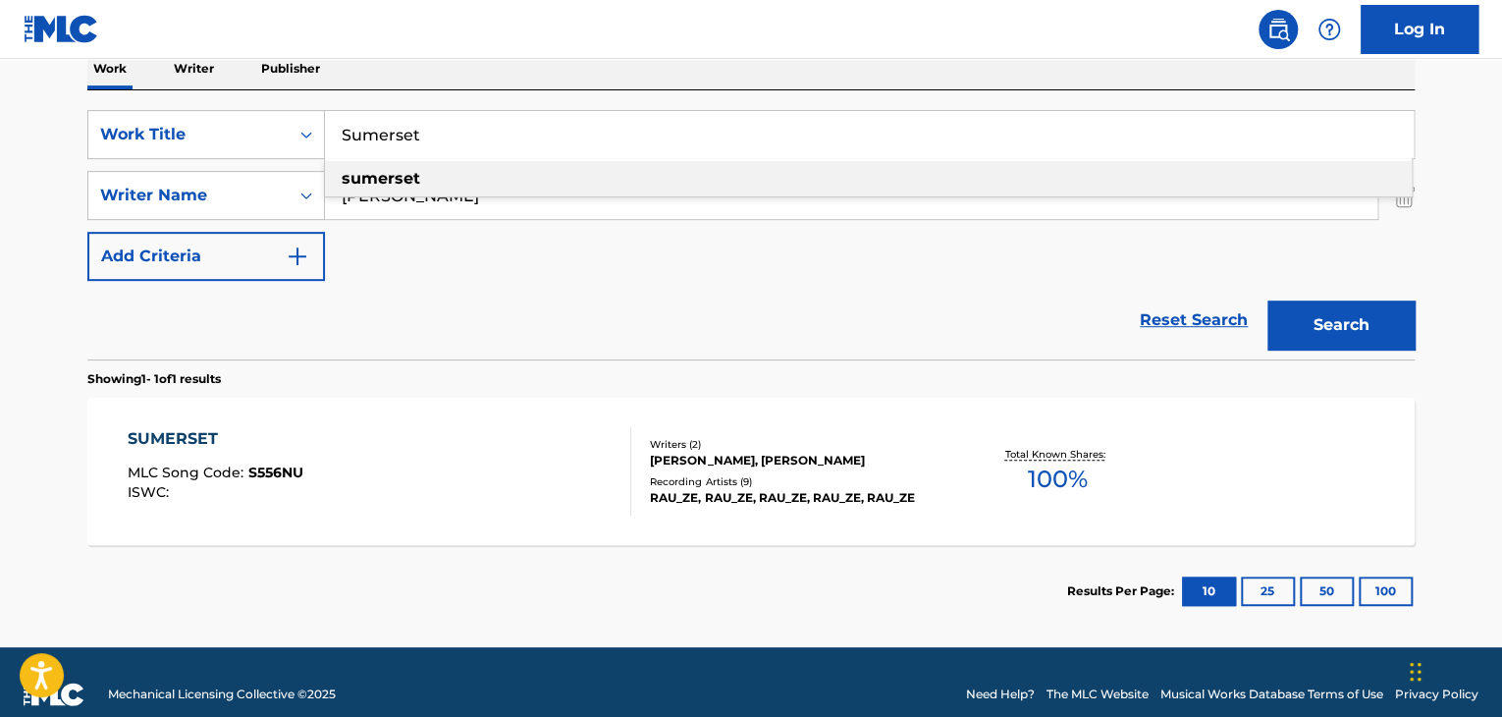
paste input "Cinq Minutes Pile"
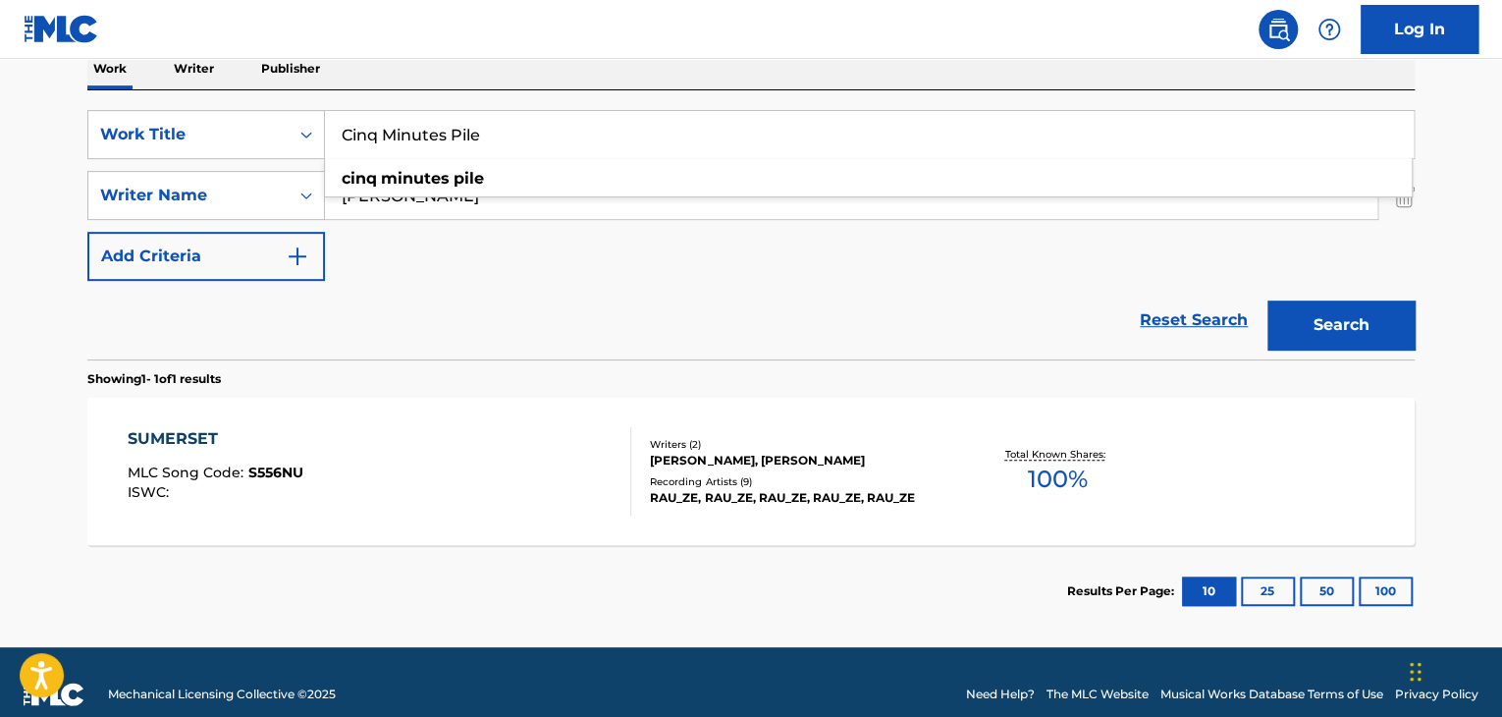
type input "Cinq Minutes Pile"
click at [1355, 294] on div "Search" at bounding box center [1335, 320] width 157 height 79
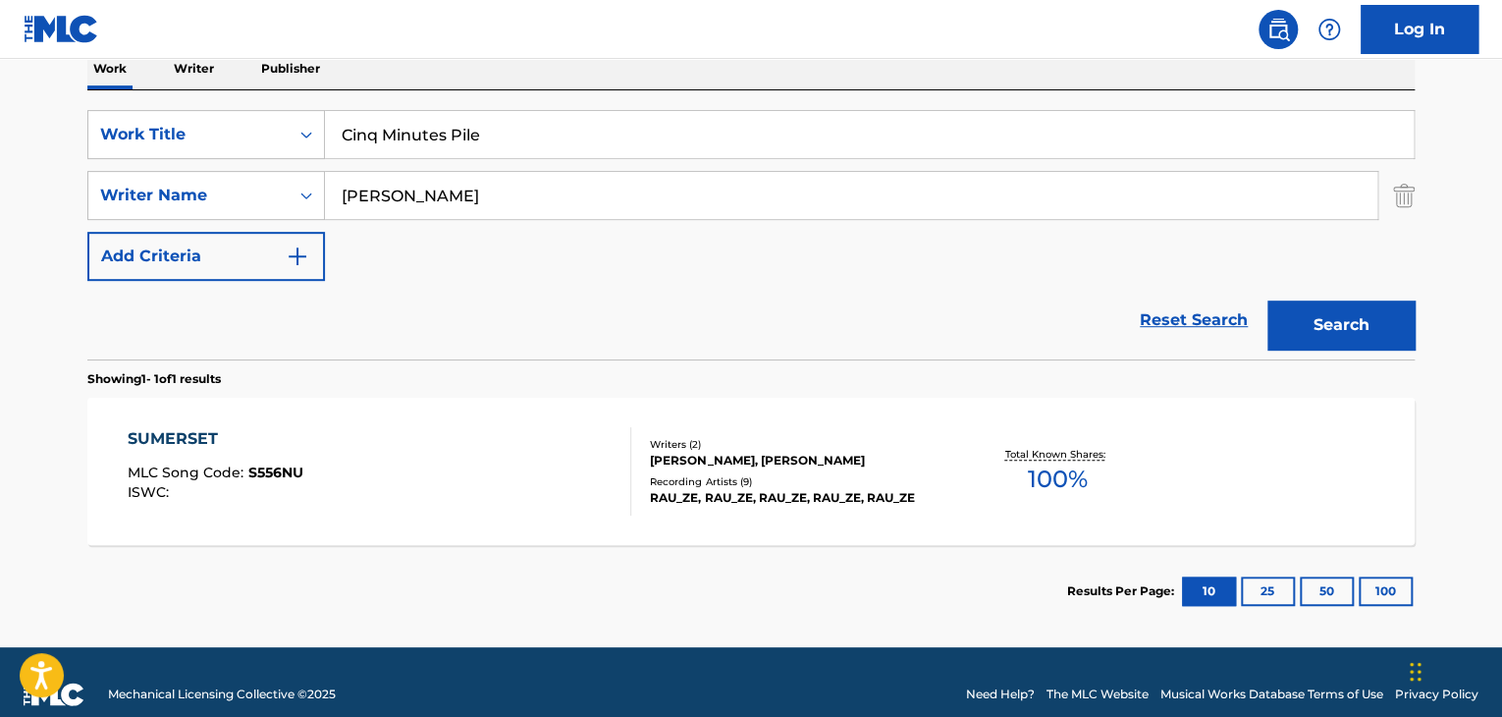
click at [1386, 323] on button "Search" at bounding box center [1340, 324] width 147 height 49
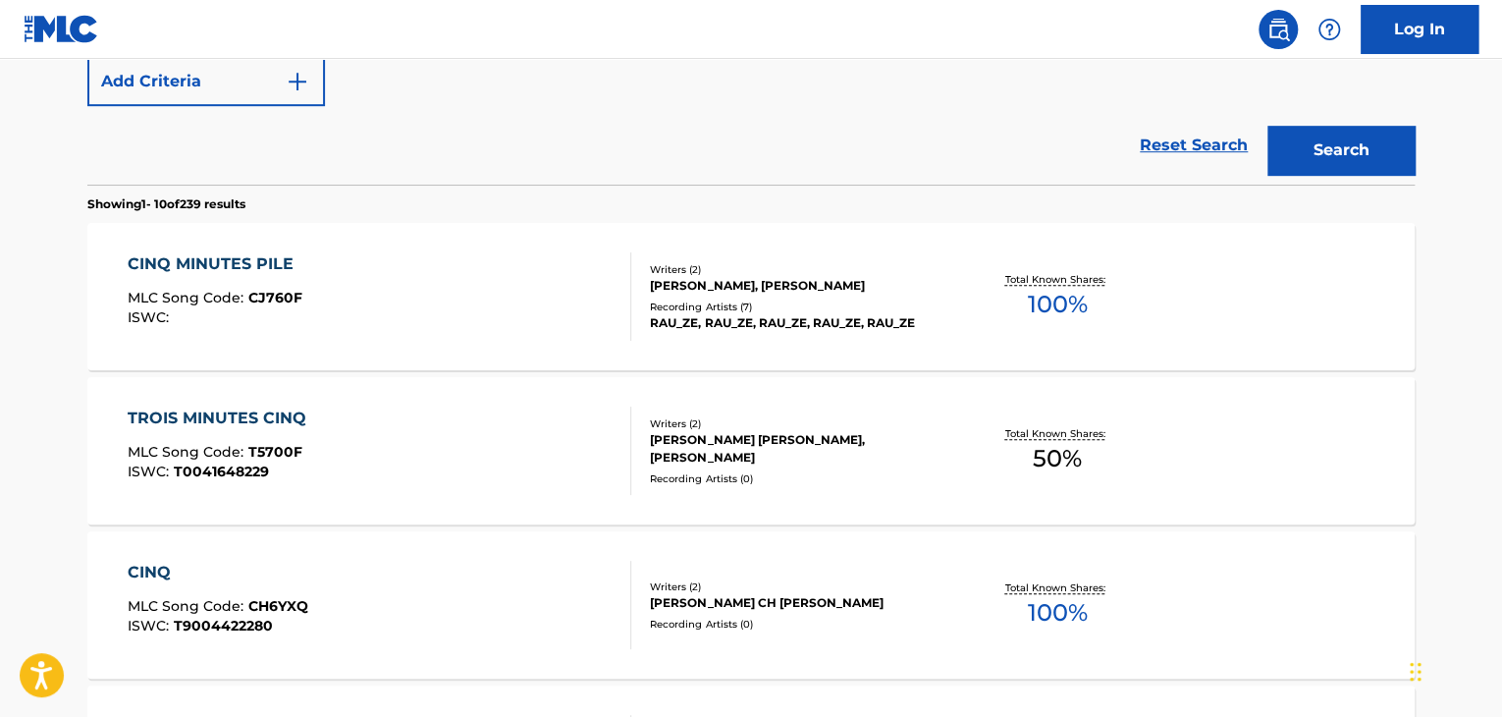
scroll to position [523, 0]
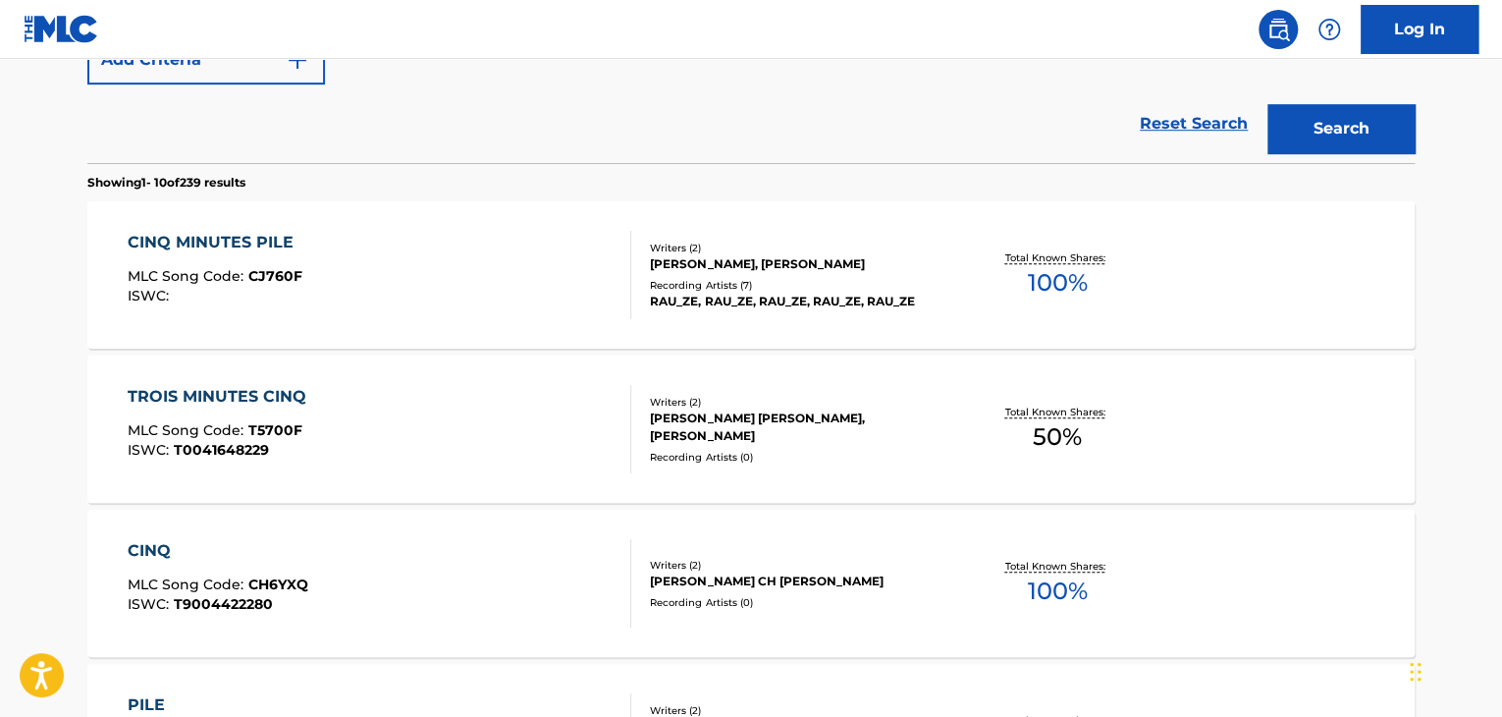
click at [246, 238] on div "CINQ MINUTES PILE" at bounding box center [216, 243] width 176 height 24
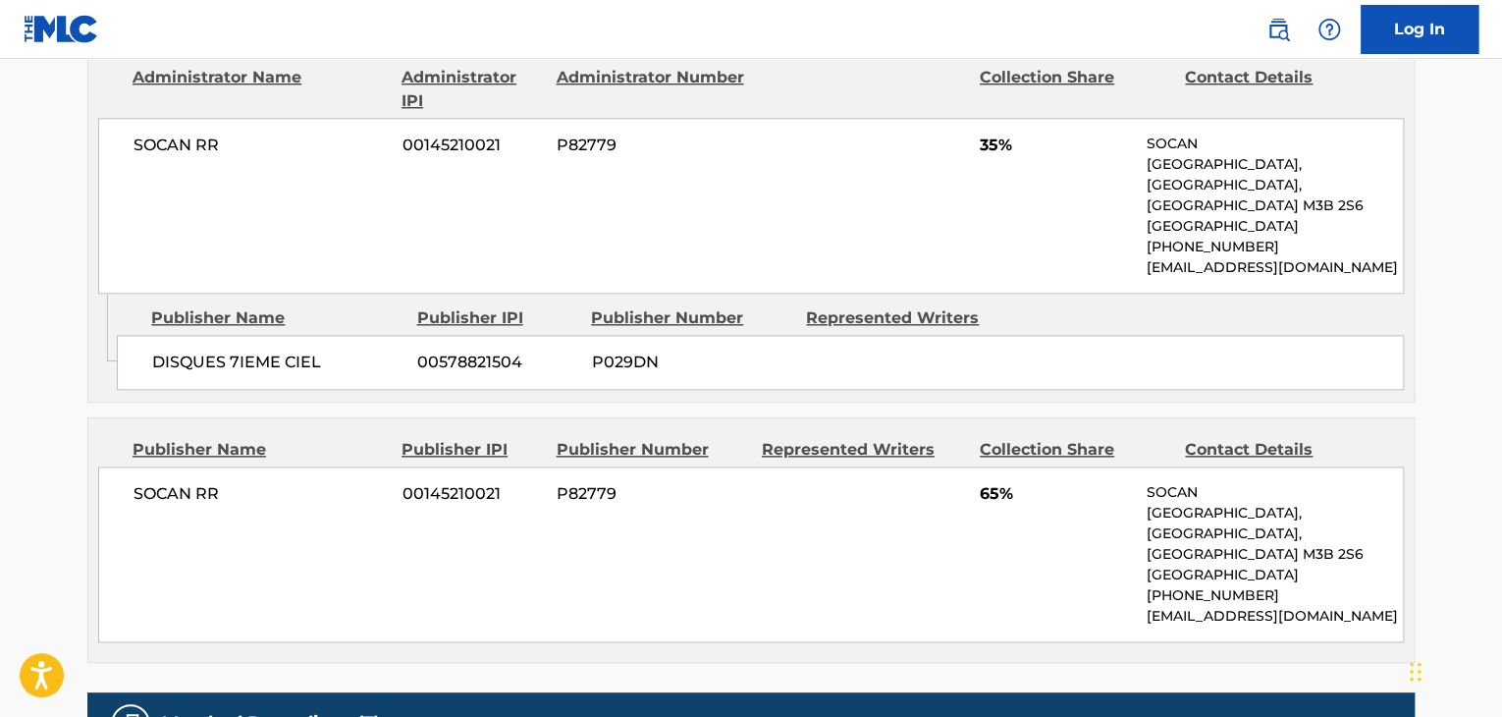
scroll to position [982, 0]
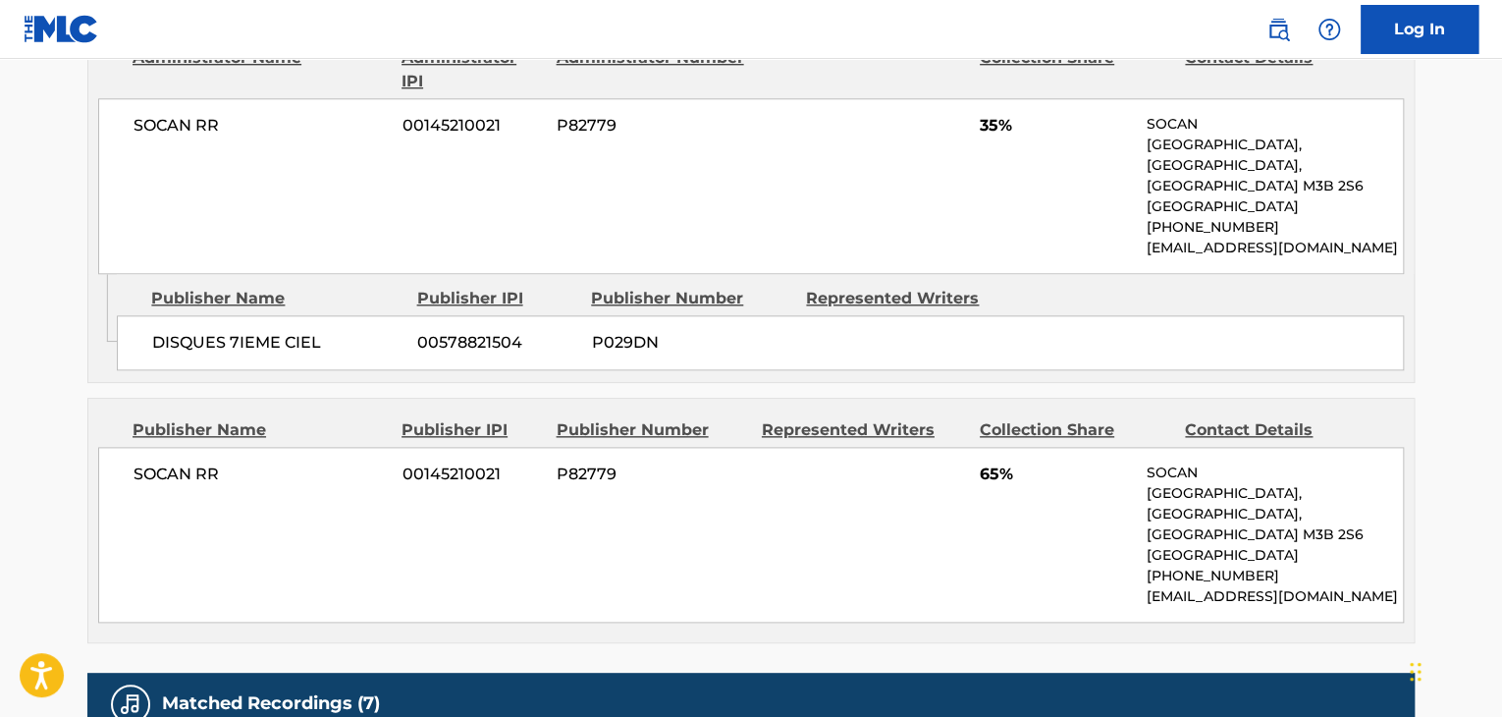
click at [270, 331] on span "DISQUES 7IEME CIEL" at bounding box center [277, 343] width 250 height 24
click at [175, 462] on span "SOCAN RR" at bounding box center [260, 474] width 254 height 24
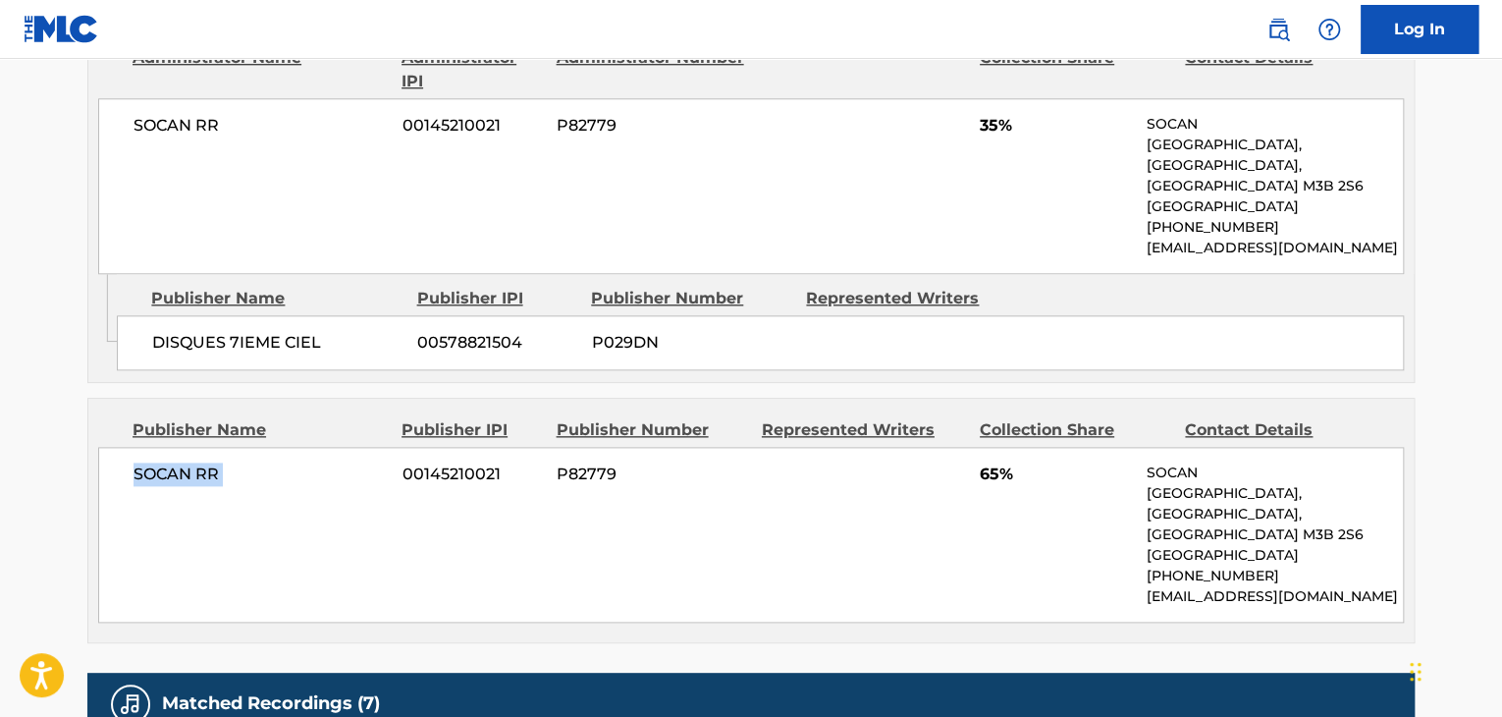
click at [175, 462] on span "SOCAN RR" at bounding box center [260, 474] width 254 height 24
drag, startPoint x: 992, startPoint y: 123, endPoint x: 966, endPoint y: 128, distance: 27.0
click at [966, 128] on div "SOCAN RR 00145210021 P82779 [STREET_ADDRESS] [PHONE_NUMBER] [EMAIL_ADDRESS][DOM…" at bounding box center [750, 186] width 1305 height 176
drag, startPoint x: 1001, startPoint y: 117, endPoint x: 969, endPoint y: 135, distance: 37.4
click at [971, 130] on div "SOCAN RR 00145210021 P82779 [STREET_ADDRESS] [PHONE_NUMBER] [EMAIL_ADDRESS][DOM…" at bounding box center [750, 186] width 1305 height 176
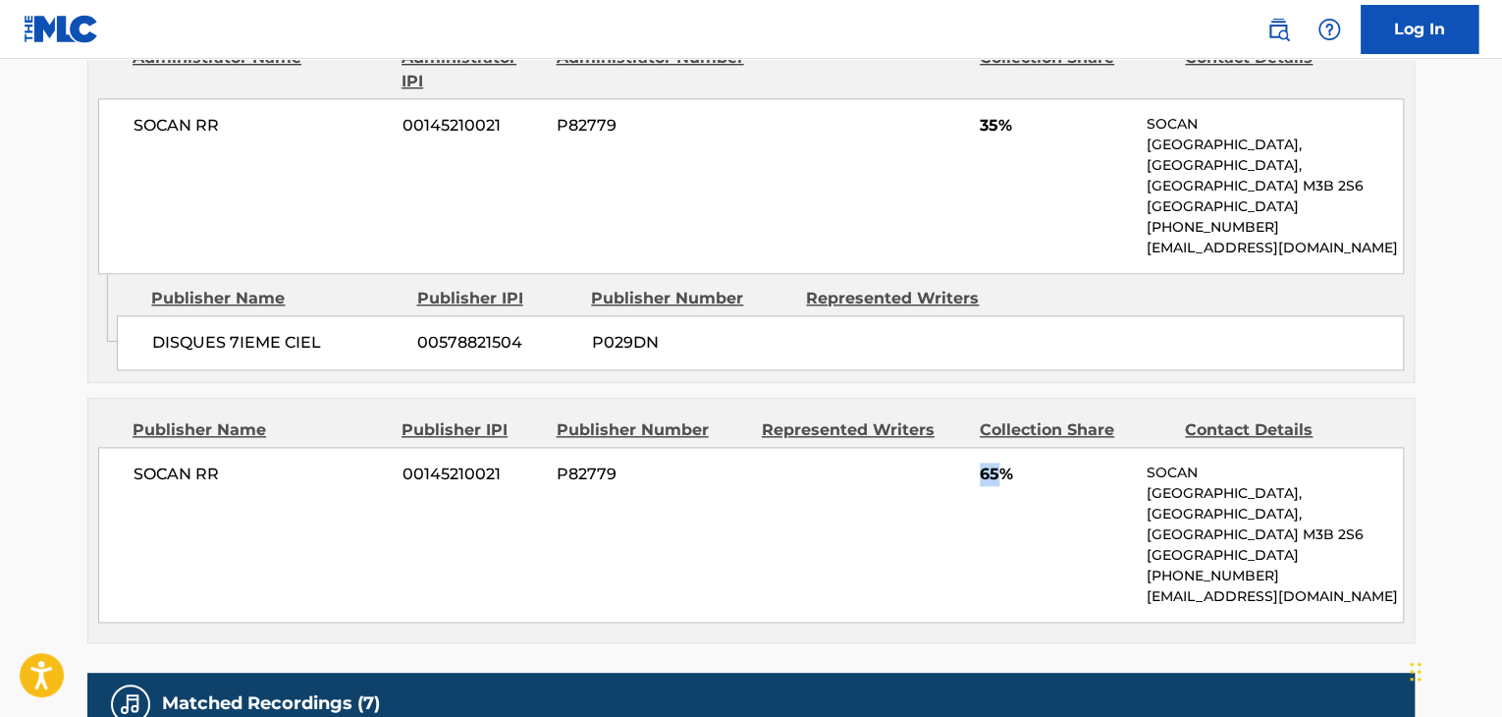
drag, startPoint x: 998, startPoint y: 449, endPoint x: 979, endPoint y: 453, distance: 20.2
click at [980, 462] on span "65%" at bounding box center [1056, 474] width 152 height 24
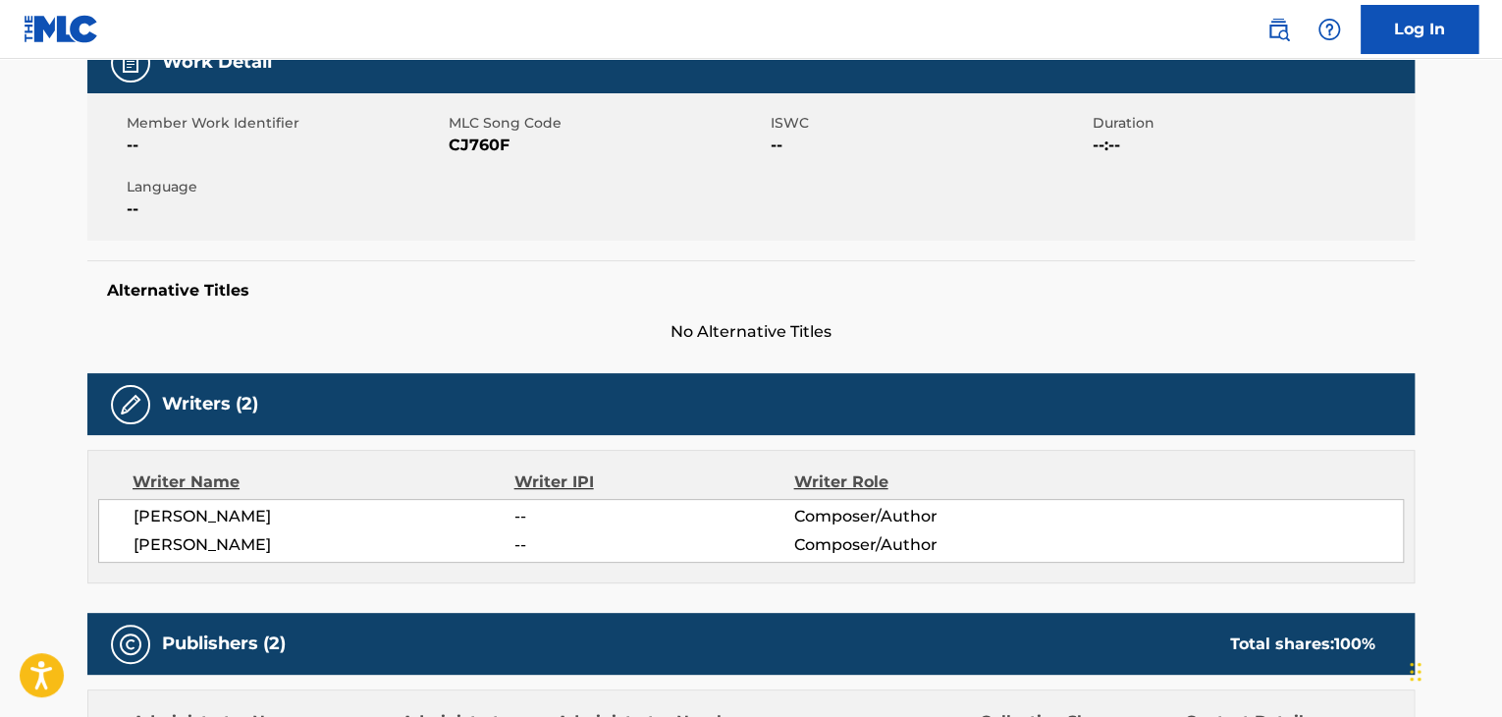
scroll to position [196, 0]
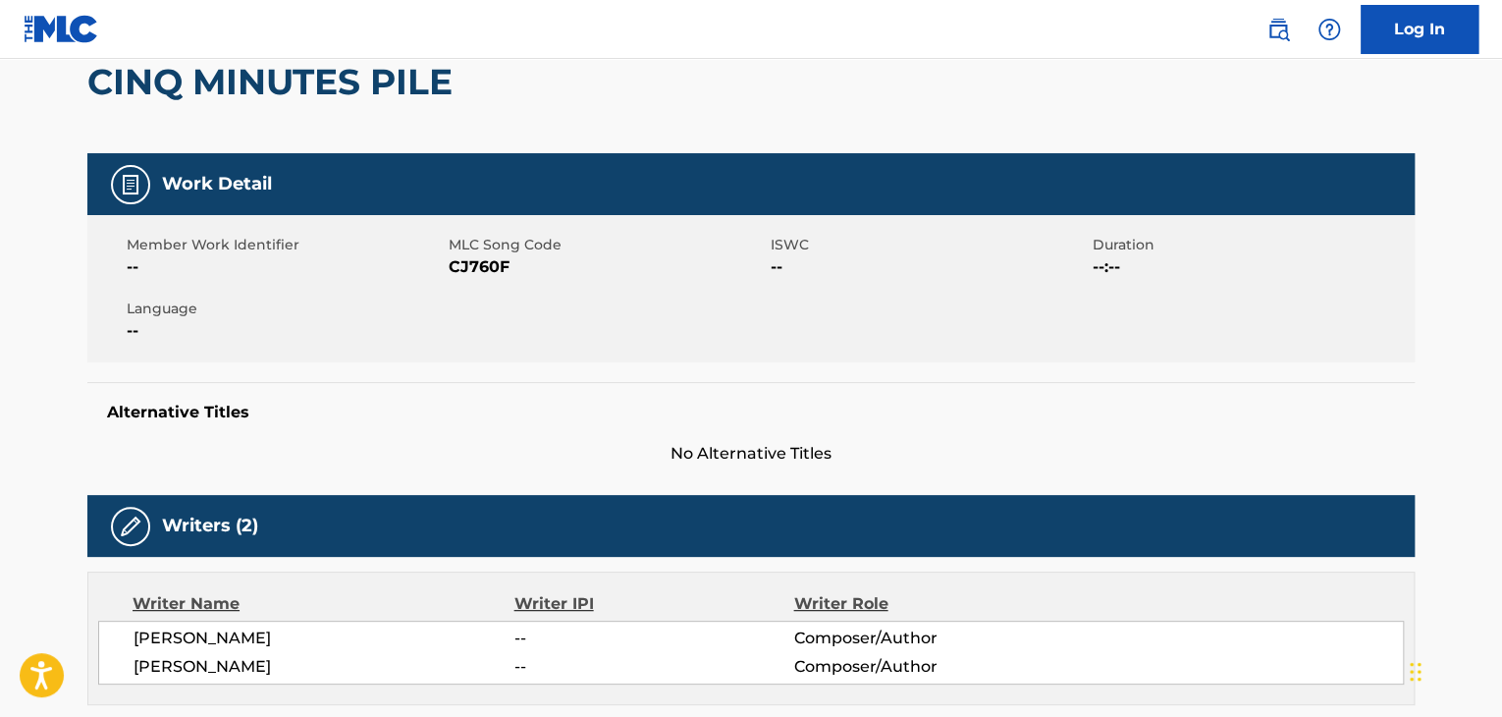
click at [459, 268] on span "CJ760F" at bounding box center [607, 267] width 317 height 24
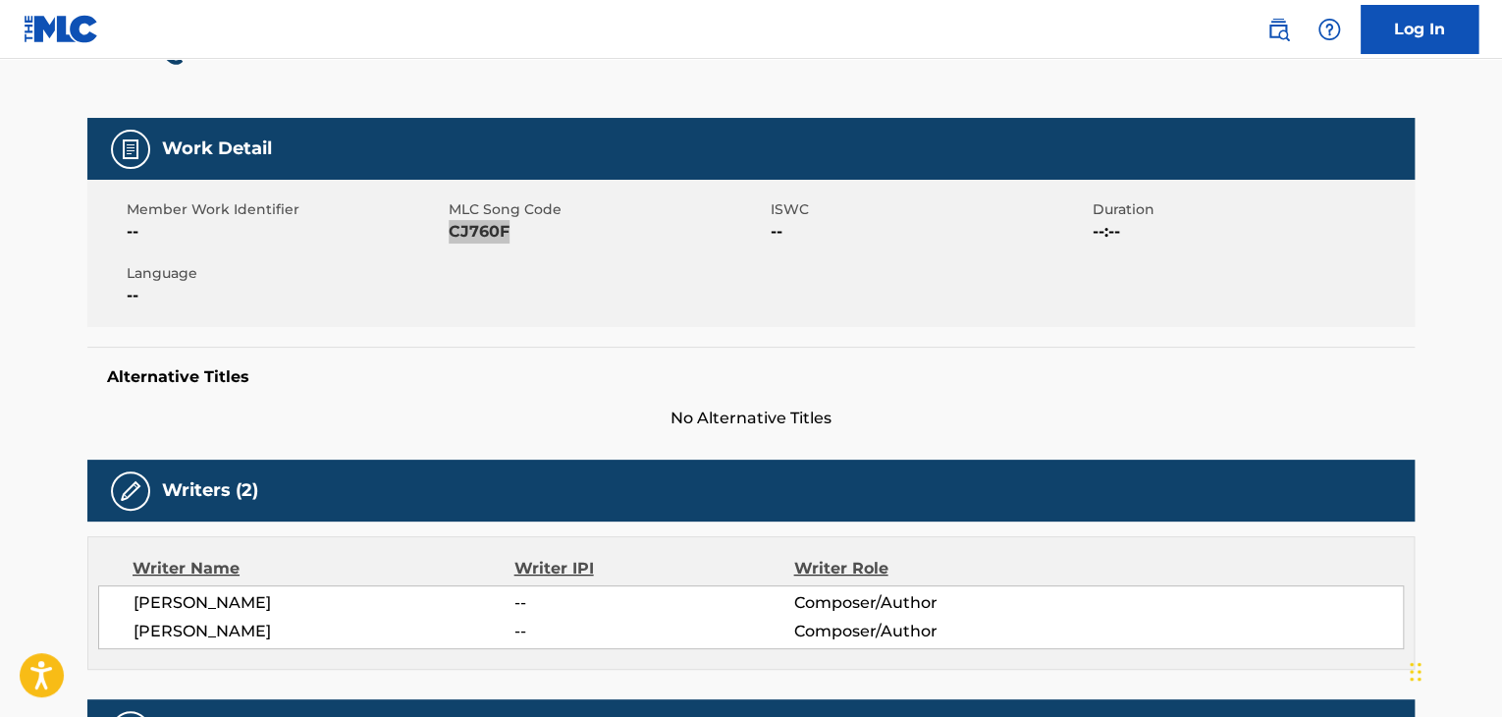
scroll to position [0, 0]
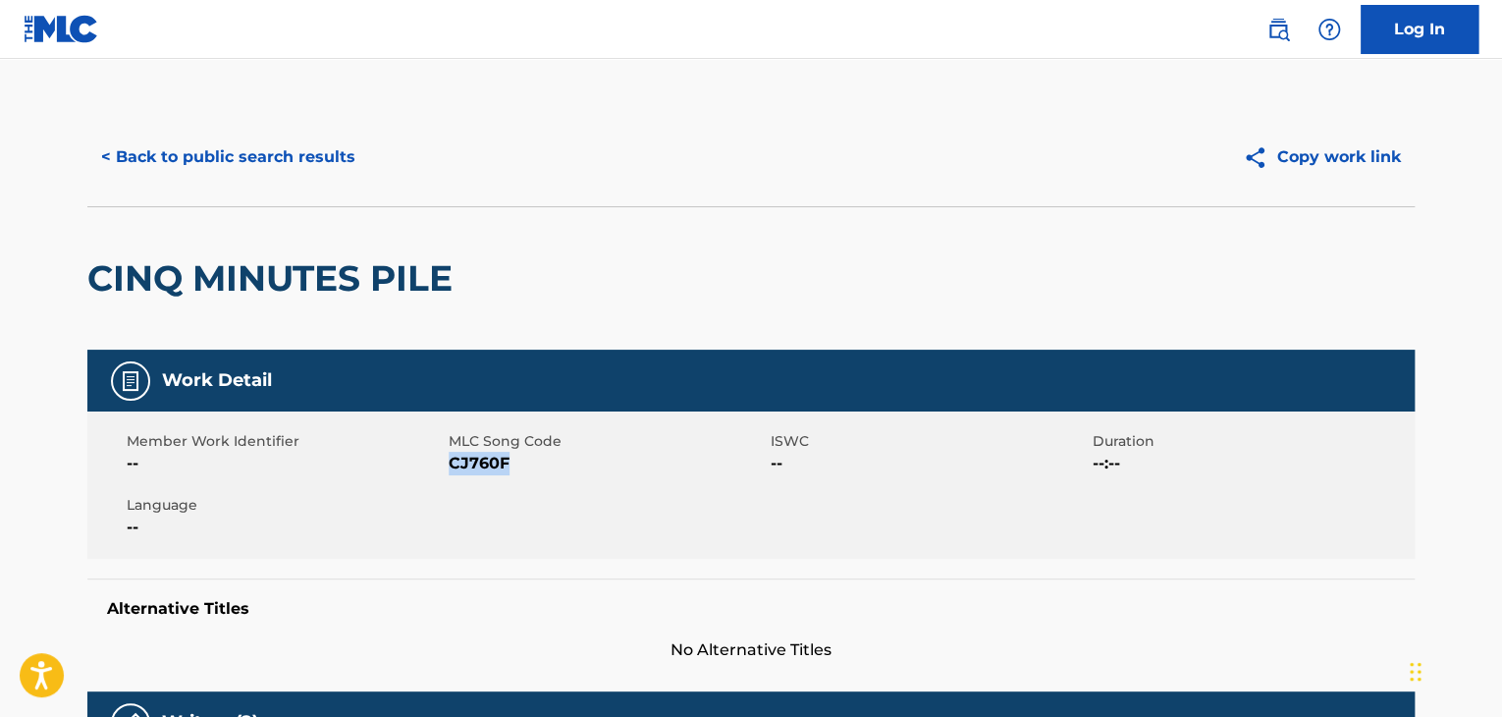
click at [317, 170] on button "< Back to public search results" at bounding box center [228, 157] width 282 height 49
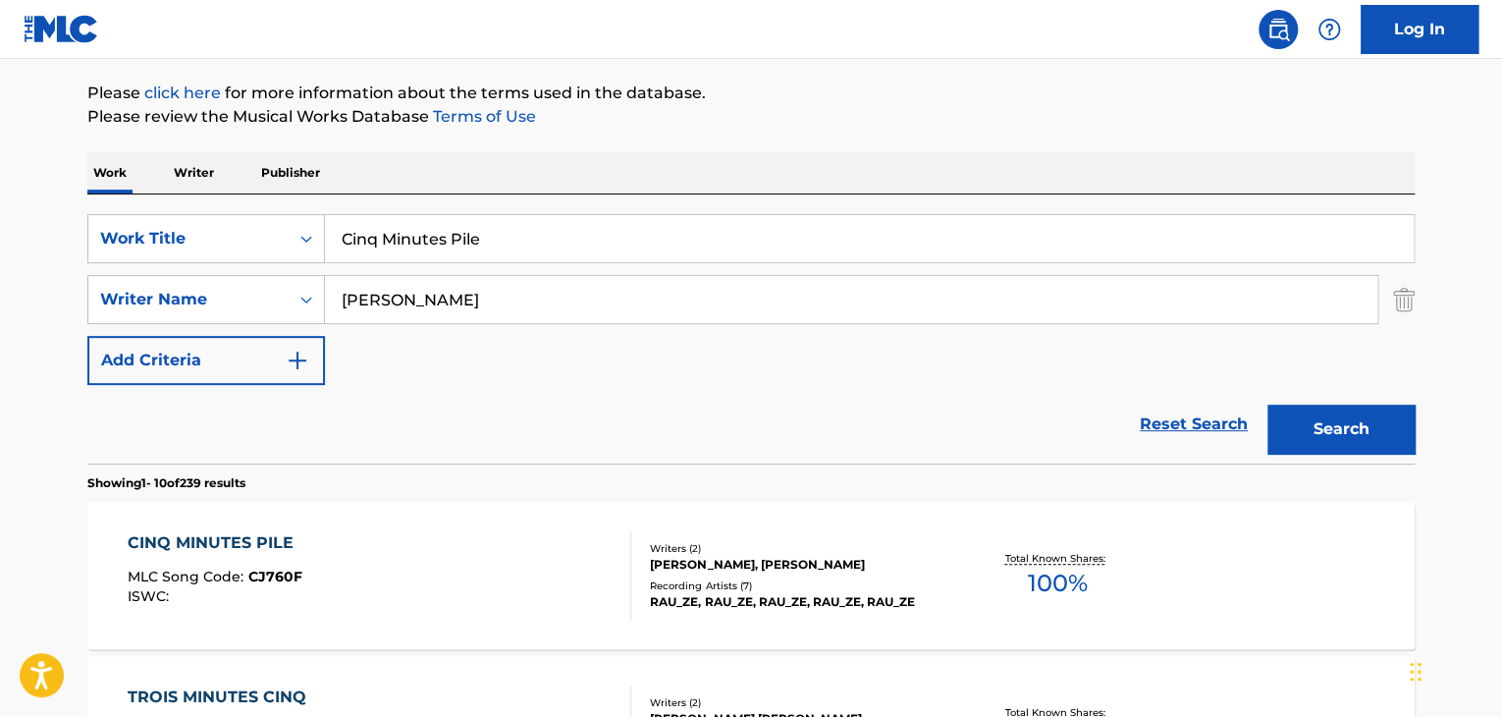
scroll to position [47, 0]
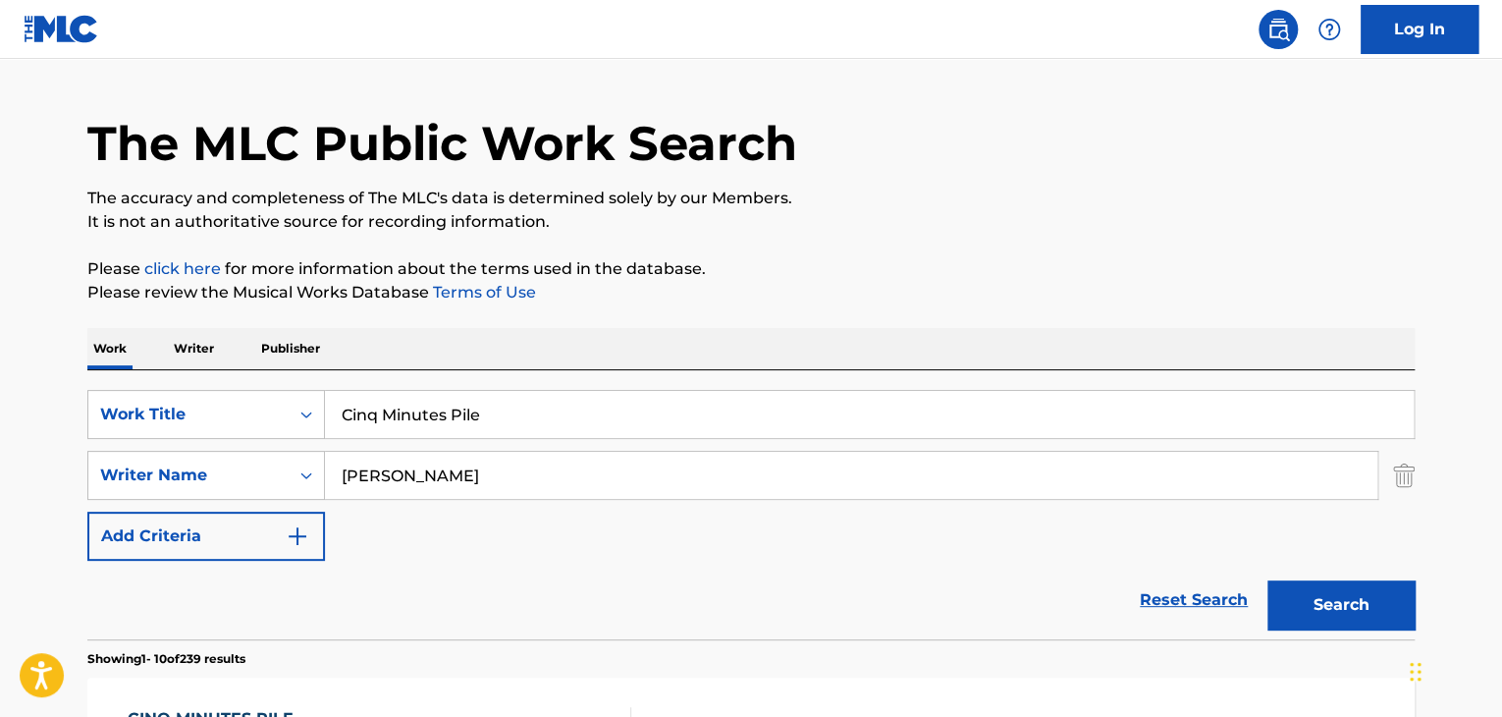
click at [531, 392] on input "Cinq Minutes Pile" at bounding box center [869, 414] width 1089 height 47
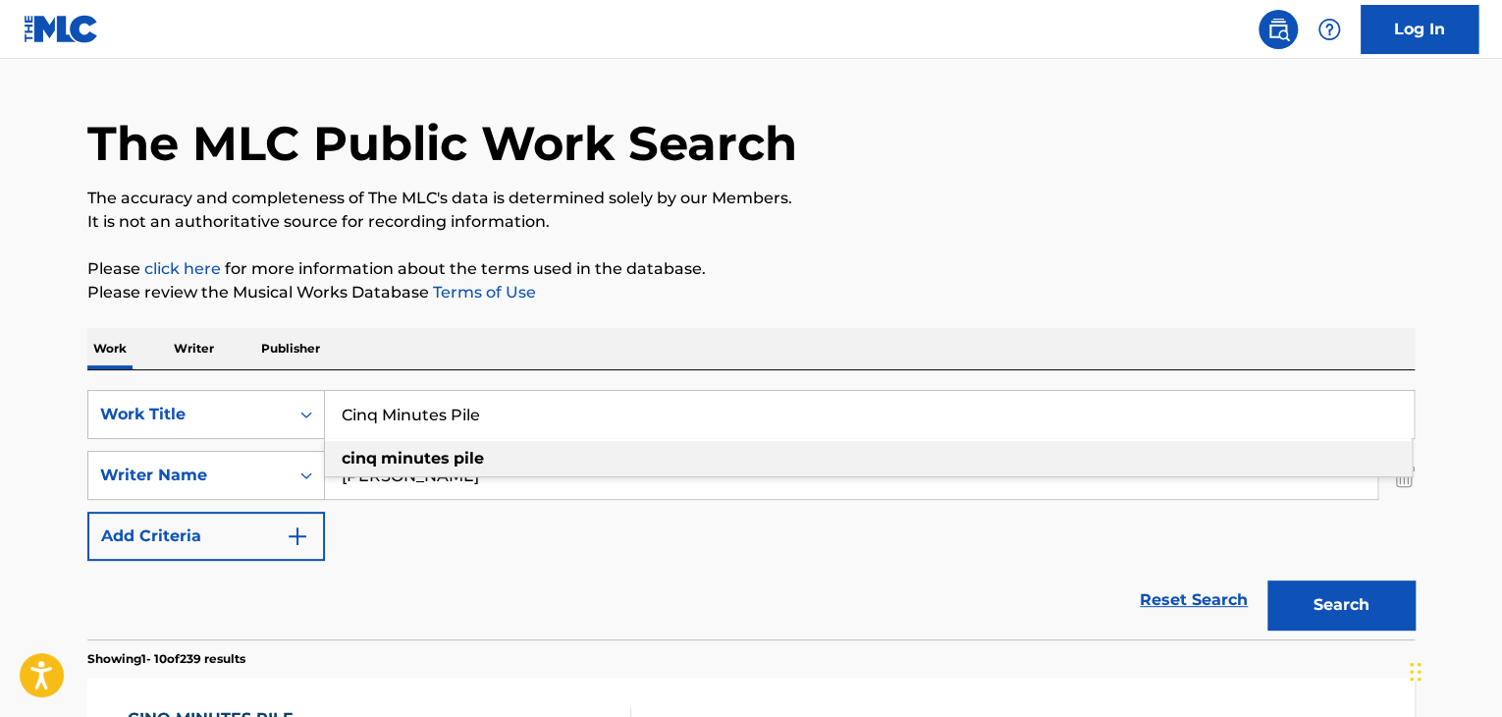
paste input "Sumerset"
type input "Sumerset"
click at [1336, 603] on button "Search" at bounding box center [1340, 604] width 147 height 49
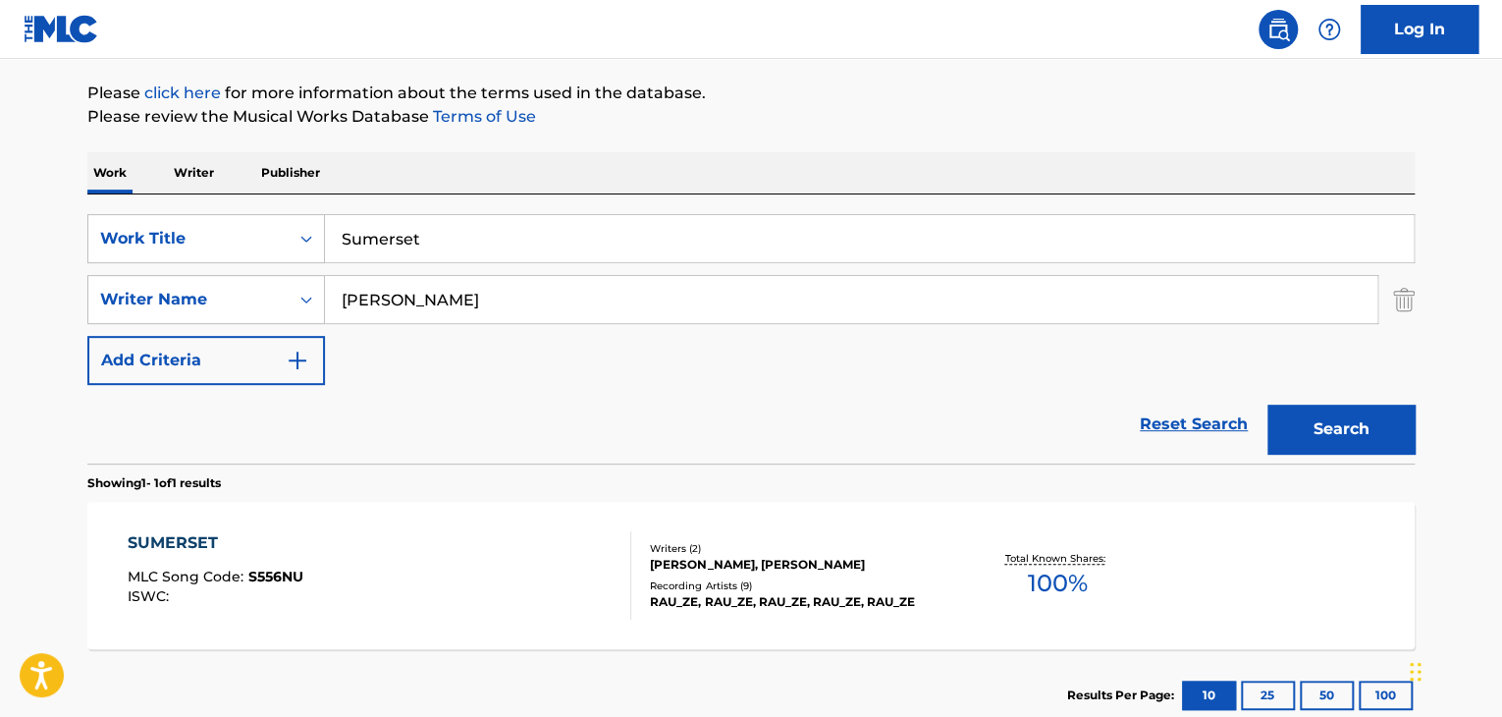
scroll to position [351, 0]
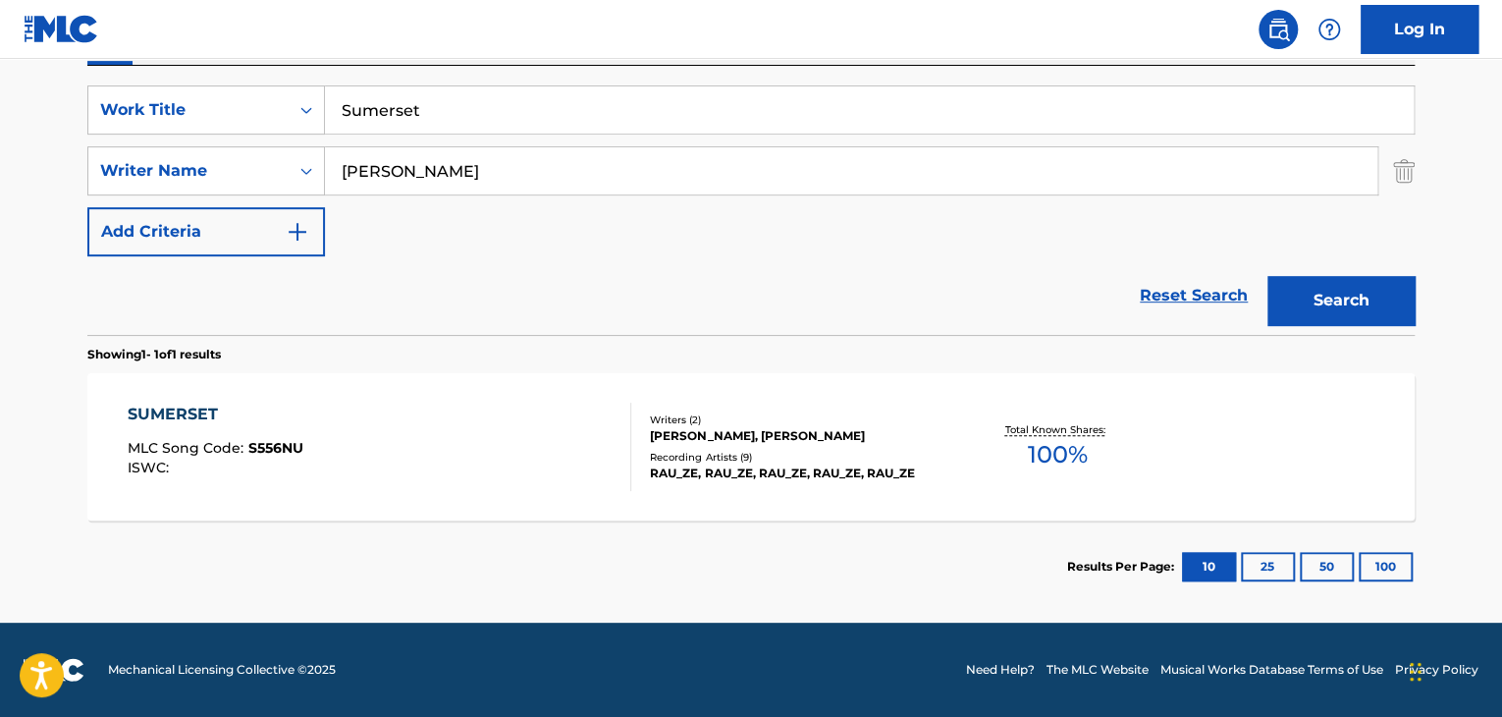
click at [197, 412] on div "SUMERSET" at bounding box center [216, 414] width 176 height 24
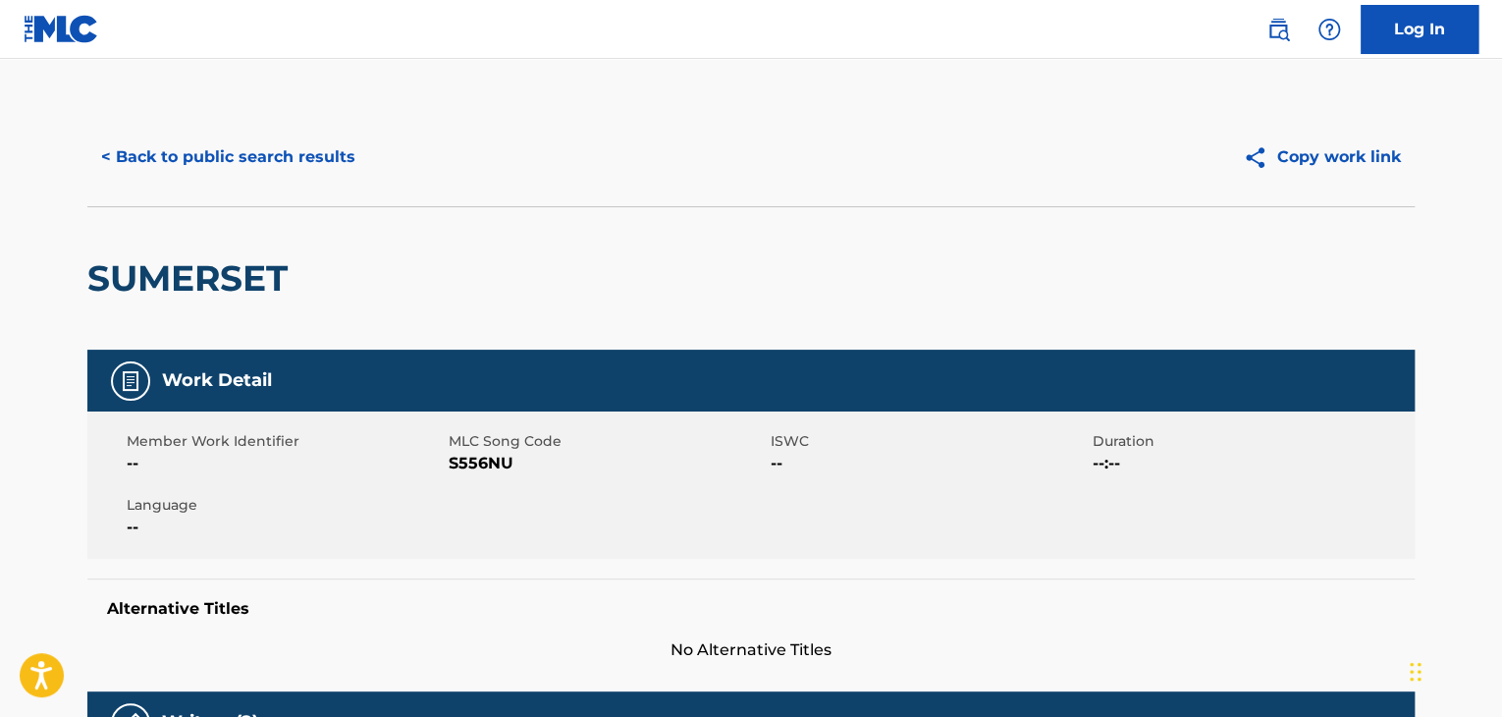
click at [480, 458] on span "S556NU" at bounding box center [607, 464] width 317 height 24
click at [480, 457] on span "S556NU" at bounding box center [607, 464] width 317 height 24
click at [335, 160] on button "< Back to public search results" at bounding box center [228, 157] width 282 height 49
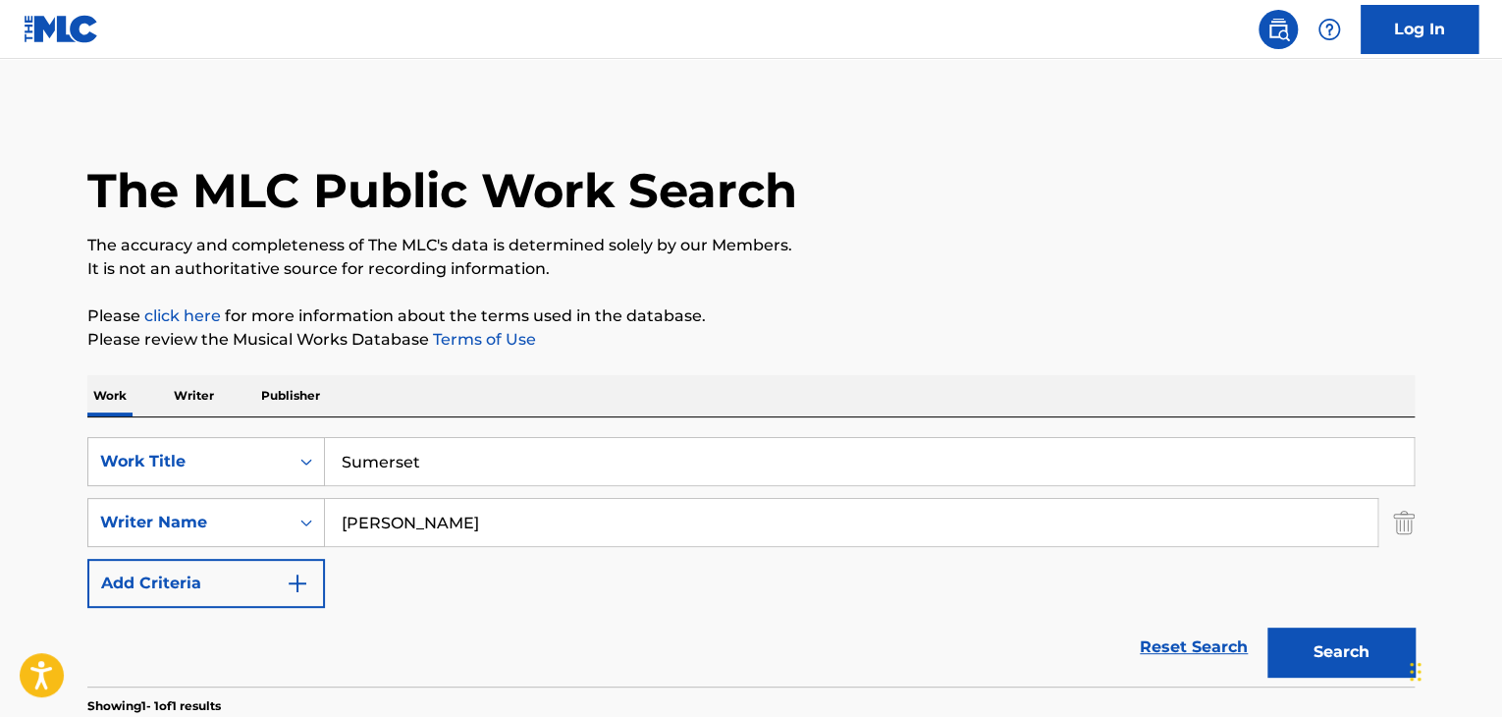
scroll to position [239, 0]
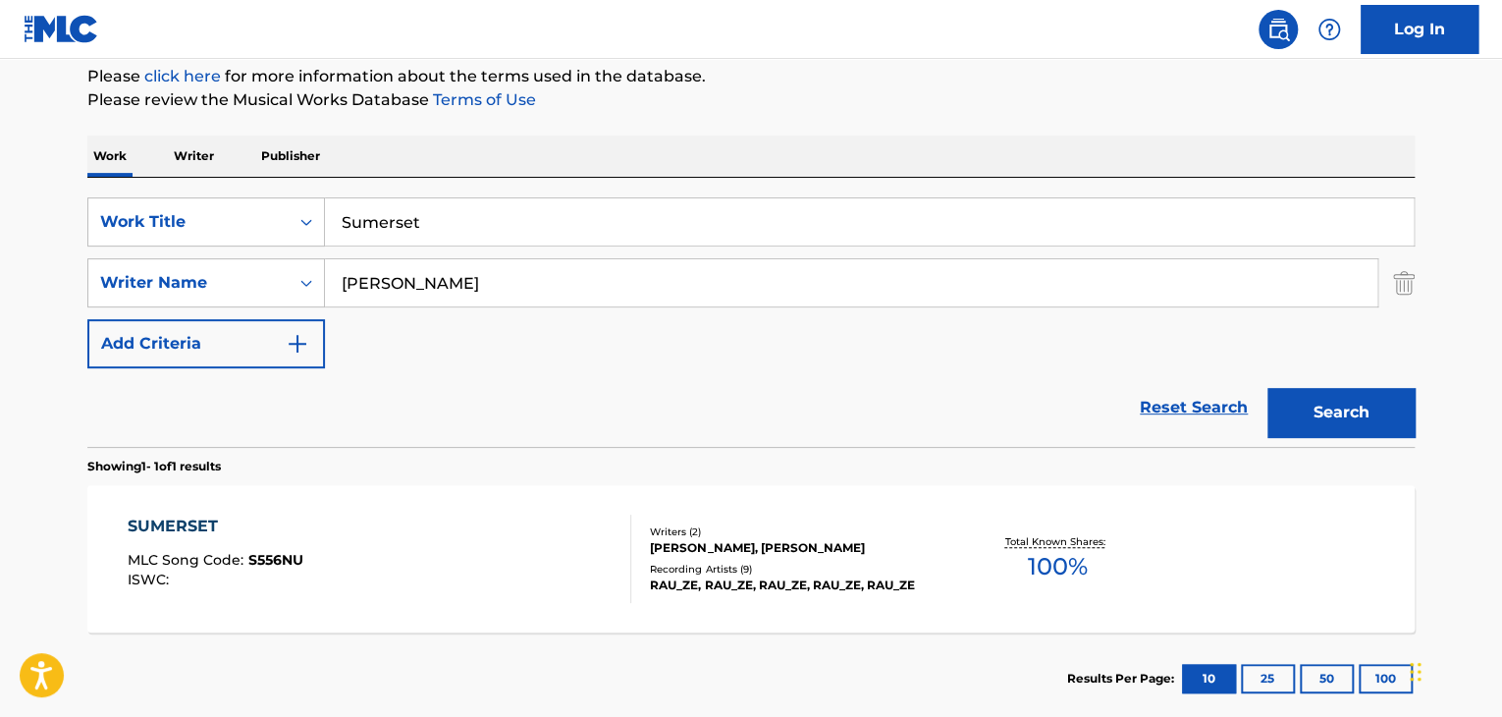
click at [392, 209] on input "Sumerset" at bounding box center [869, 221] width 1089 height 47
paste input "Revenir"
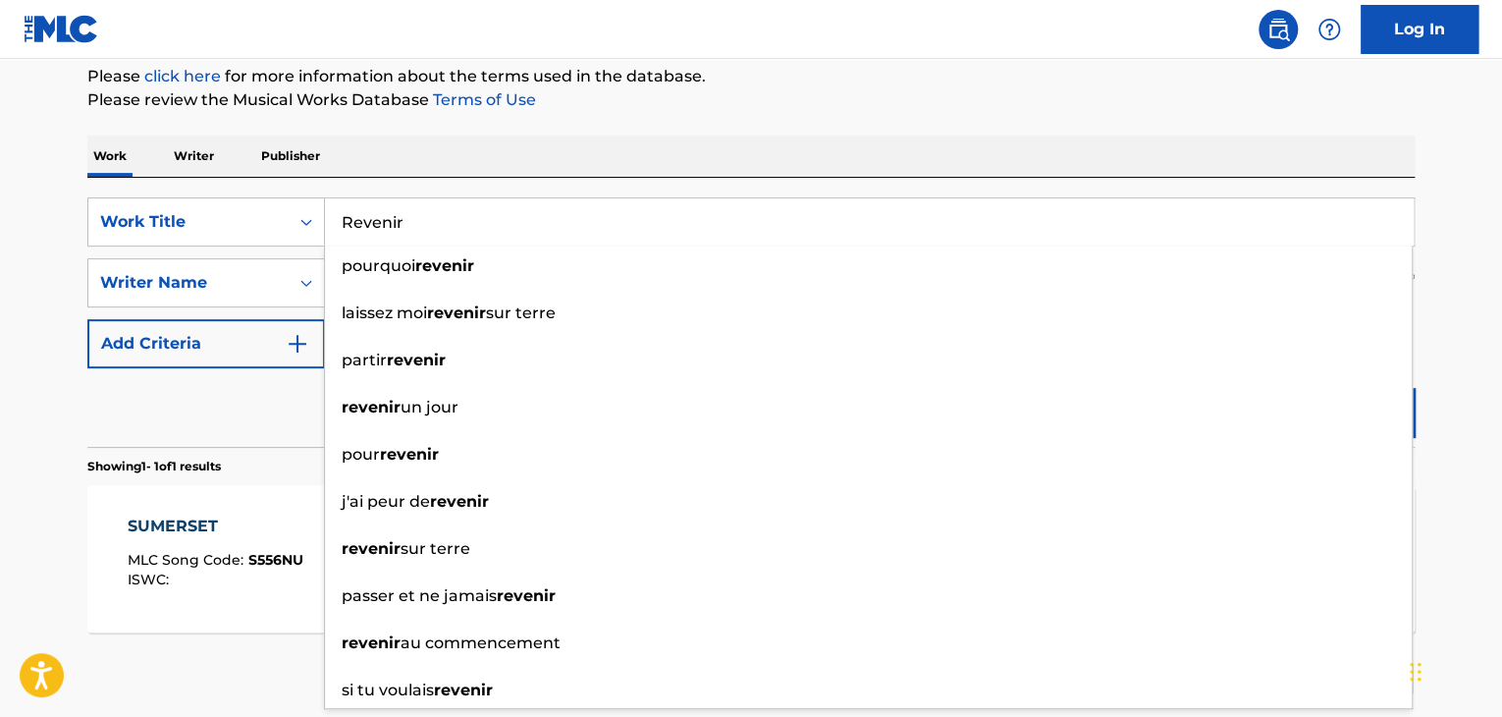
type input "Revenir"
click at [228, 398] on div "Reset Search Search" at bounding box center [750, 407] width 1327 height 79
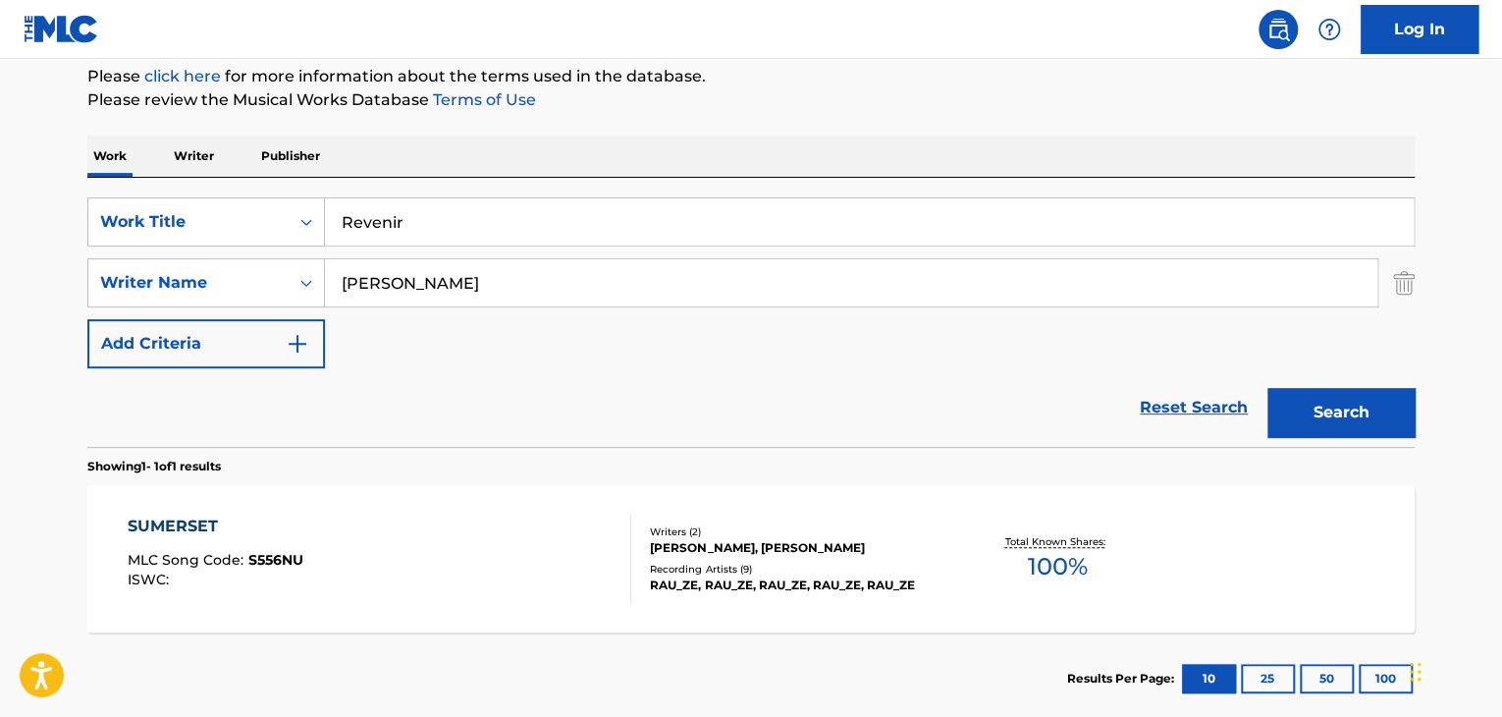
click at [1340, 425] on button "Search" at bounding box center [1340, 412] width 147 height 49
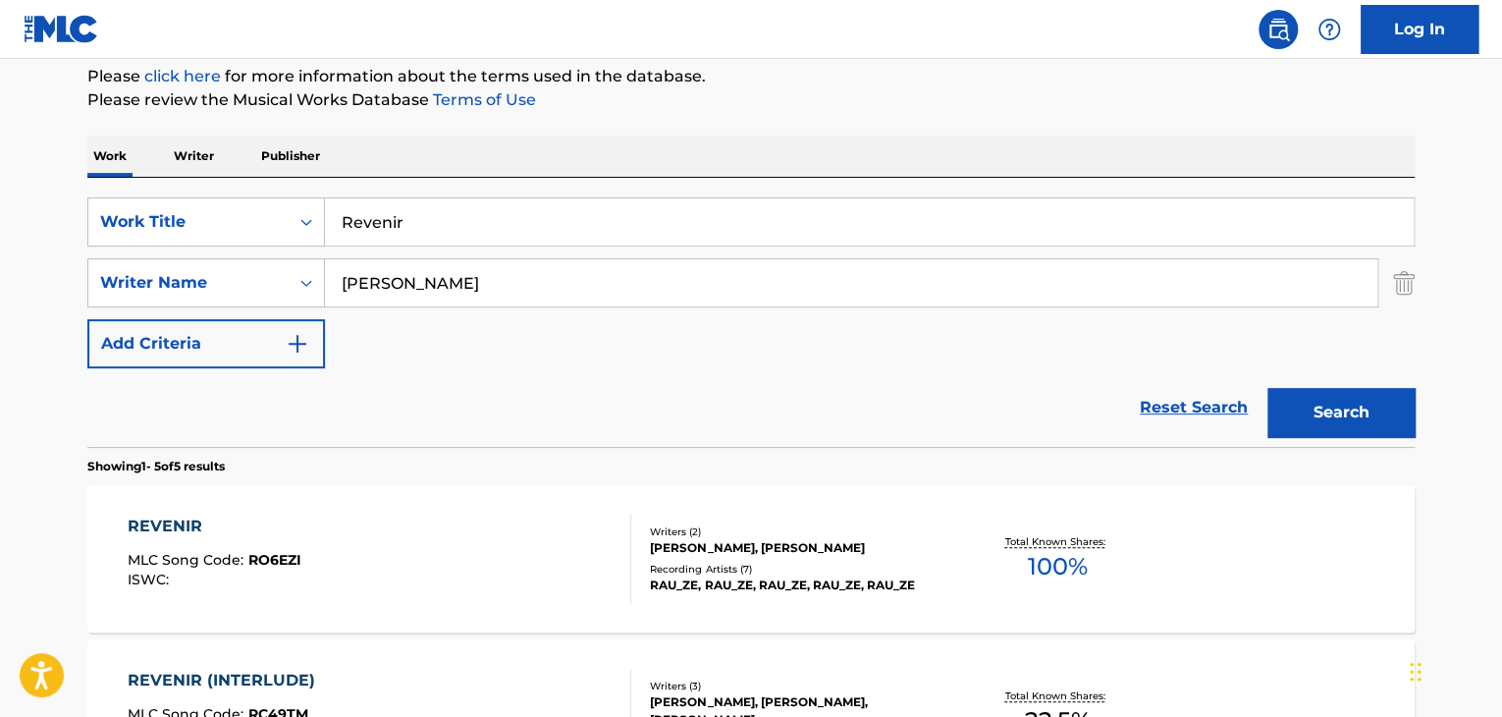
click at [177, 527] on div "REVENIR" at bounding box center [215, 526] width 174 height 24
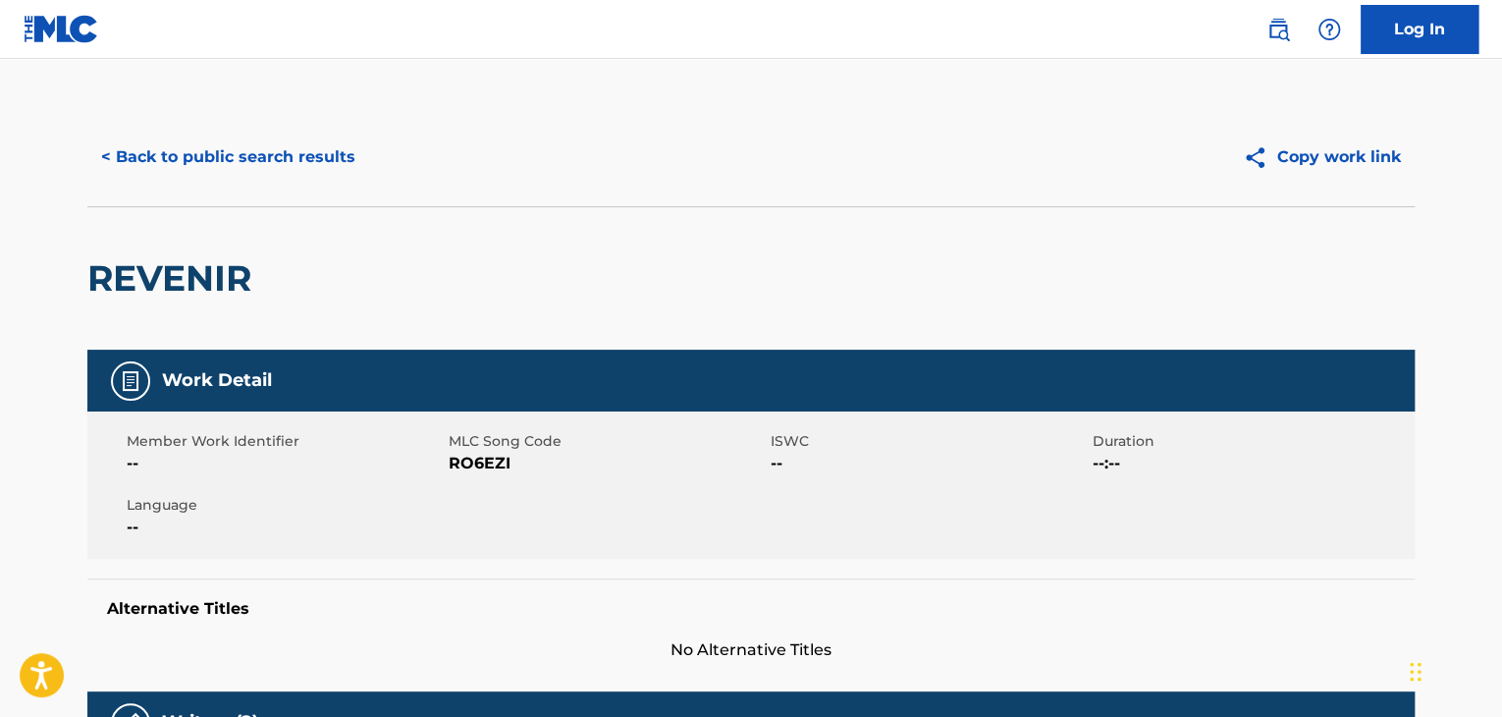
click at [489, 458] on span "RO6EZI" at bounding box center [607, 464] width 317 height 24
click at [317, 161] on button "< Back to public search results" at bounding box center [228, 157] width 282 height 49
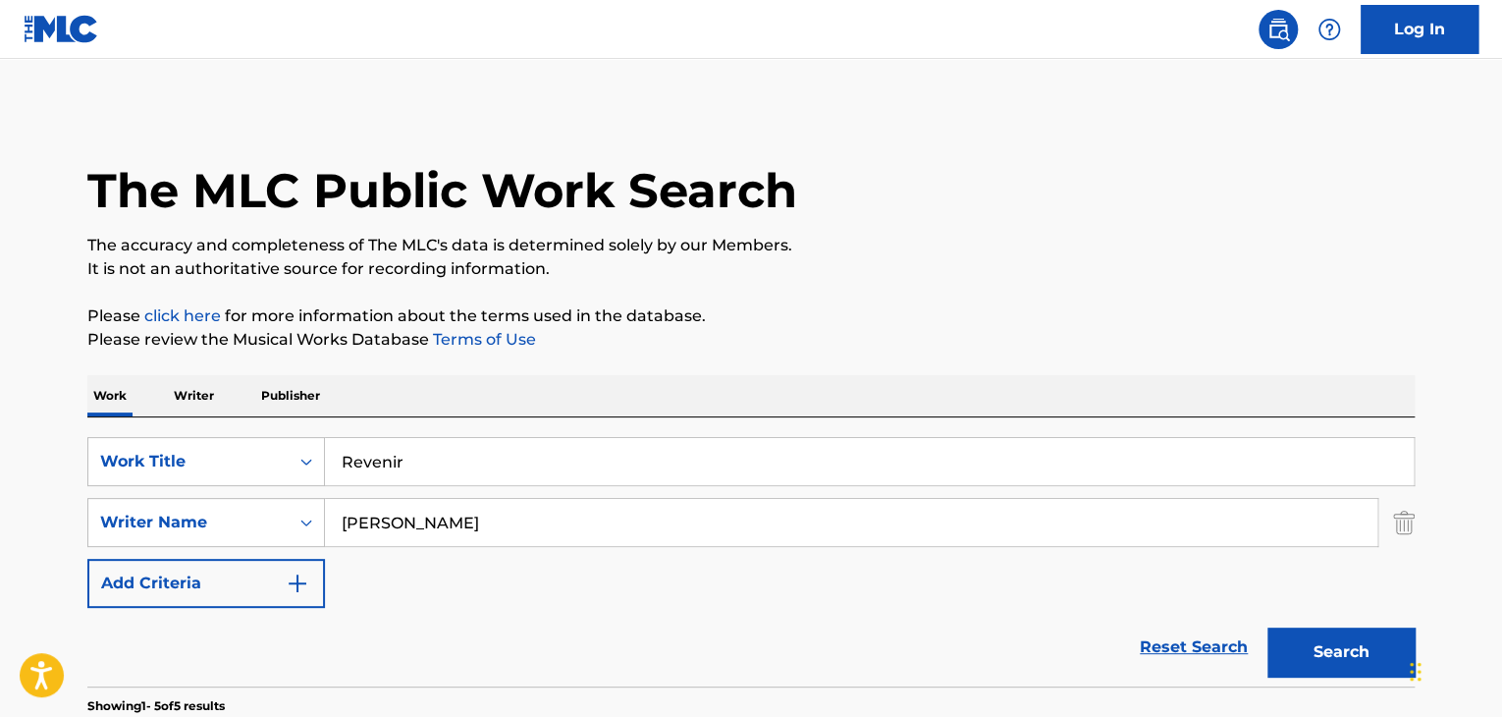
scroll to position [239, 0]
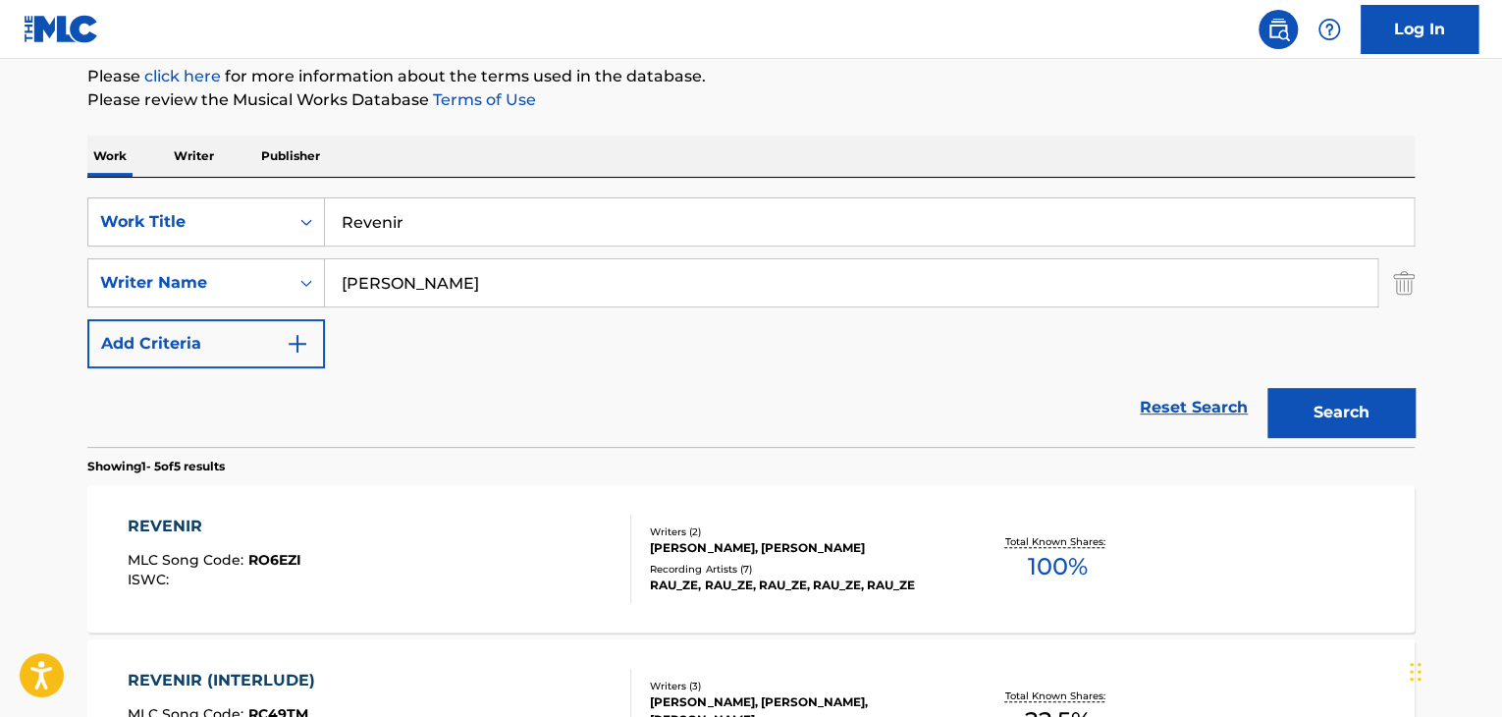
click at [416, 232] on input "Revenir" at bounding box center [869, 221] width 1089 height 47
paste input "Tell Me The Truth"
click at [513, 209] on input "RevenirTell Me The Truth" at bounding box center [869, 221] width 1089 height 47
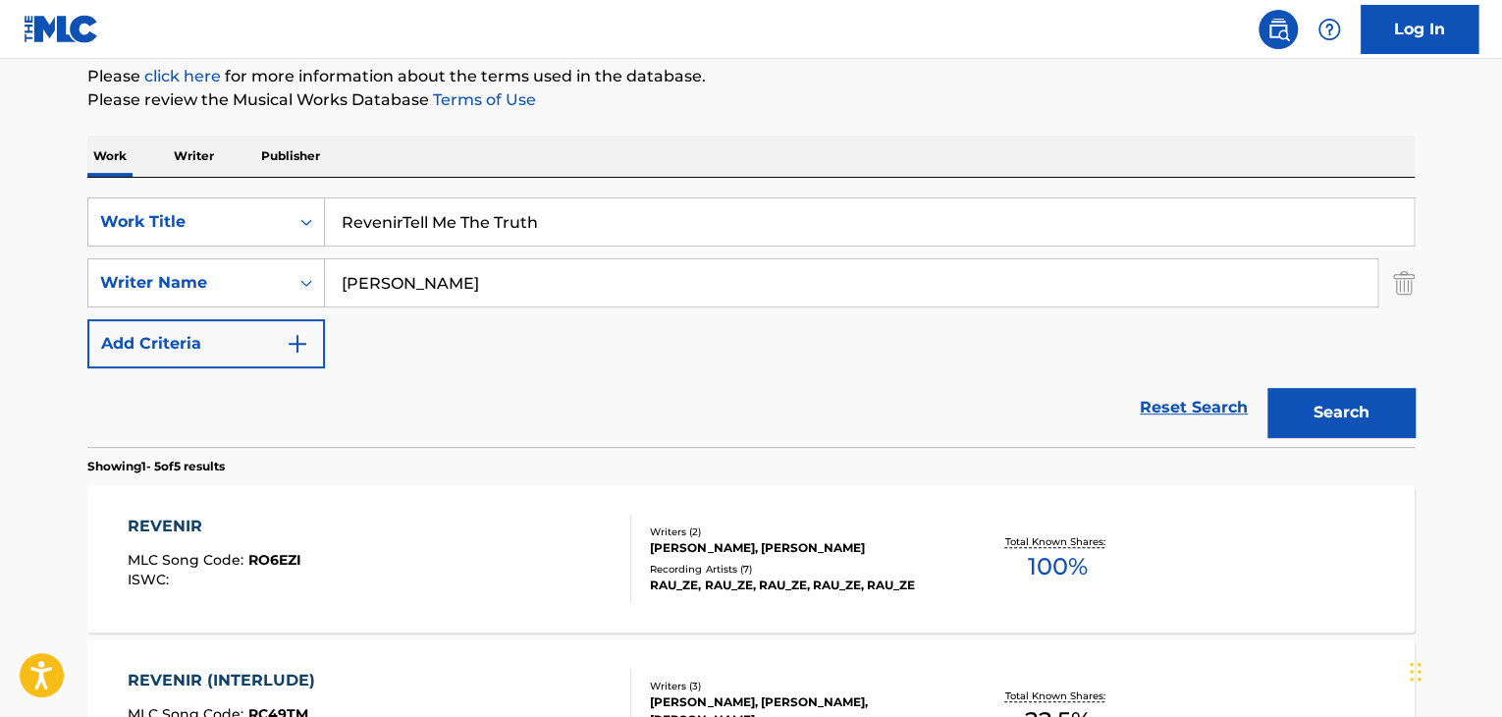
click at [513, 209] on input "RevenirTell Me The Truth" at bounding box center [869, 221] width 1089 height 47
paste input "Search Form"
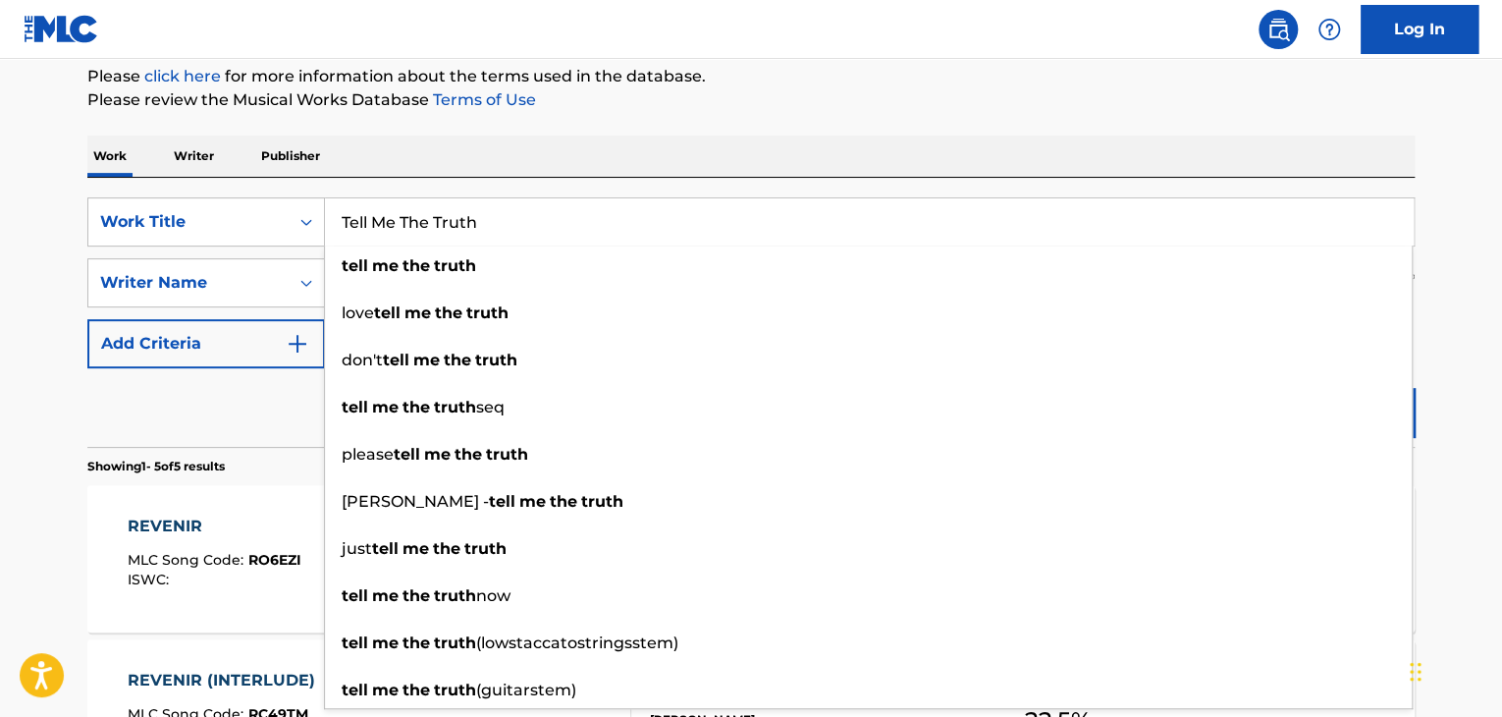
type input "Tell Me The Truth"
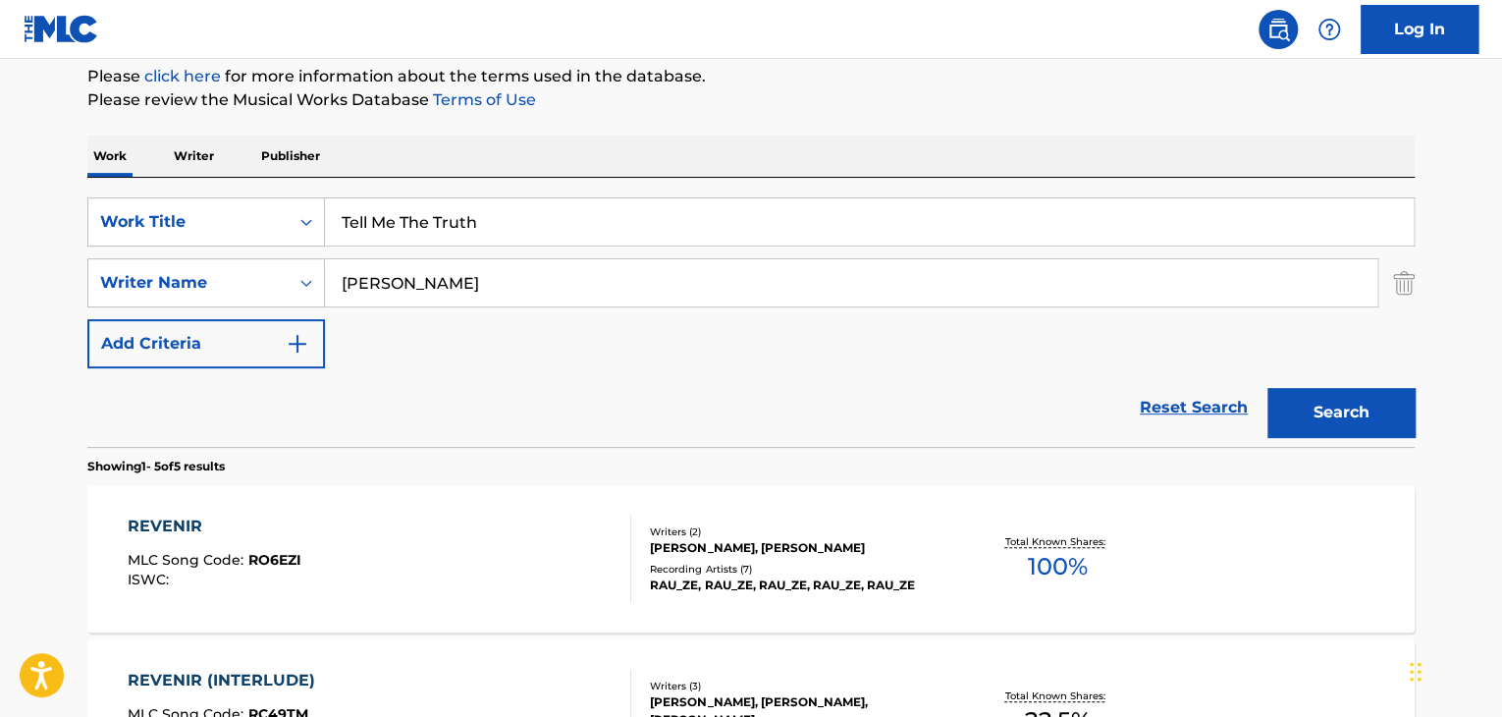
click at [671, 268] on input "[PERSON_NAME]" at bounding box center [851, 282] width 1052 height 47
paste input "Rosamond"
click at [1370, 390] on button "Search" at bounding box center [1340, 412] width 147 height 49
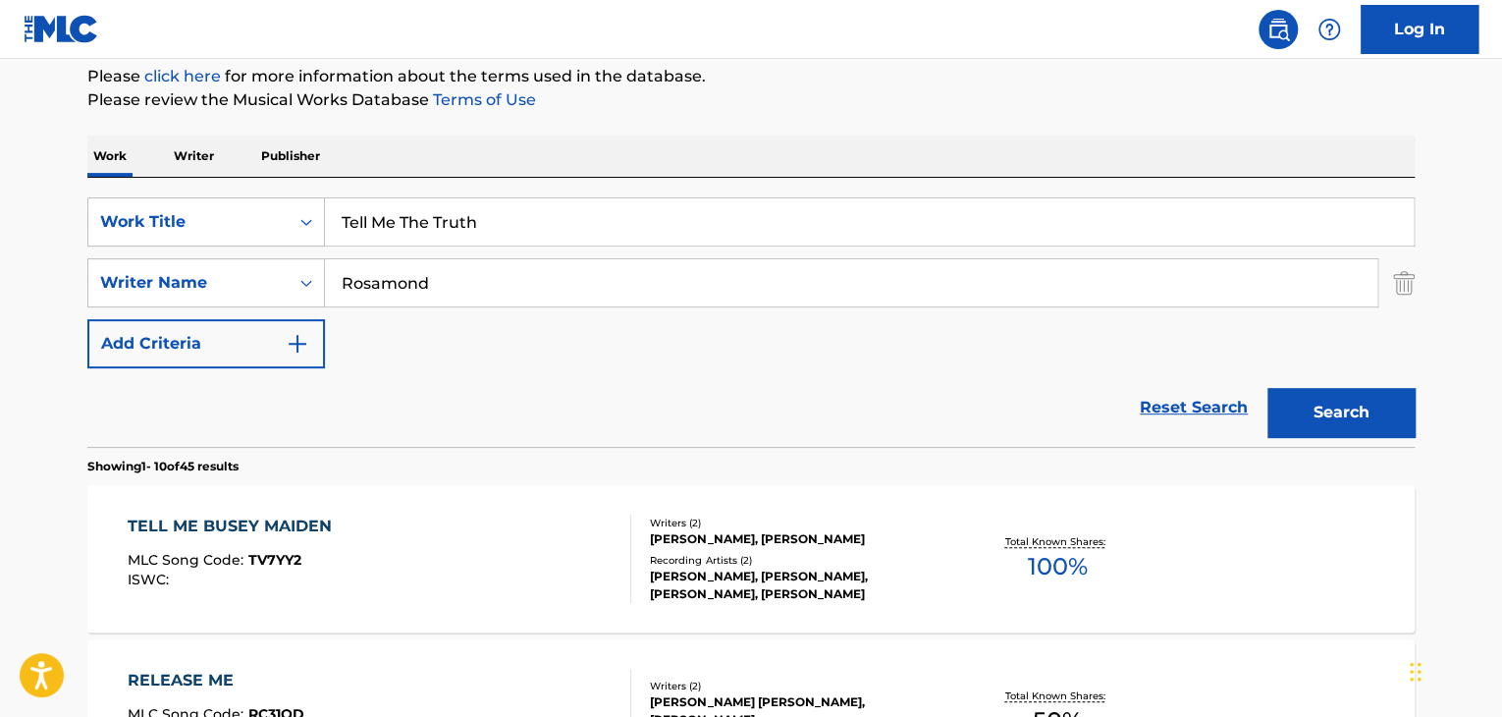
click at [587, 276] on input "Rosamond" at bounding box center [851, 282] width 1052 height 47
type input "[PERSON_NAME]"
click at [1267, 388] on button "Search" at bounding box center [1340, 412] width 147 height 49
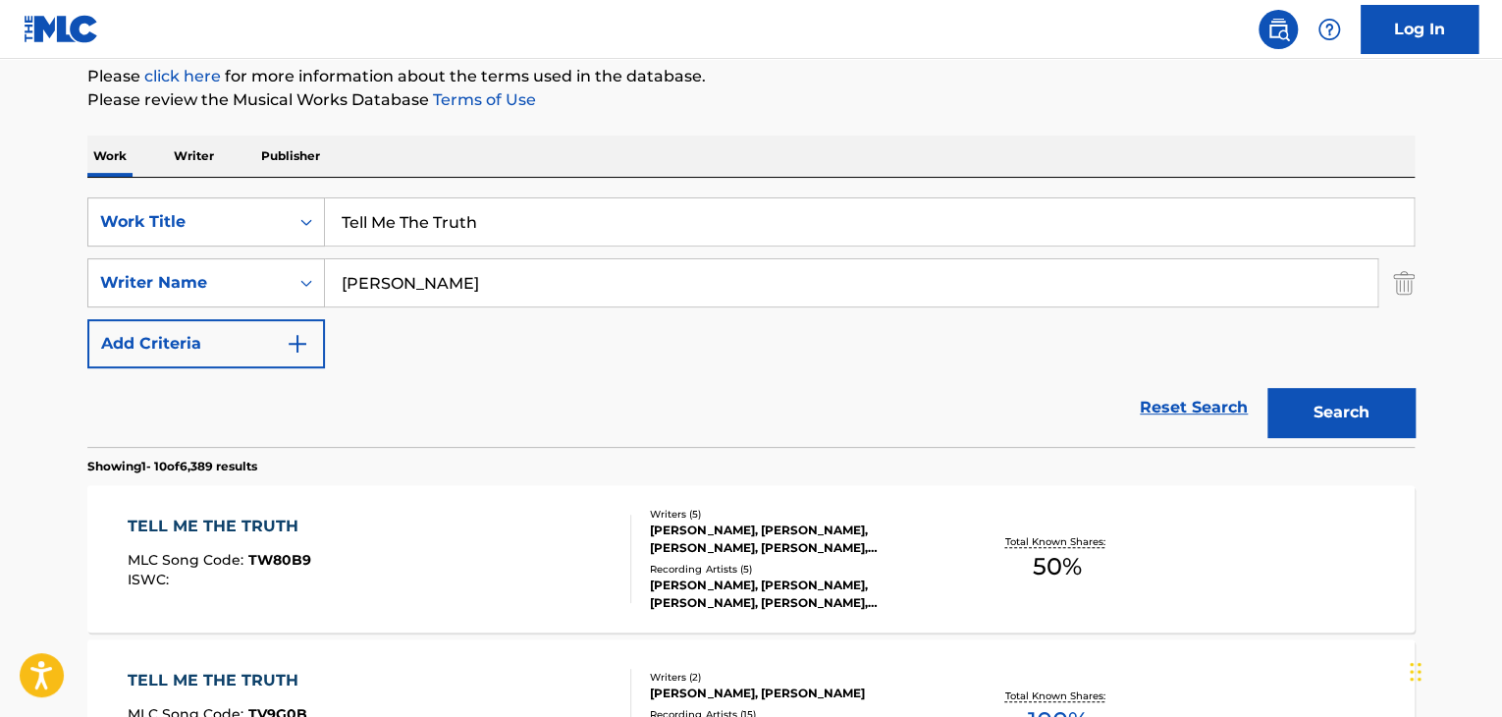
click at [269, 523] on div "TELL ME THE TRUTH" at bounding box center [220, 526] width 184 height 24
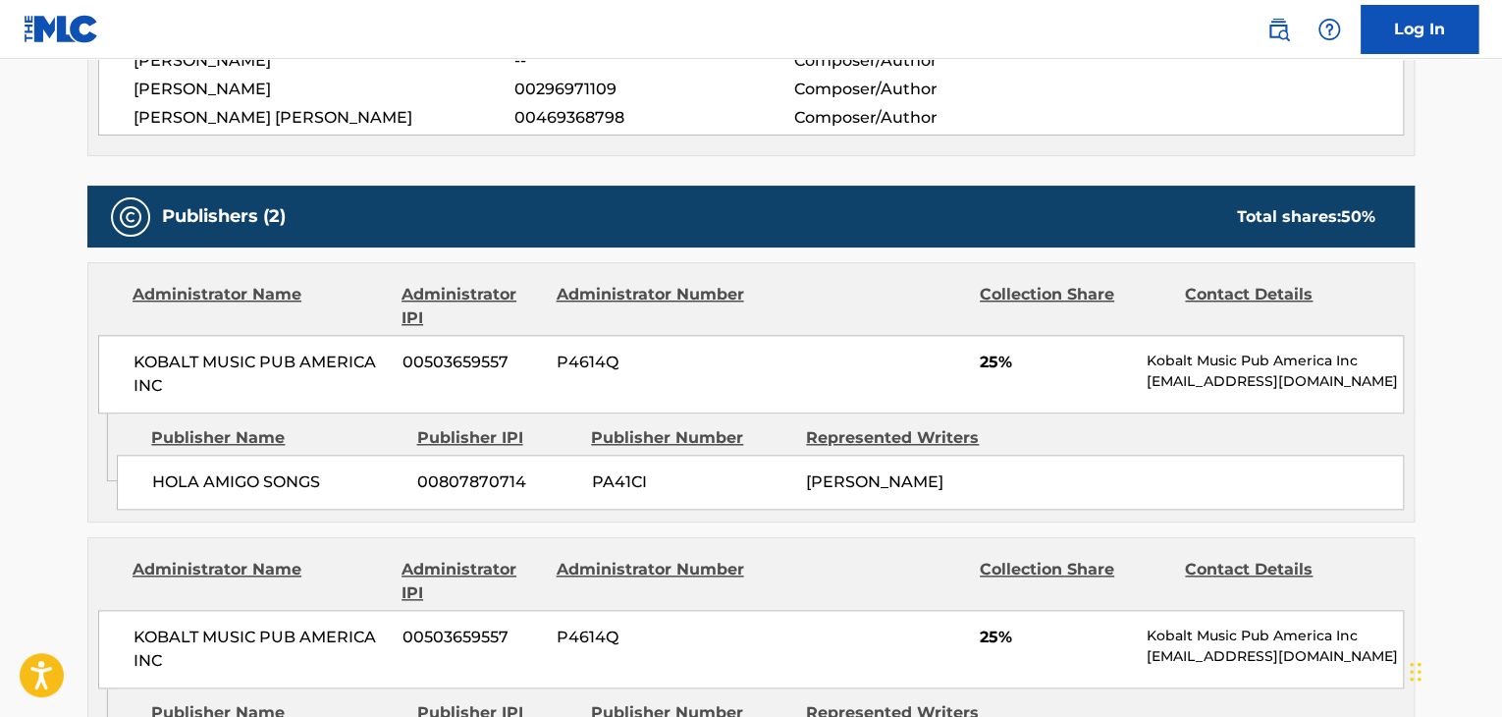
scroll to position [850, 0]
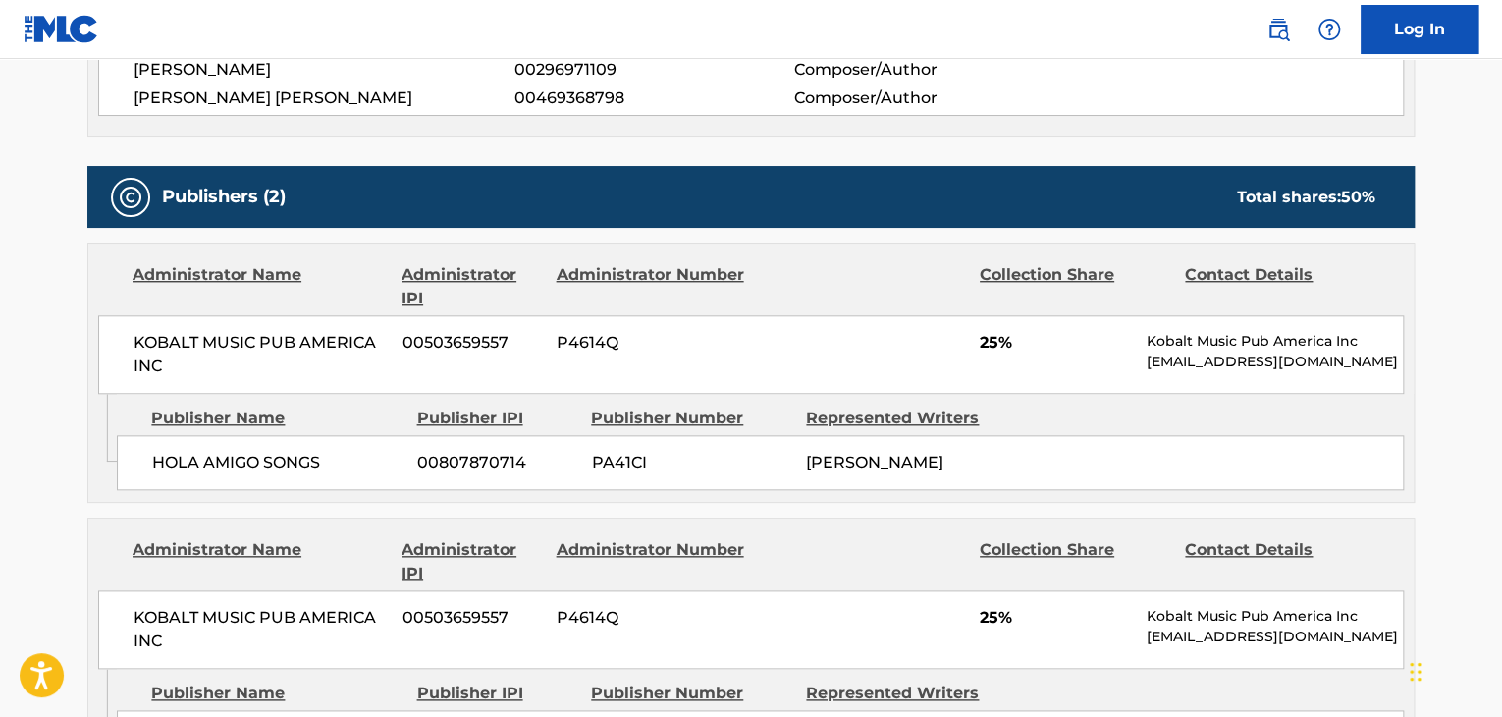
click at [234, 460] on span "HOLA AMIGO SONGS" at bounding box center [277, 463] width 250 height 24
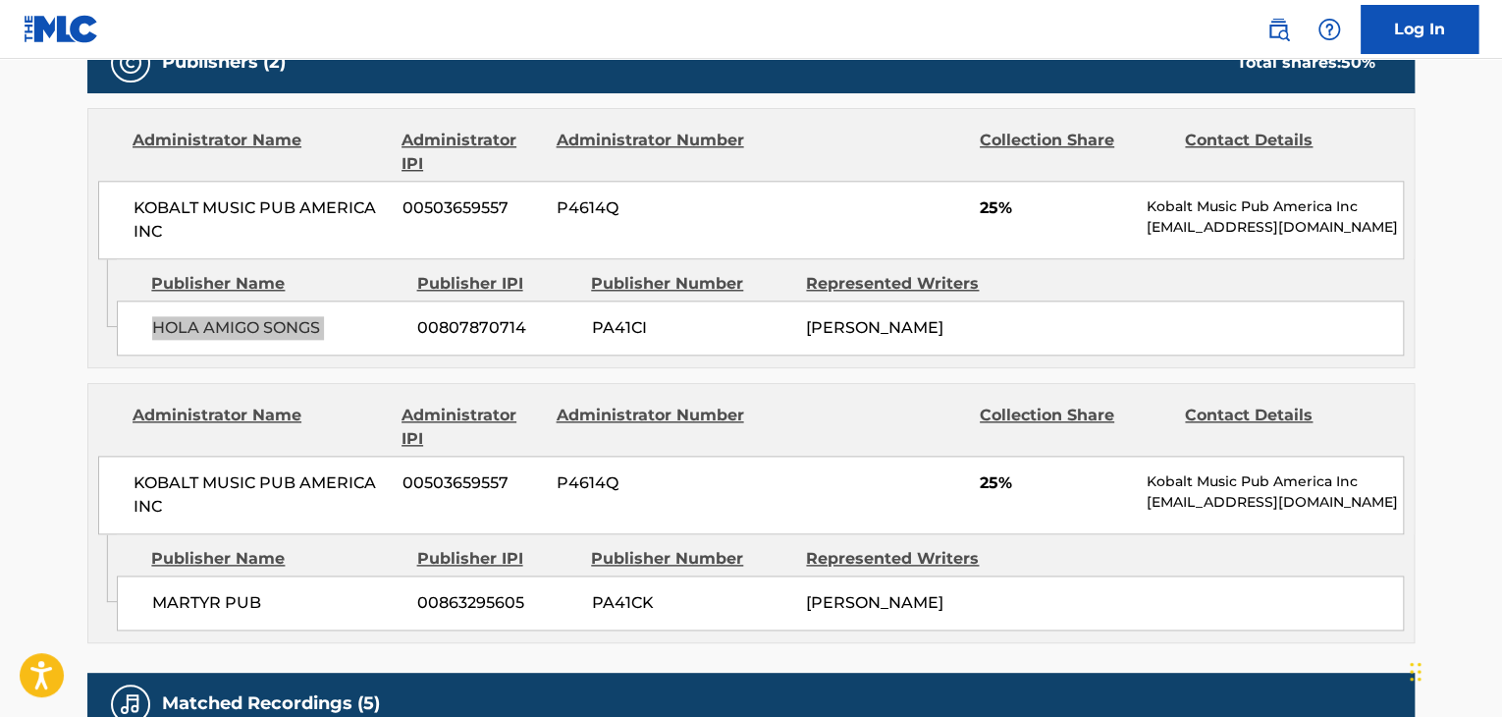
scroll to position [1046, 0]
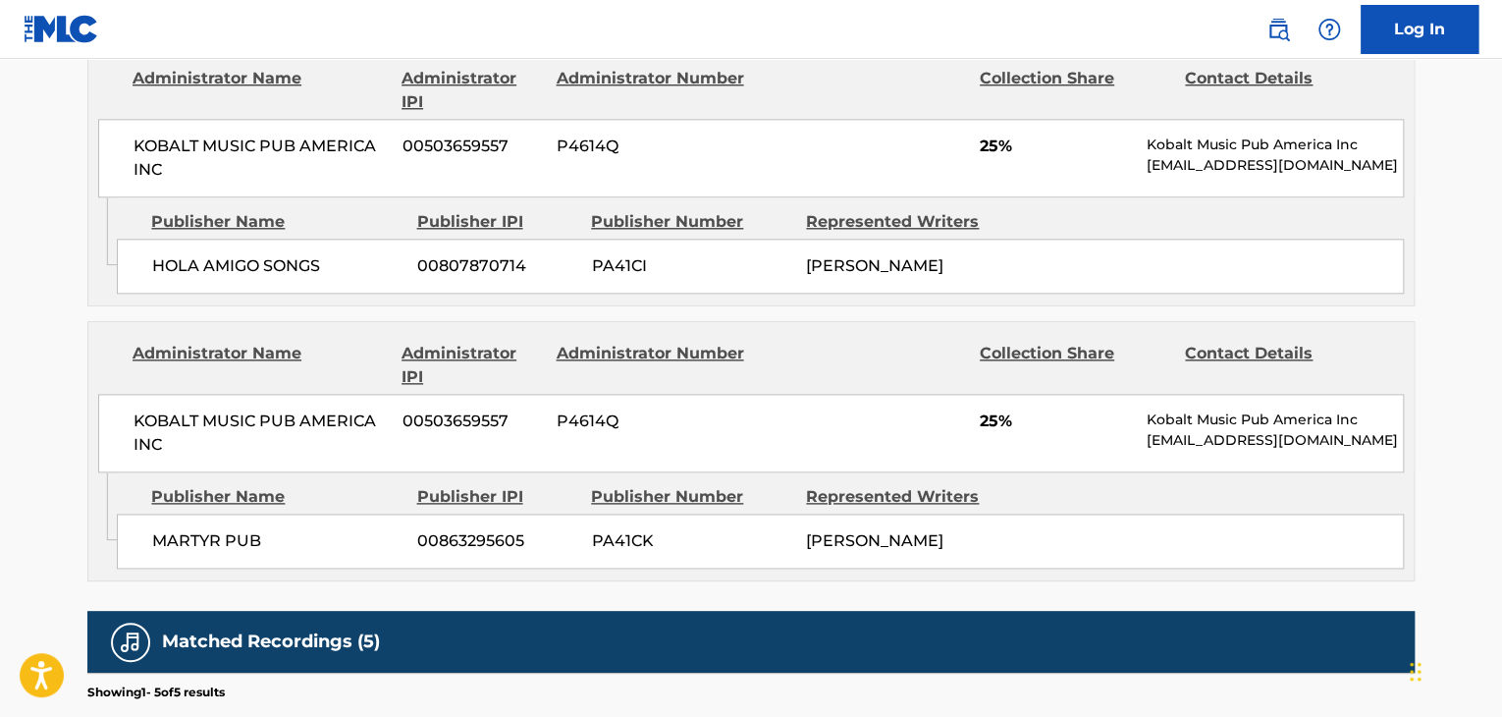
click at [220, 550] on div "MARTYR PUB 00863295605 PA41CK [PERSON_NAME]" at bounding box center [760, 540] width 1287 height 55
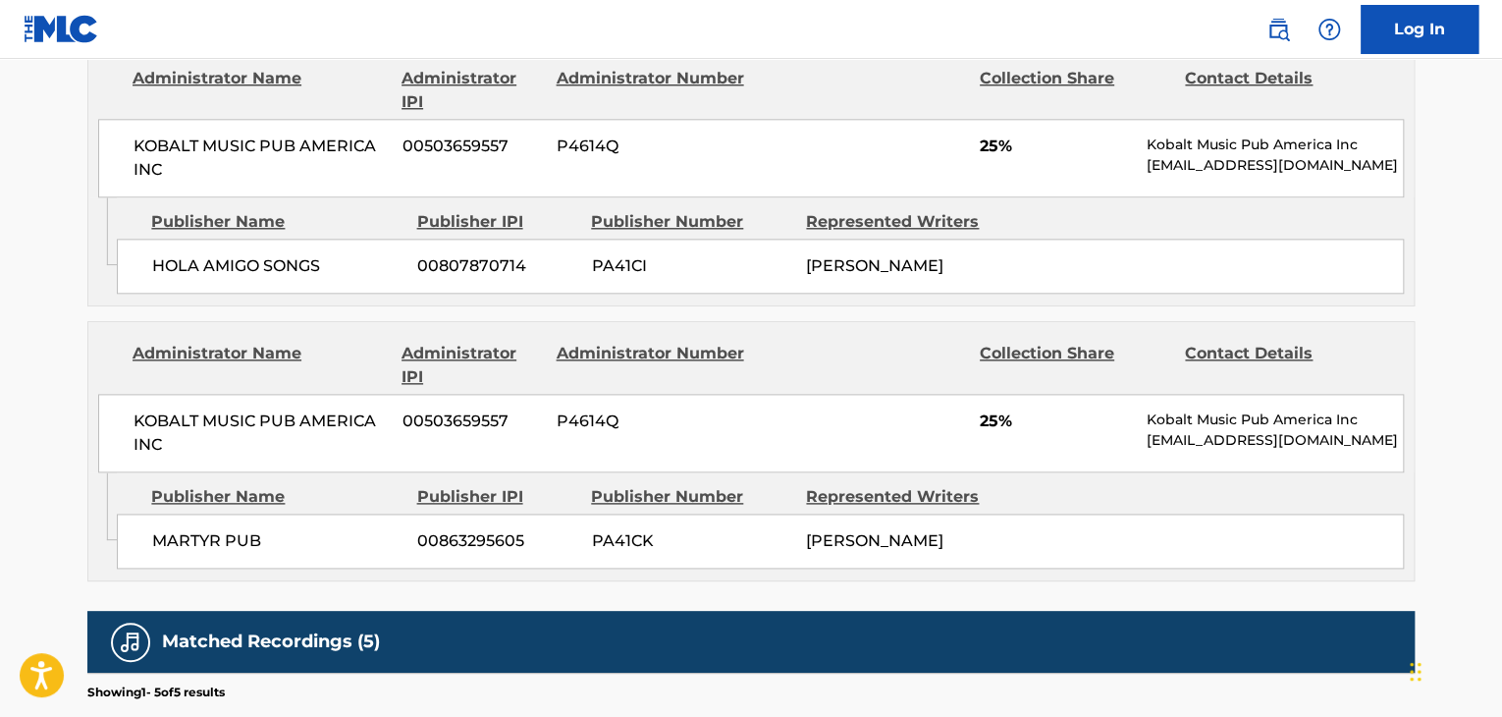
click at [1008, 424] on span "25%" at bounding box center [1056, 421] width 152 height 24
drag, startPoint x: 1000, startPoint y: 421, endPoint x: 974, endPoint y: 427, distance: 27.1
click at [974, 427] on div "KOBALT MUSIC PUB AMERICA INC 00503659557 P4614Q 25% Kobalt Music Pub America In…" at bounding box center [750, 433] width 1305 height 79
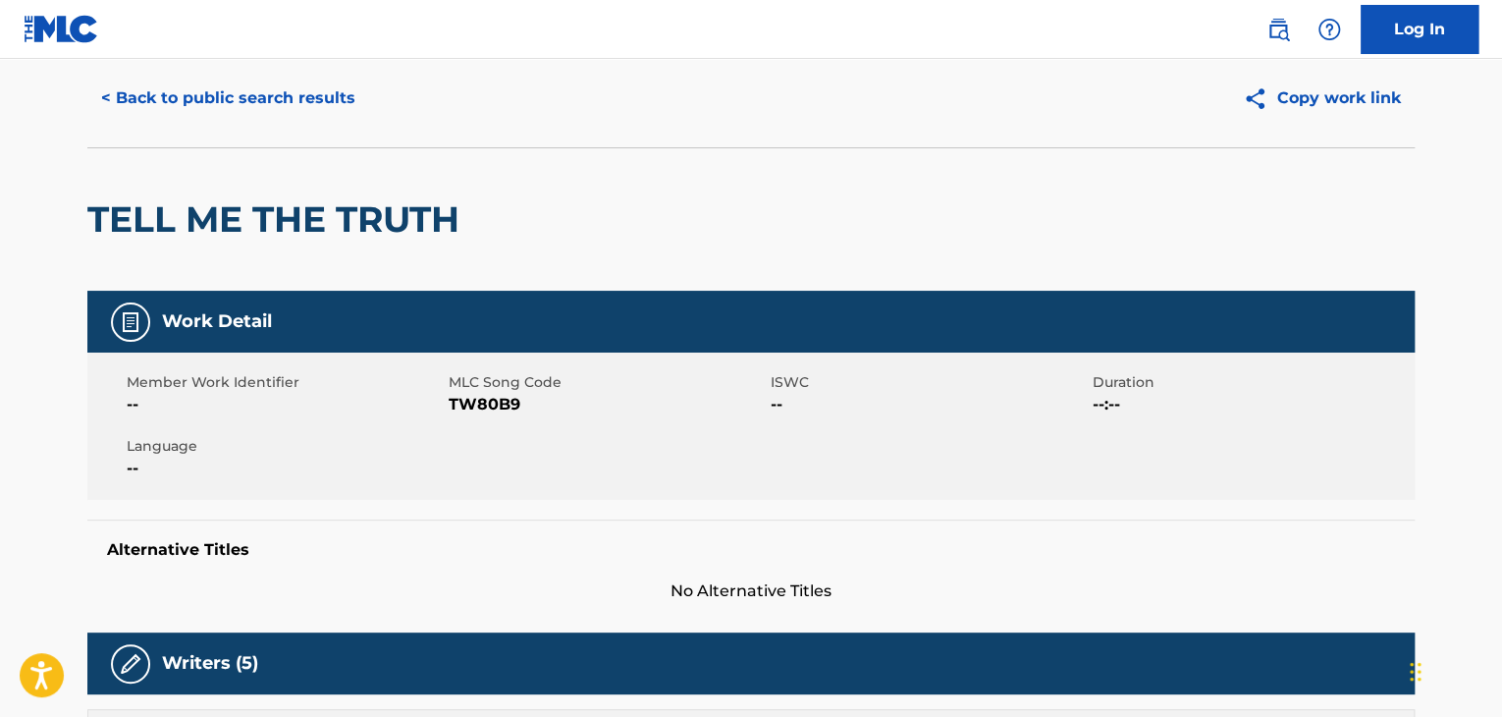
scroll to position [0, 0]
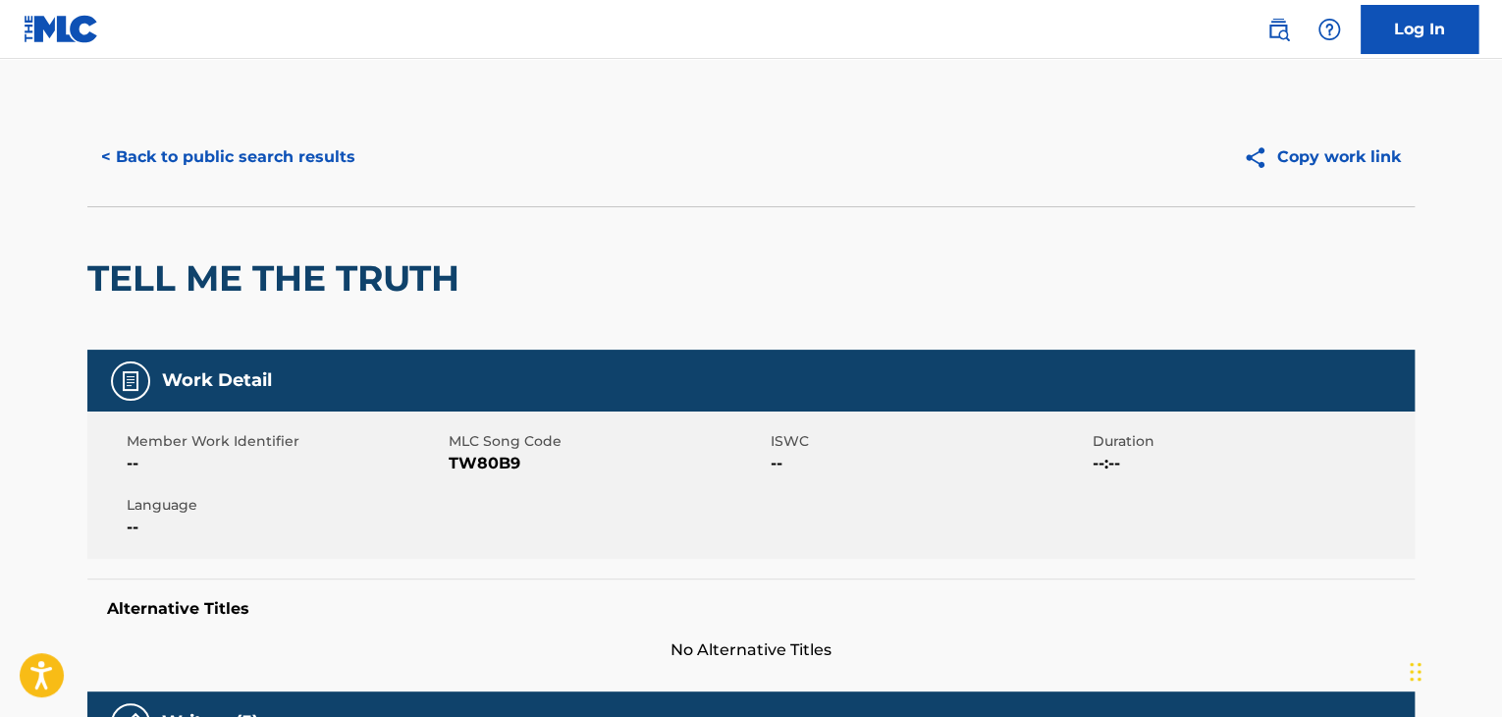
click at [308, 170] on button "< Back to public search results" at bounding box center [228, 157] width 282 height 49
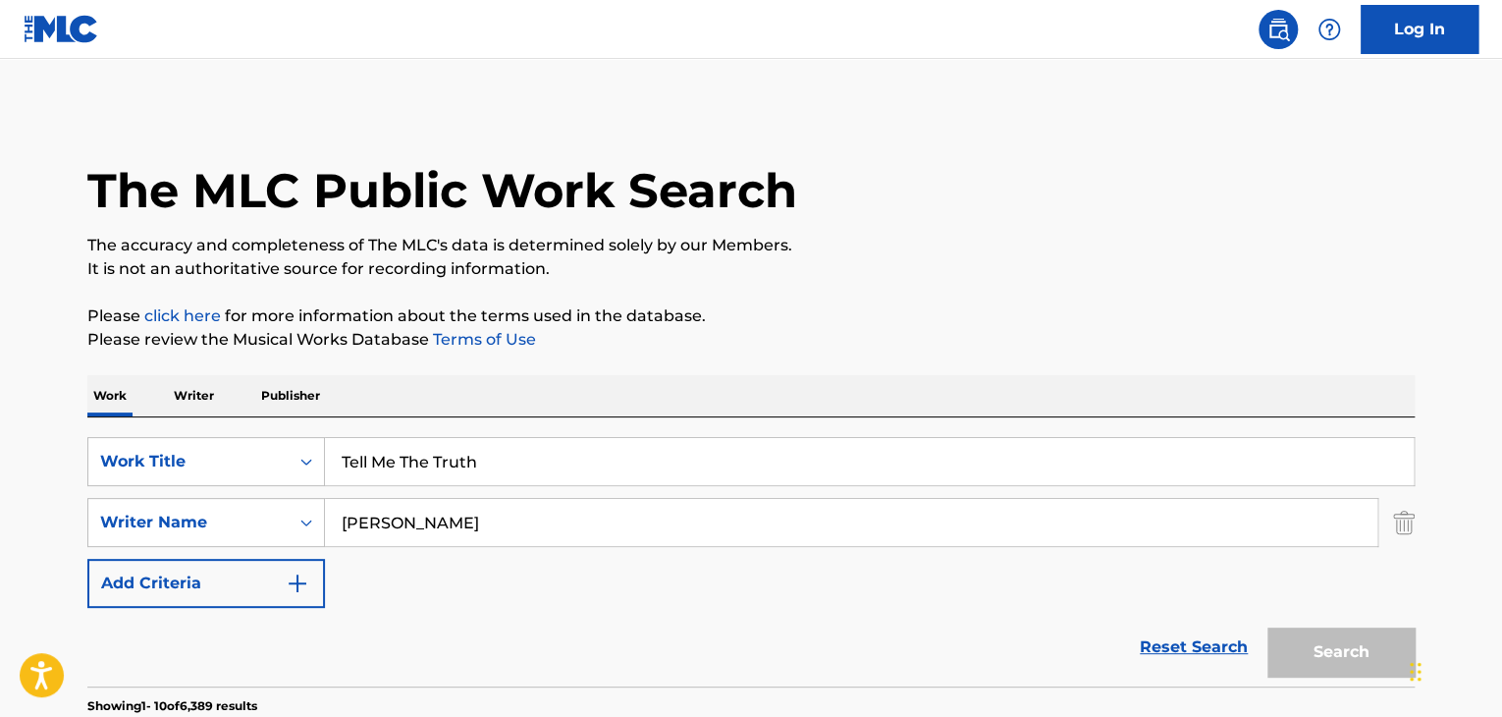
scroll to position [239, 0]
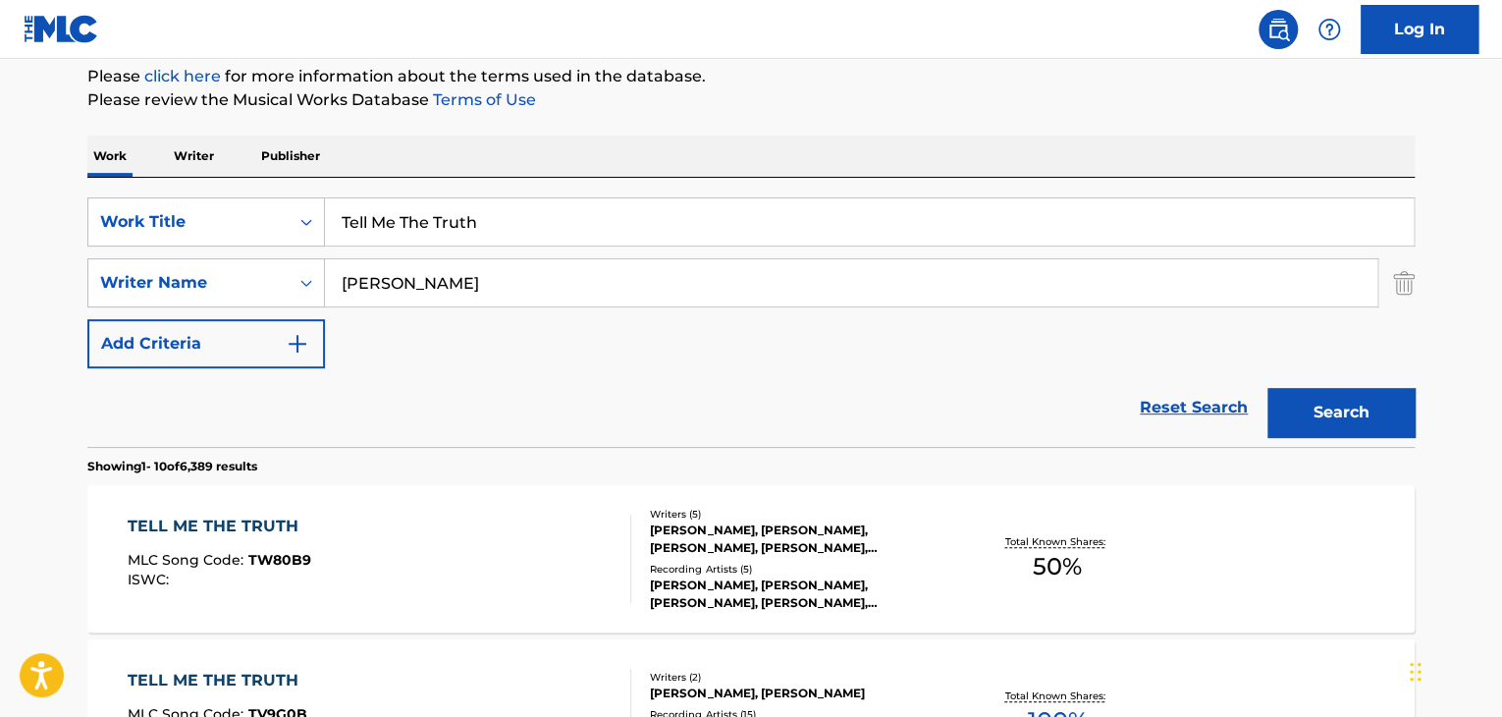
click at [438, 225] on input "Tell Me The Truth" at bounding box center [869, 221] width 1089 height 47
paste input "Serpentine"
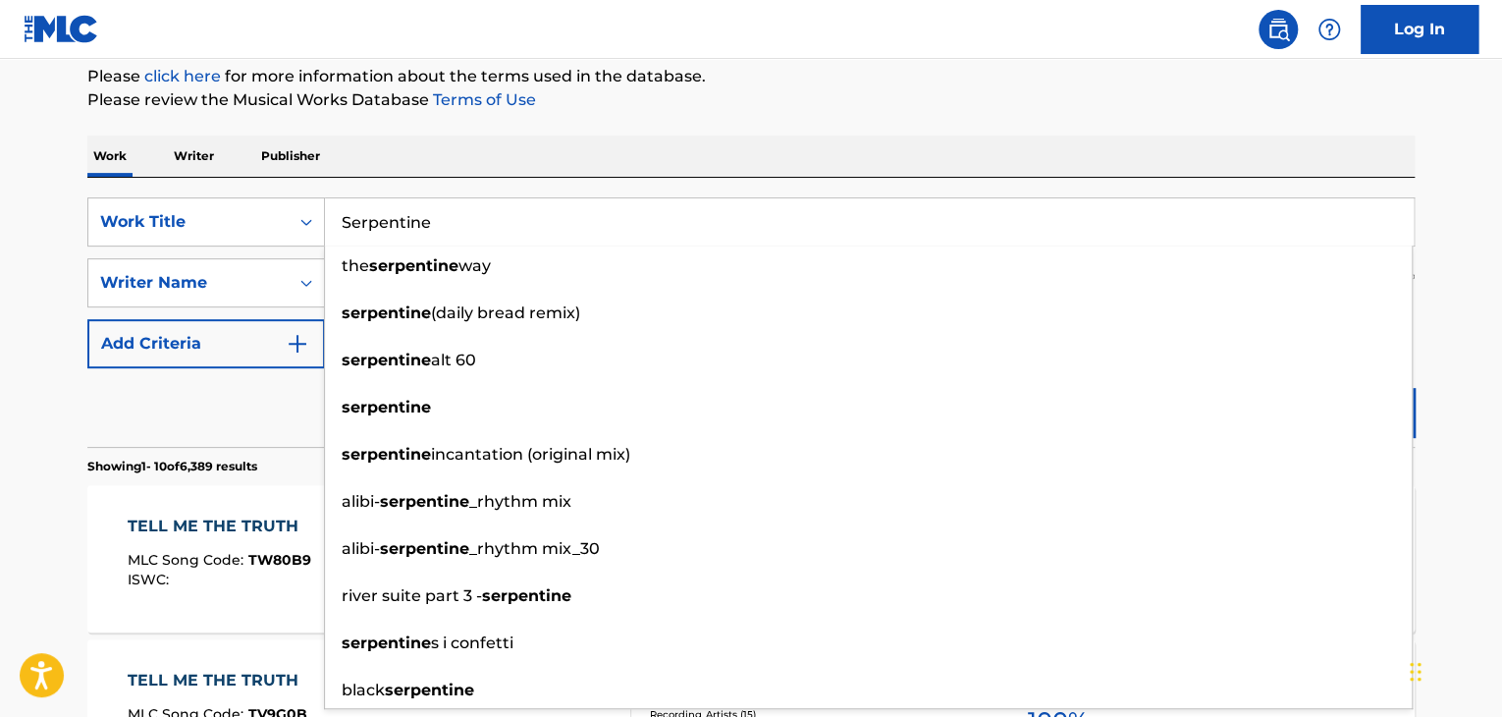
type input "Serpentine"
click at [244, 409] on div "Reset Search Search" at bounding box center [750, 407] width 1327 height 79
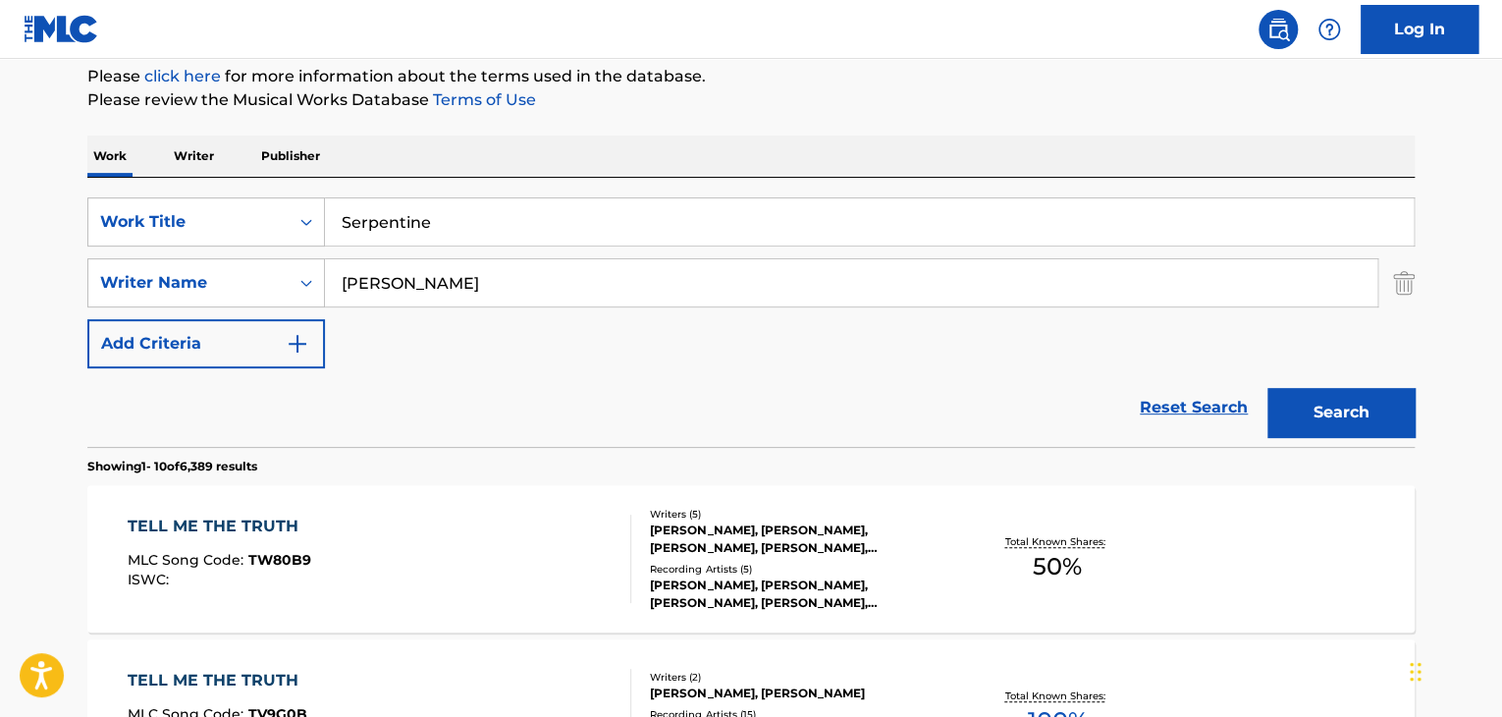
click at [403, 288] on input "[PERSON_NAME]" at bounding box center [851, 282] width 1052 height 47
type input "Hazin"
click at [1267, 388] on button "Search" at bounding box center [1340, 412] width 147 height 49
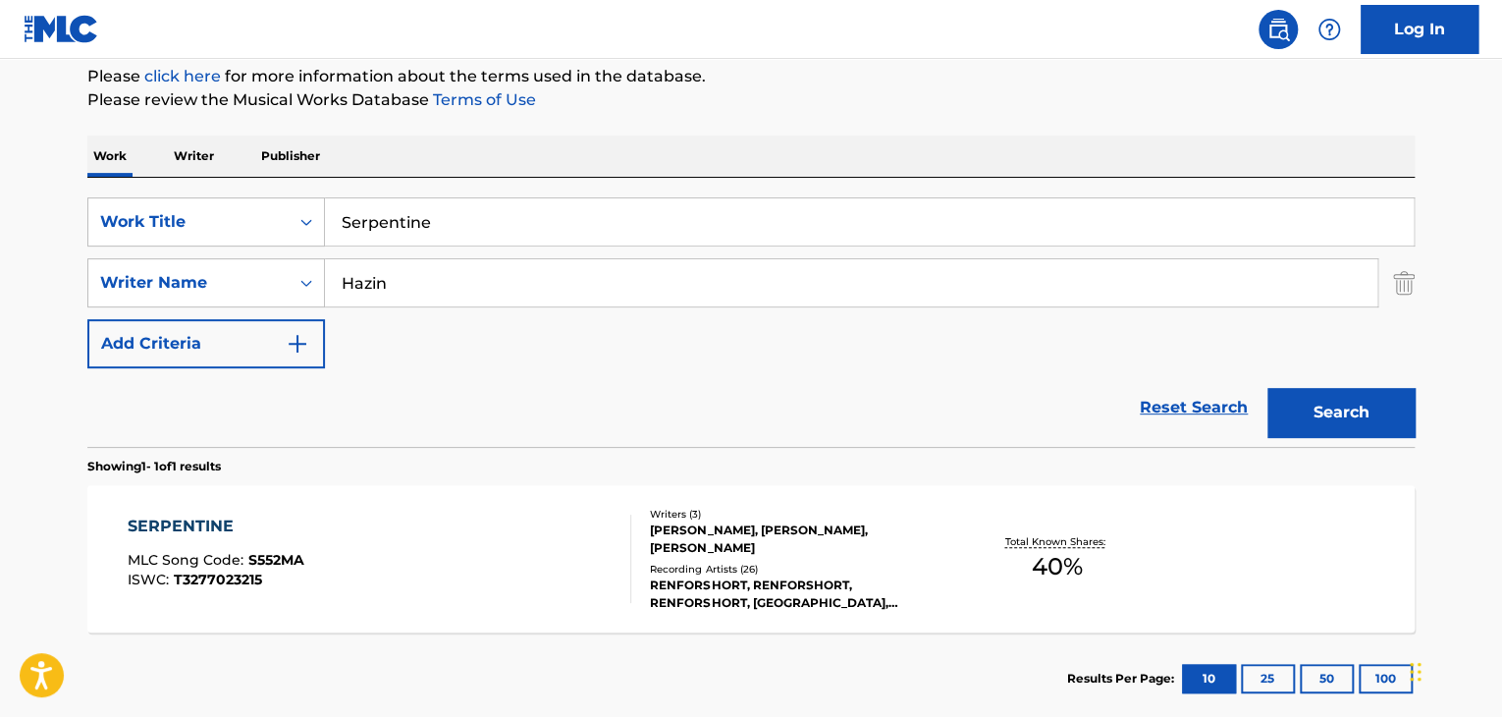
click at [220, 533] on div "SERPENTINE" at bounding box center [216, 526] width 177 height 24
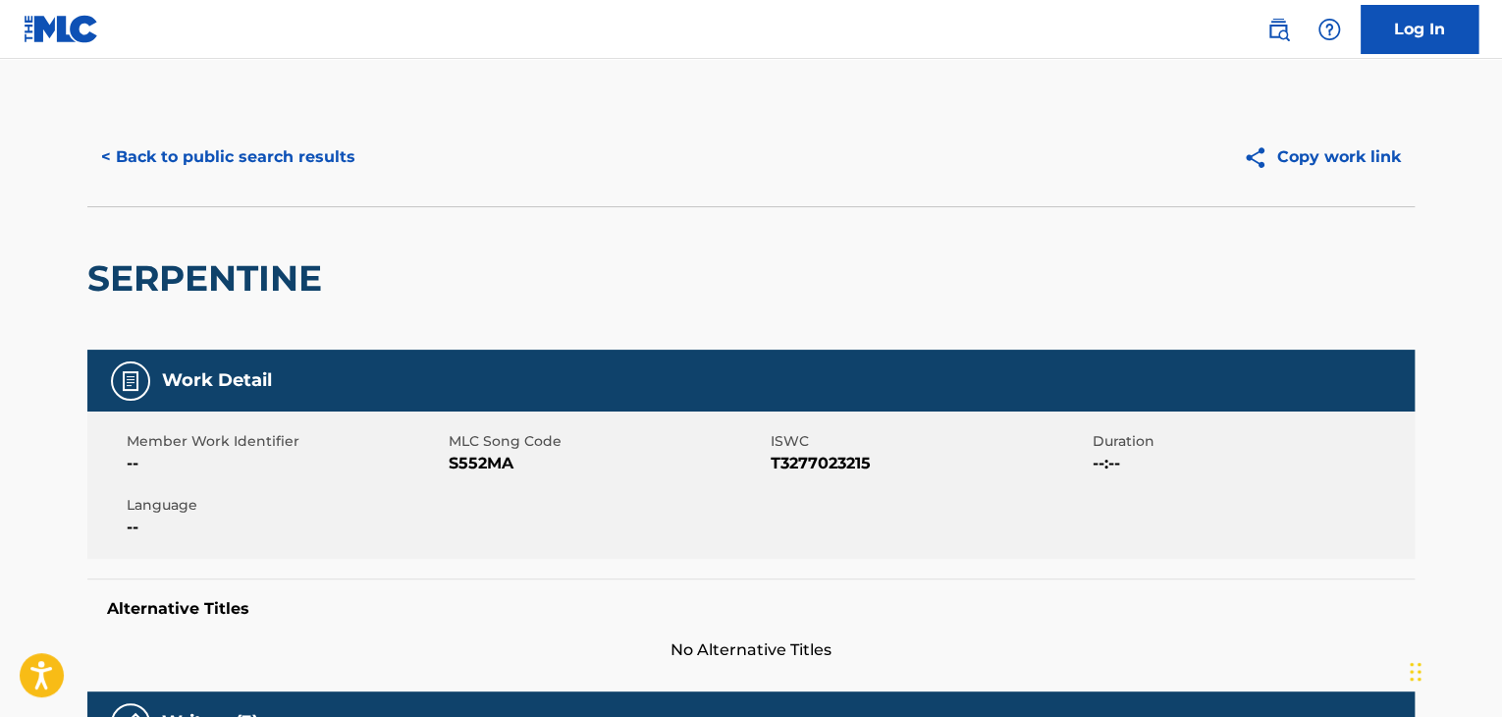
click at [465, 467] on span "S552MA" at bounding box center [607, 464] width 317 height 24
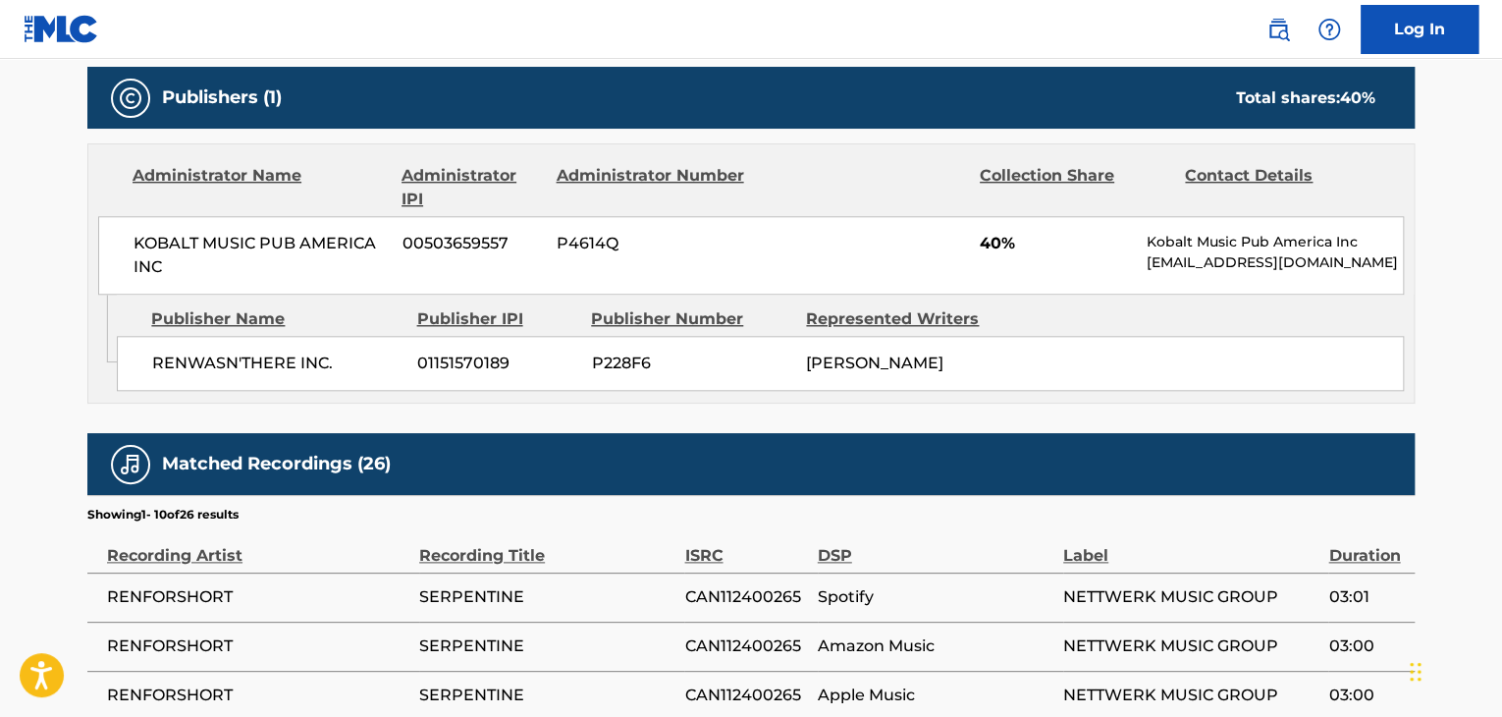
scroll to position [916, 0]
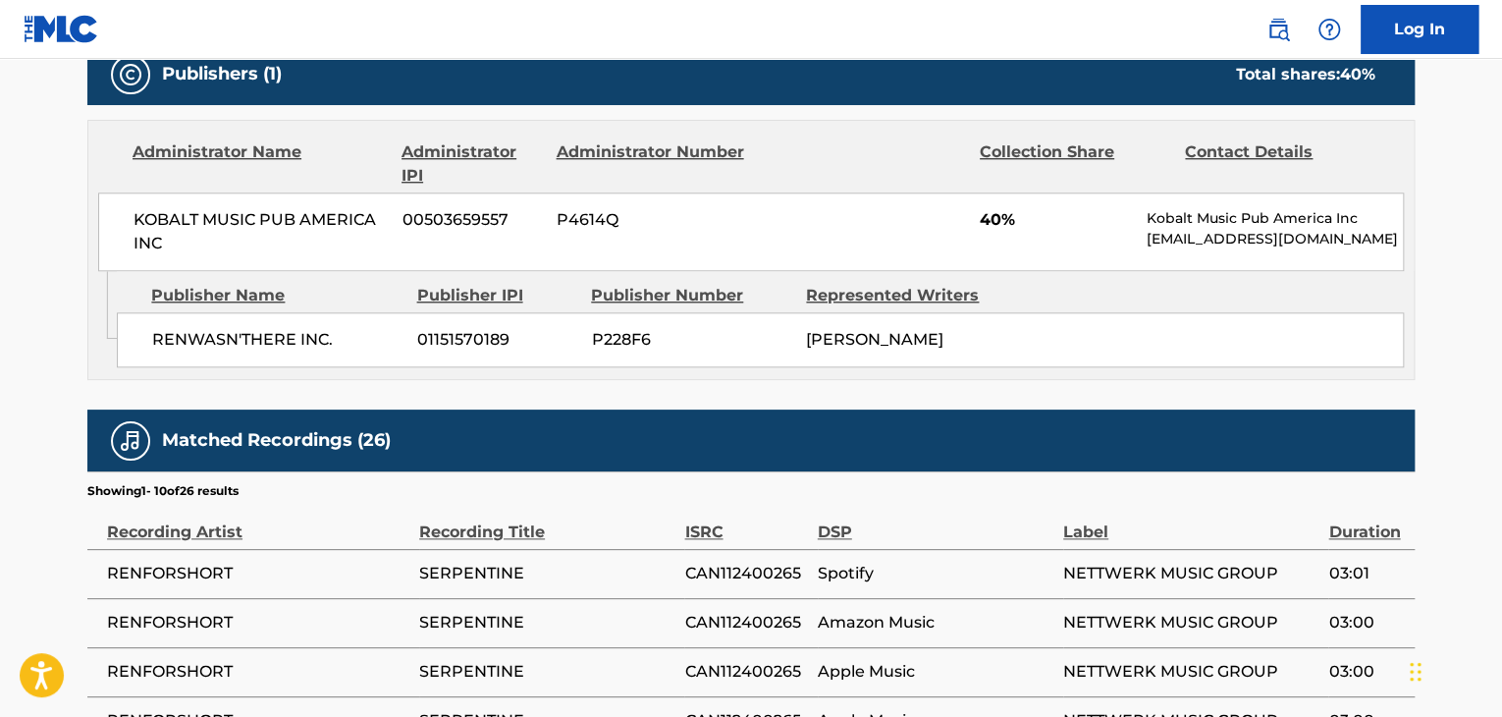
click at [253, 340] on span "RENWASN'THERE INC." at bounding box center [277, 340] width 250 height 24
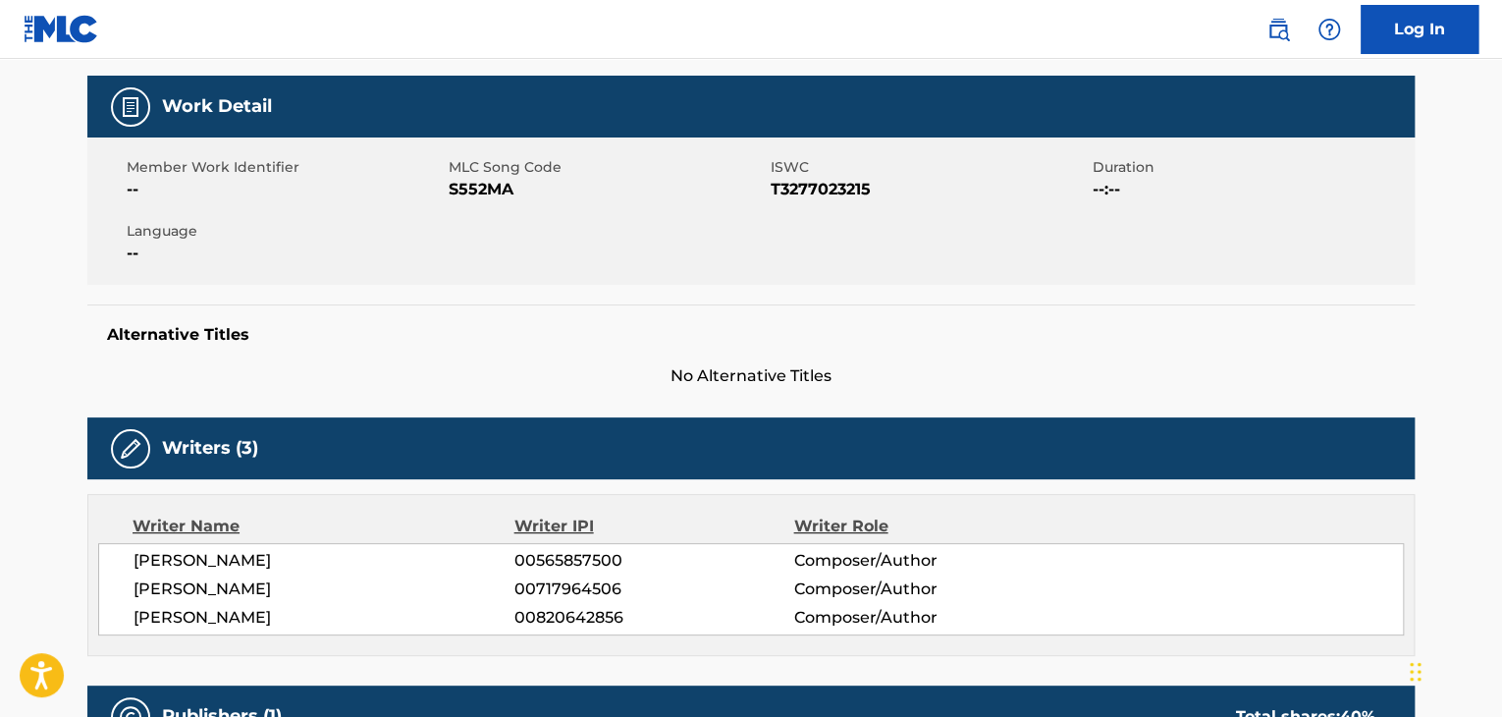
scroll to position [196, 0]
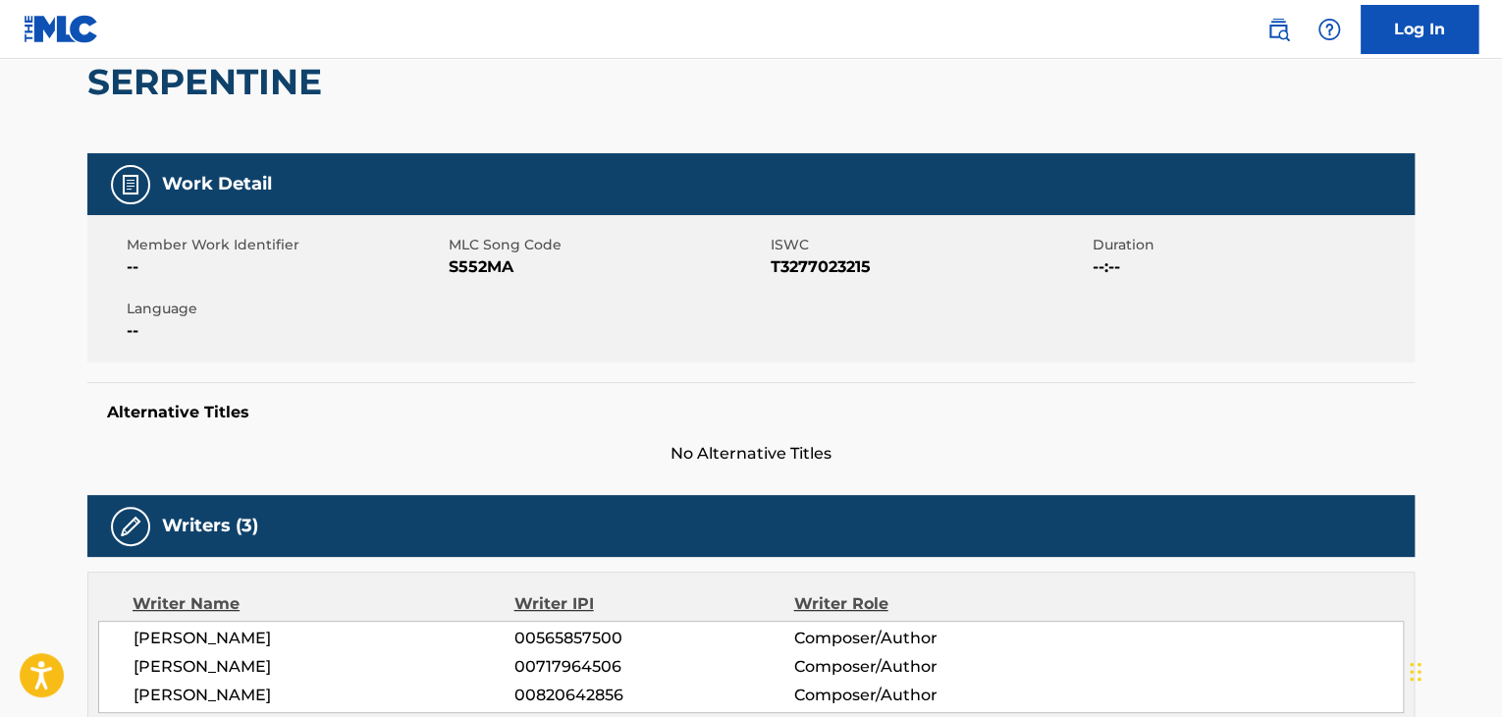
click at [471, 279] on div "Member Work Identifier -- MLC Song Code S552MA ISWC T3277023215 Duration --:-- …" at bounding box center [750, 288] width 1327 height 147
